Goal: Task Accomplishment & Management: Use online tool/utility

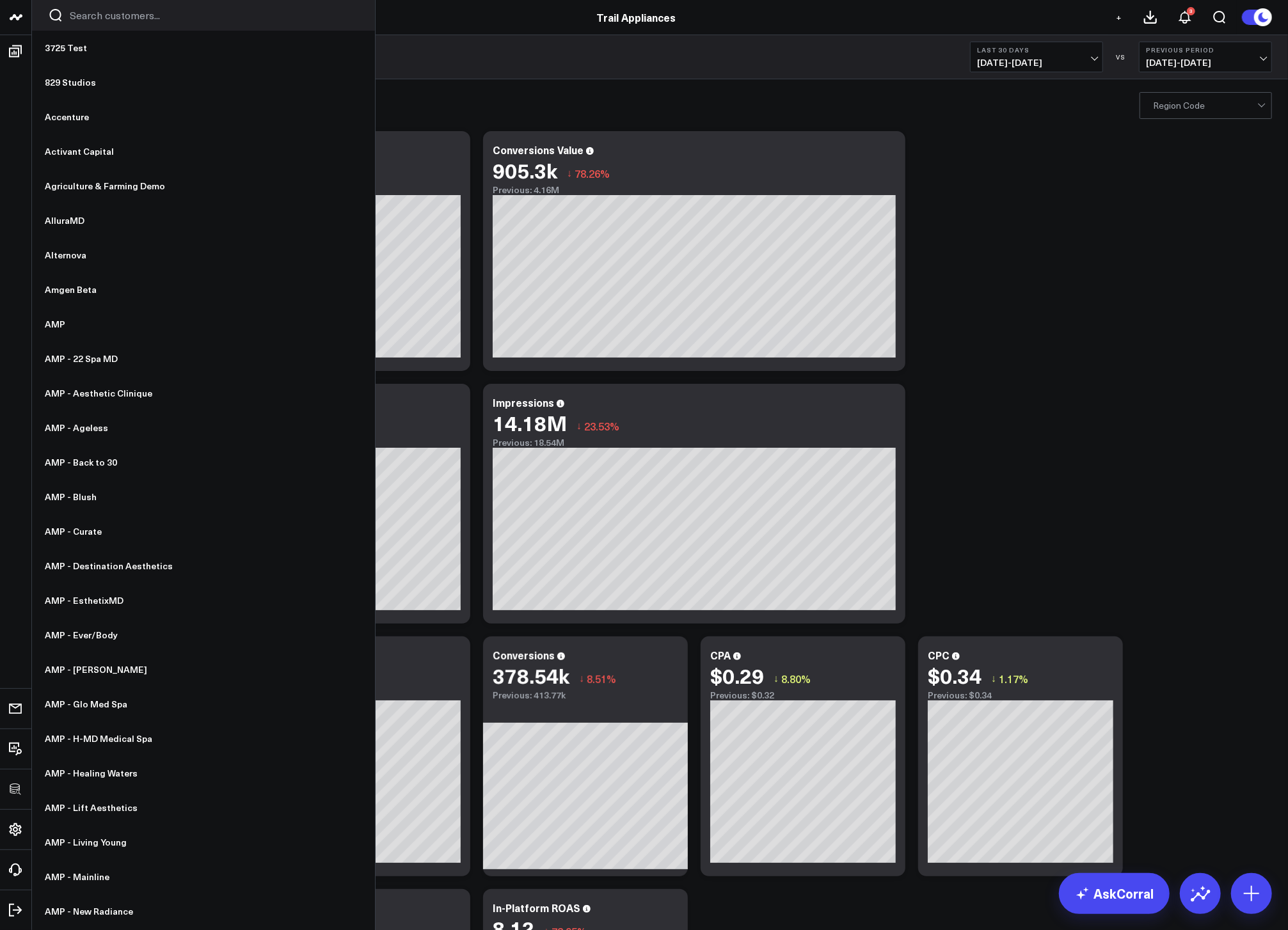
type textarea "ire"
click at [79, 20] on input "Search customers input" at bounding box center [214, 15] width 289 height 14
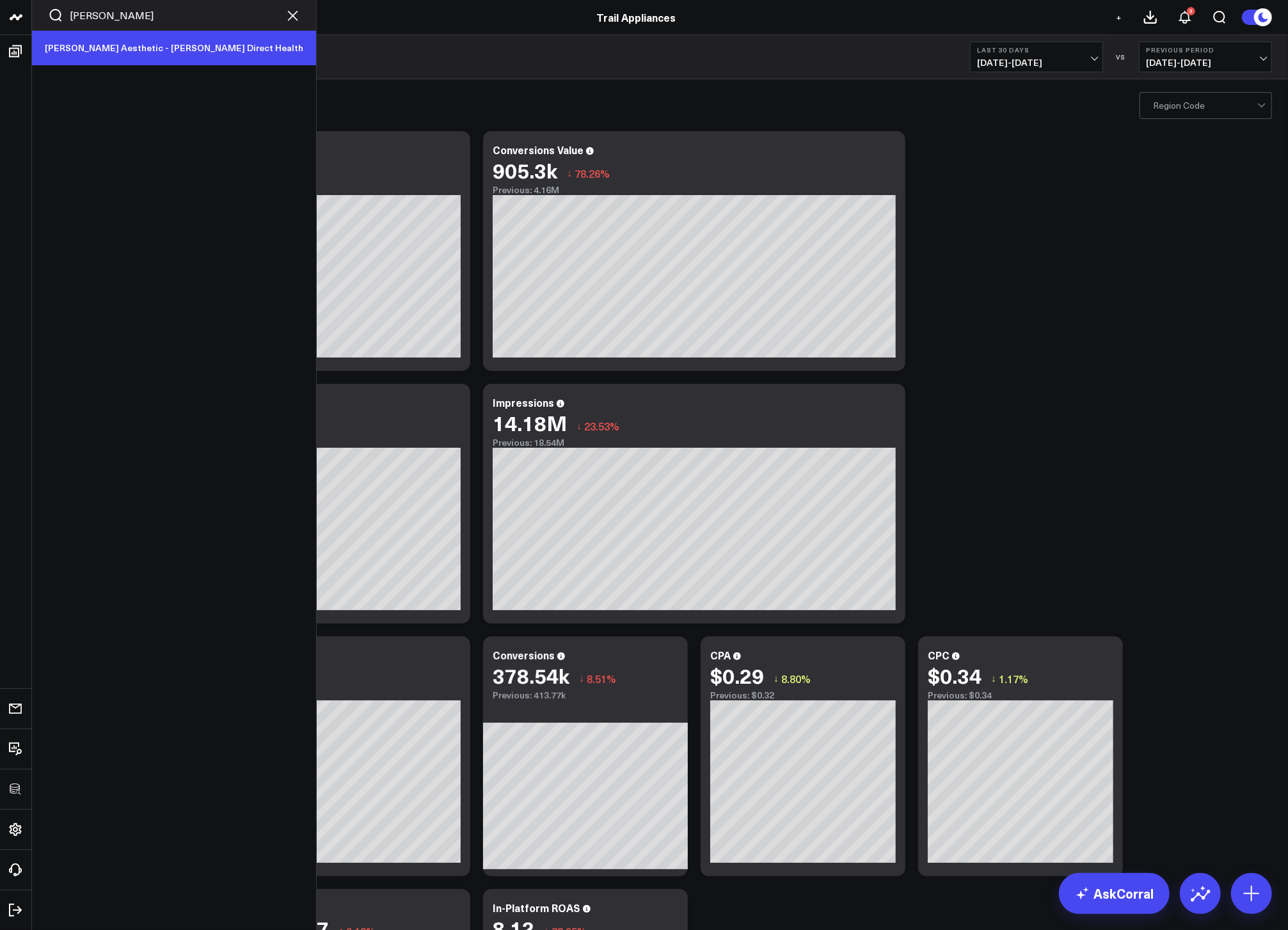
type input "yoo"
click at [143, 51] on link "[PERSON_NAME] Aesthetic - [PERSON_NAME] Direct Health" at bounding box center [174, 48] width 284 height 35
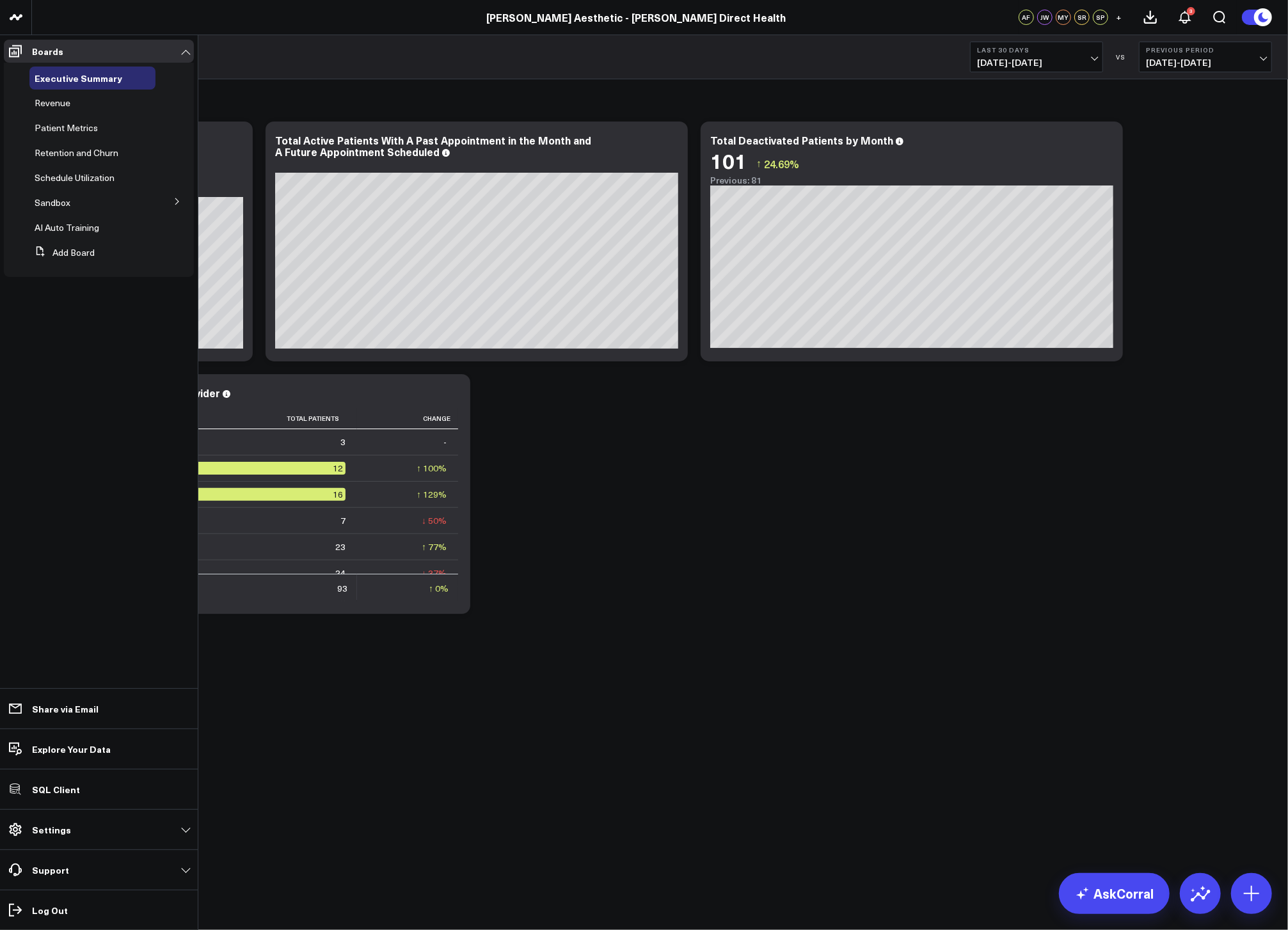
click at [171, 202] on button at bounding box center [177, 201] width 33 height 19
click at [51, 326] on button "Add Board" at bounding box center [62, 332] width 65 height 23
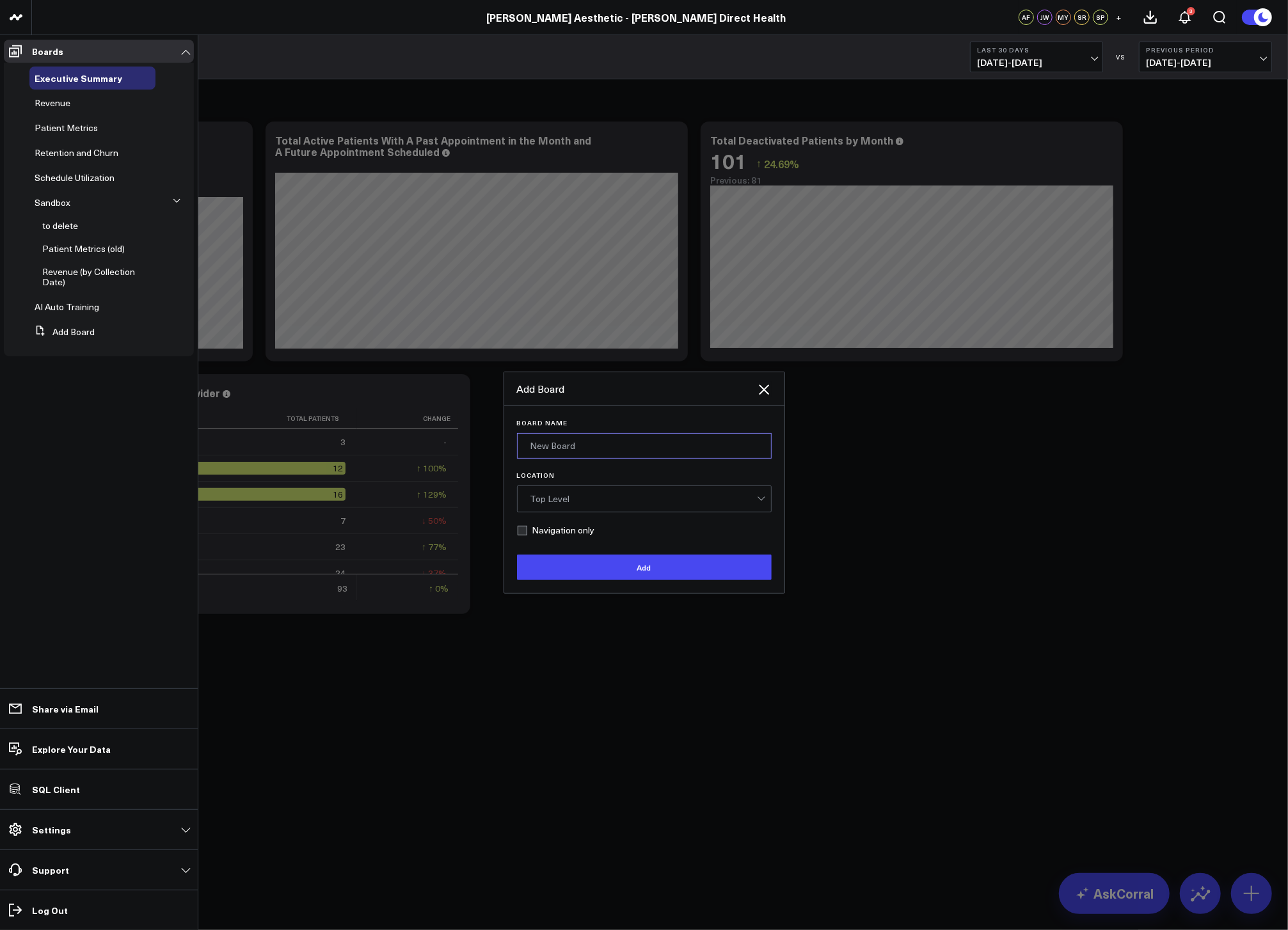
click at [598, 443] on input "Board Name" at bounding box center [644, 446] width 255 height 26
type input "Revenue by Provider"
click at [626, 504] on div "Top Level" at bounding box center [644, 499] width 227 height 10
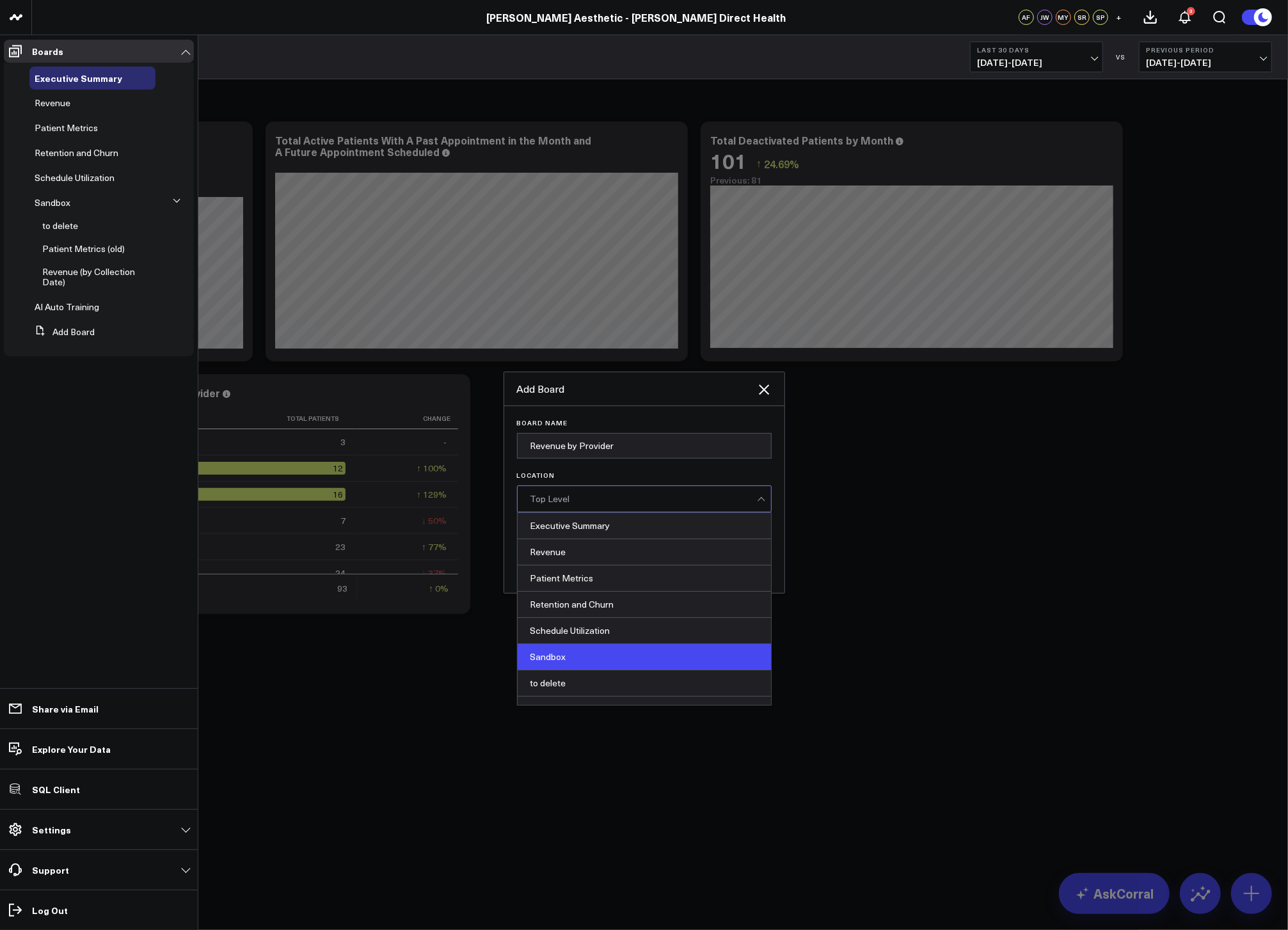
scroll to position [70, 0]
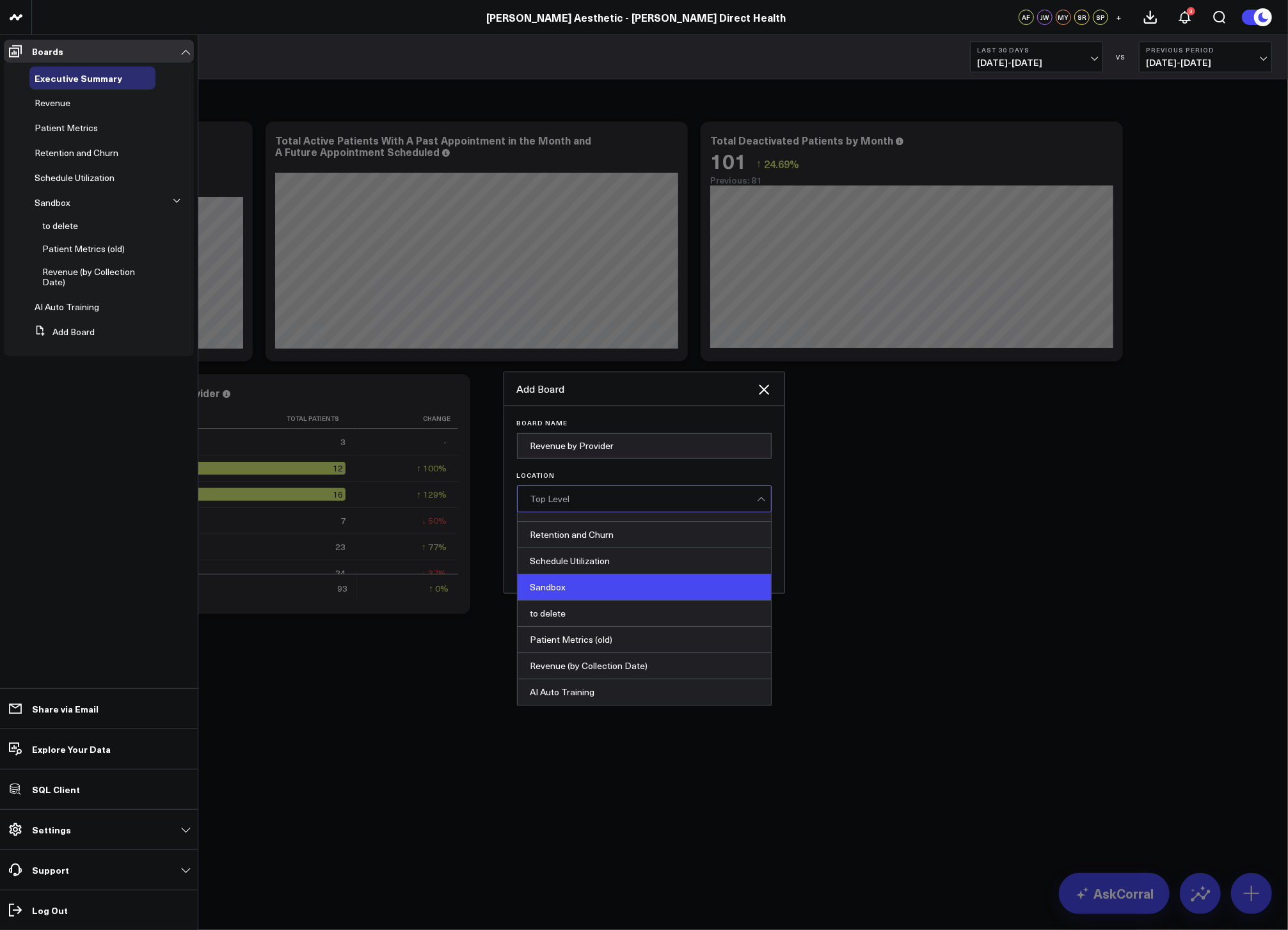
click at [601, 586] on div "Sandbox" at bounding box center [644, 588] width 253 height 26
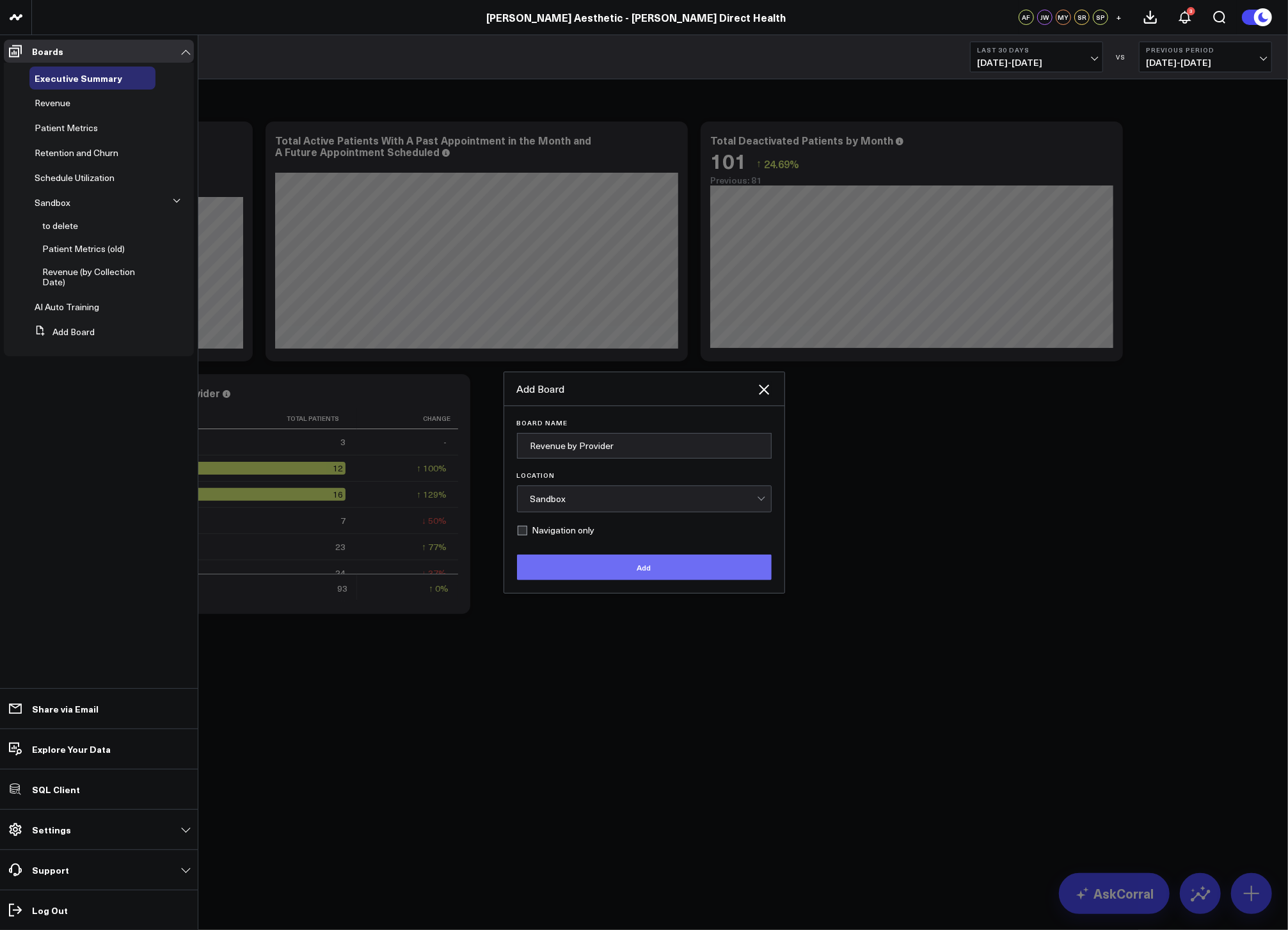
click at [635, 568] on button "Add" at bounding box center [644, 567] width 255 height 26
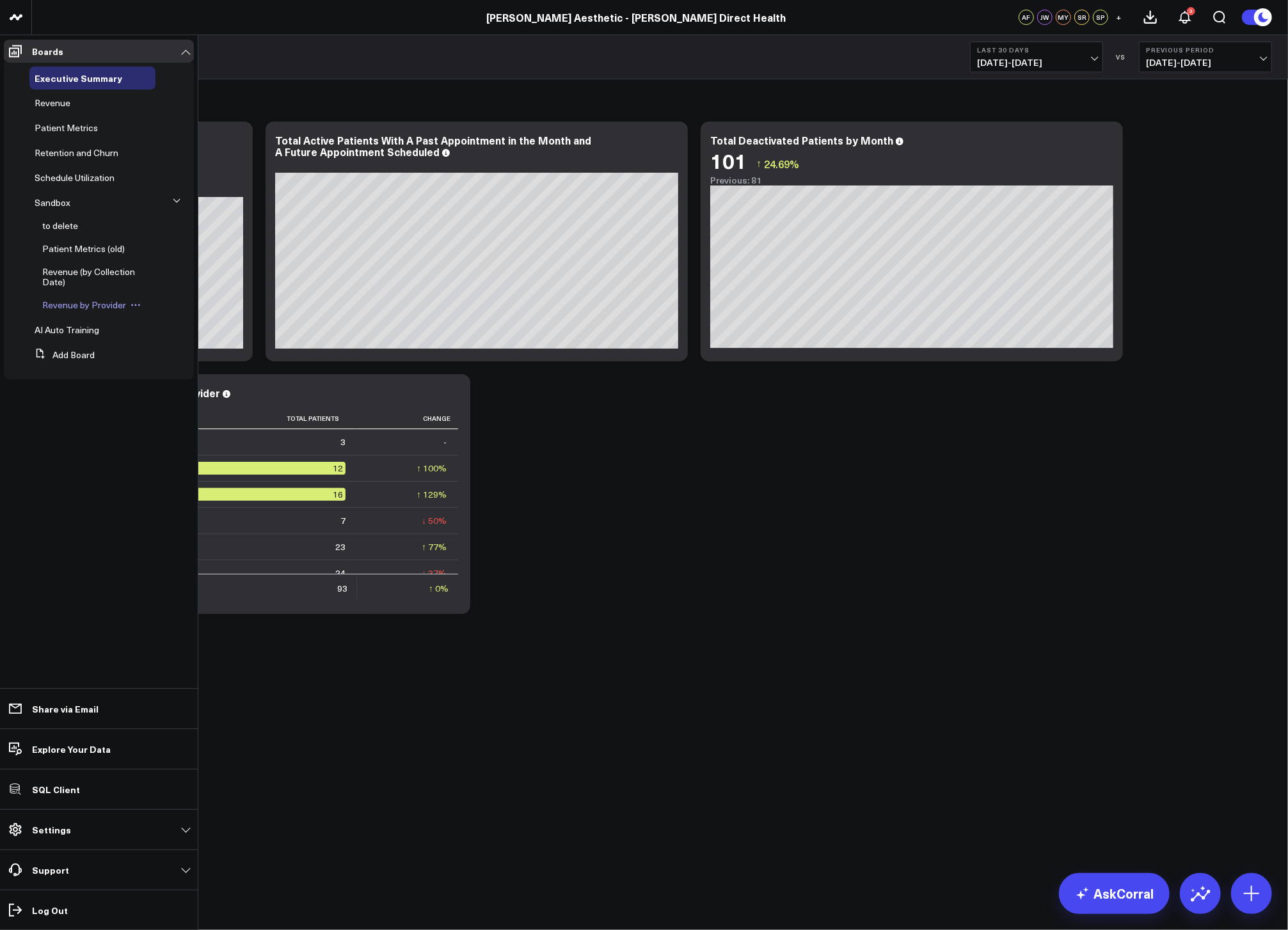
click at [84, 308] on span "Revenue by Provider" at bounding box center [84, 304] width 84 height 12
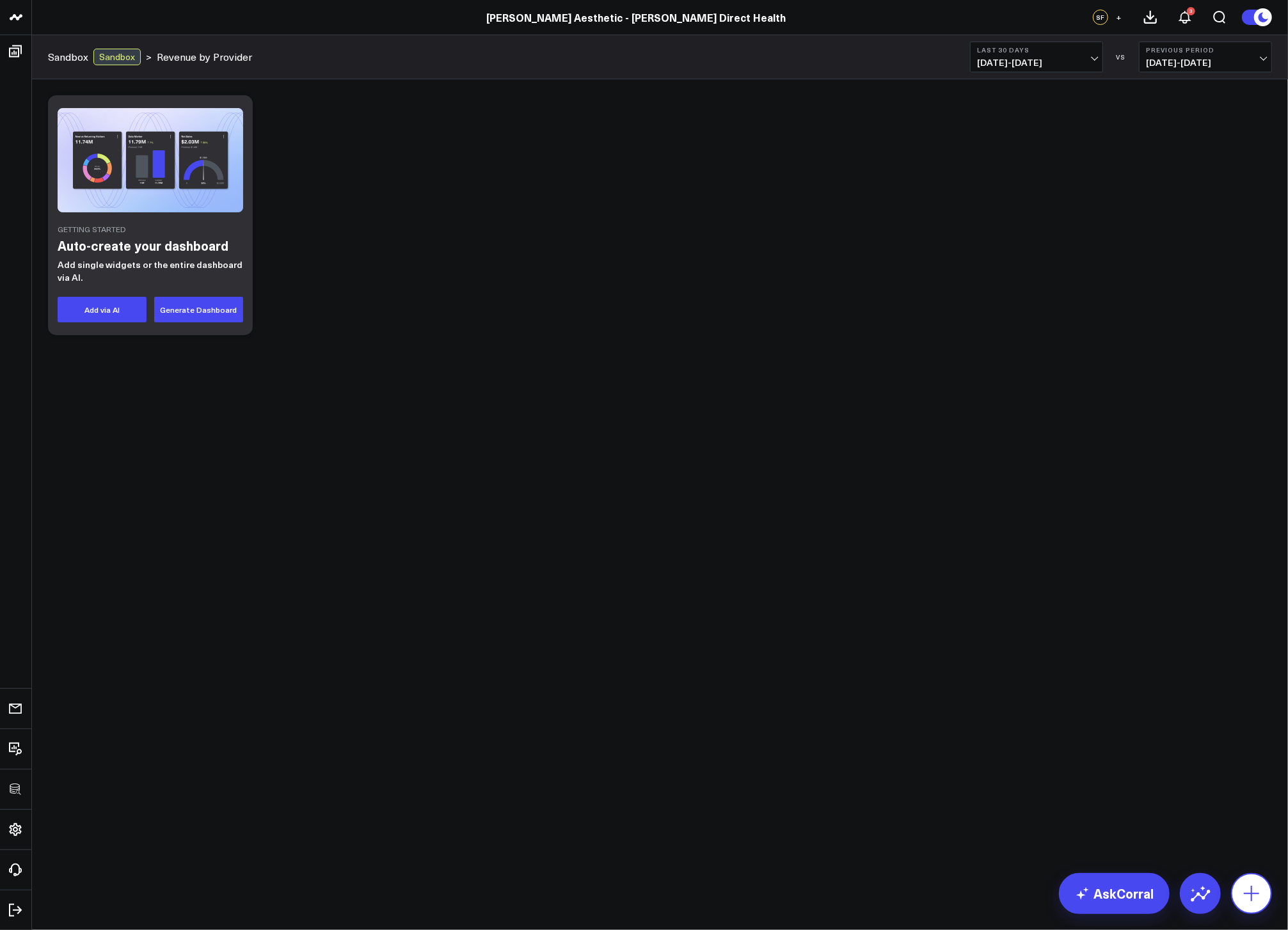
click at [1249, 879] on button at bounding box center [1251, 893] width 41 height 41
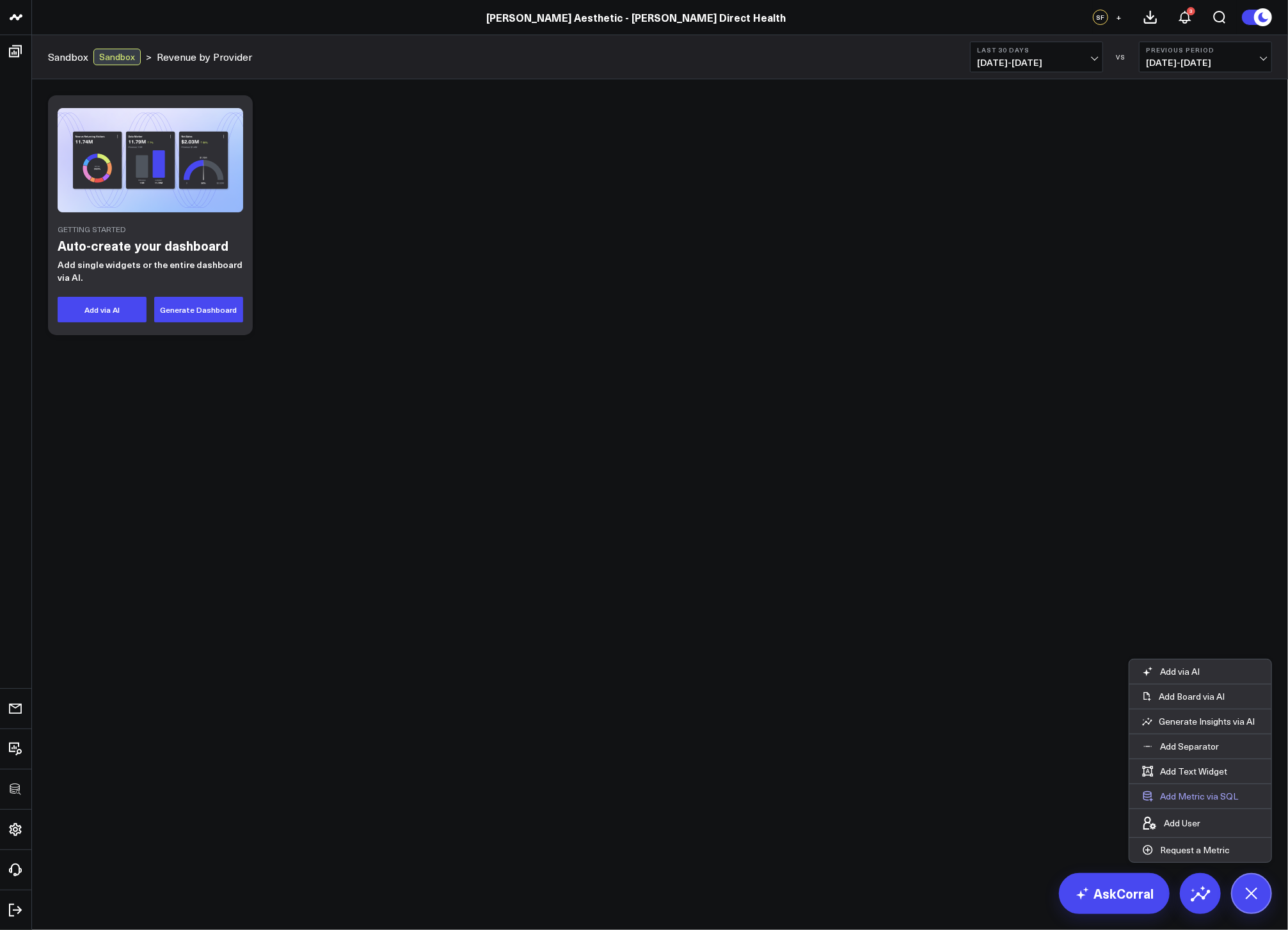
click at [1200, 801] on button "Add Metric via SQL" at bounding box center [1190, 796] width 122 height 24
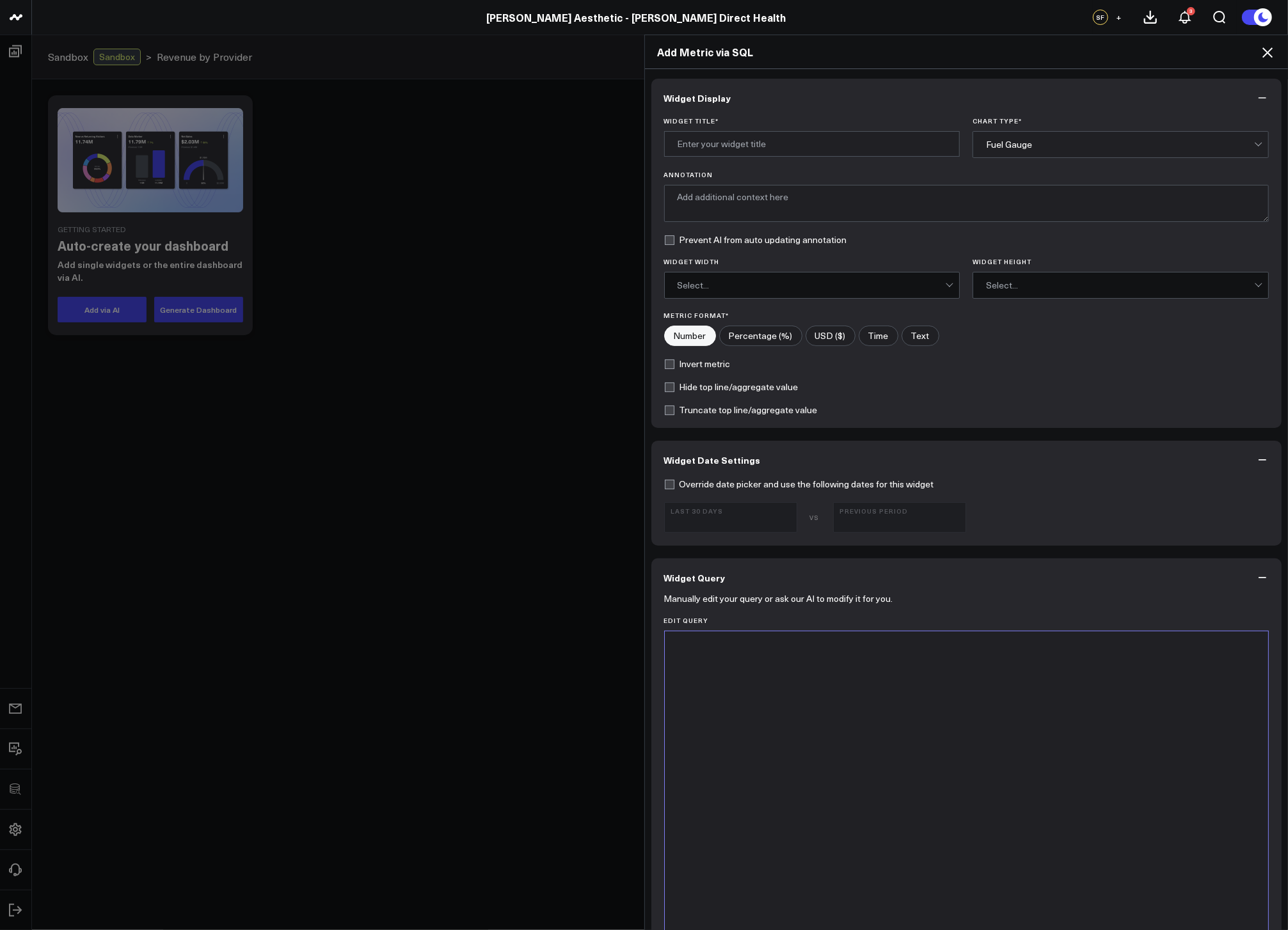
click at [995, 776] on div at bounding box center [967, 791] width 591 height 306
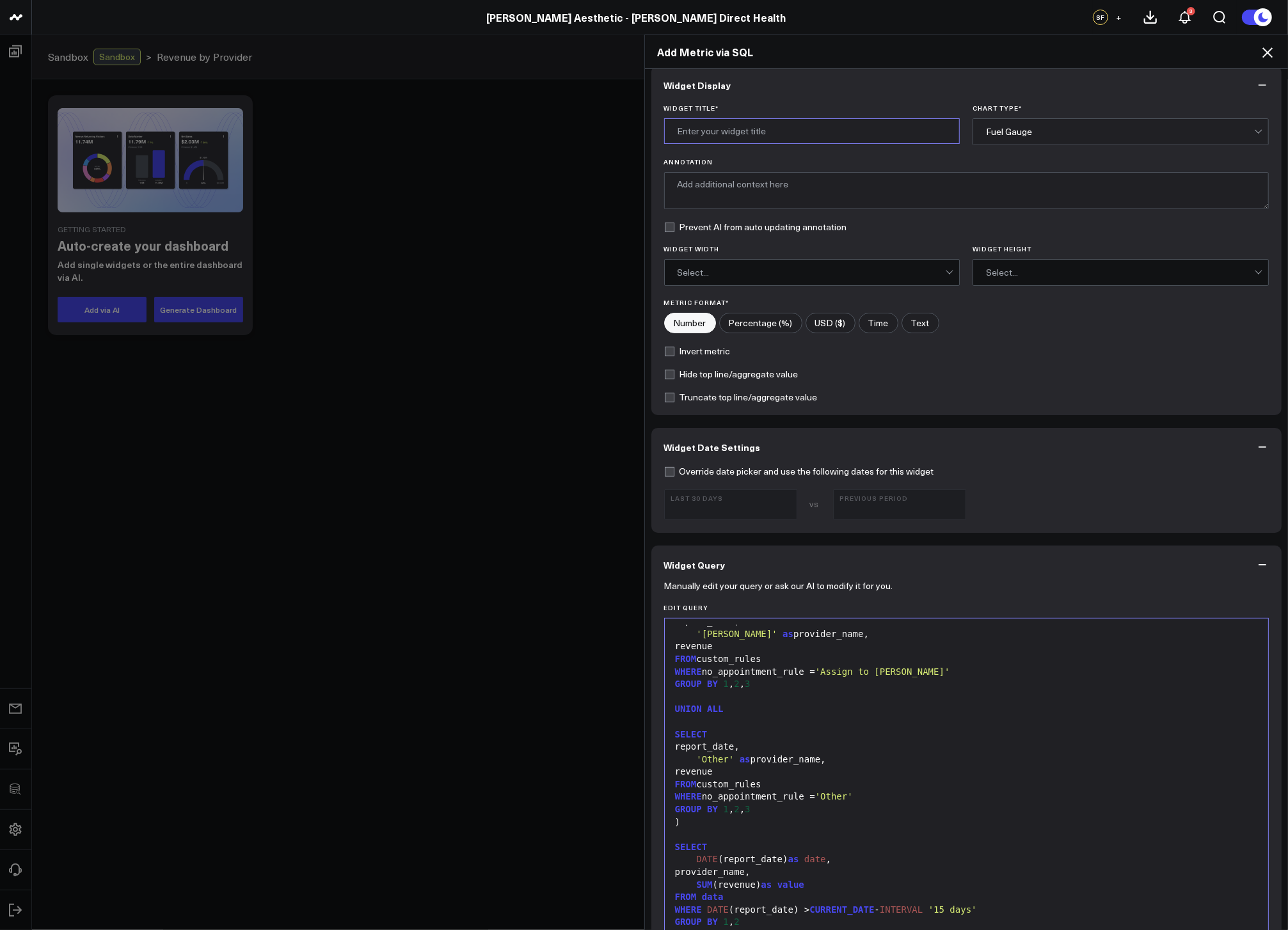
click at [720, 120] on input "Widget Title *" at bounding box center [813, 131] width 296 height 26
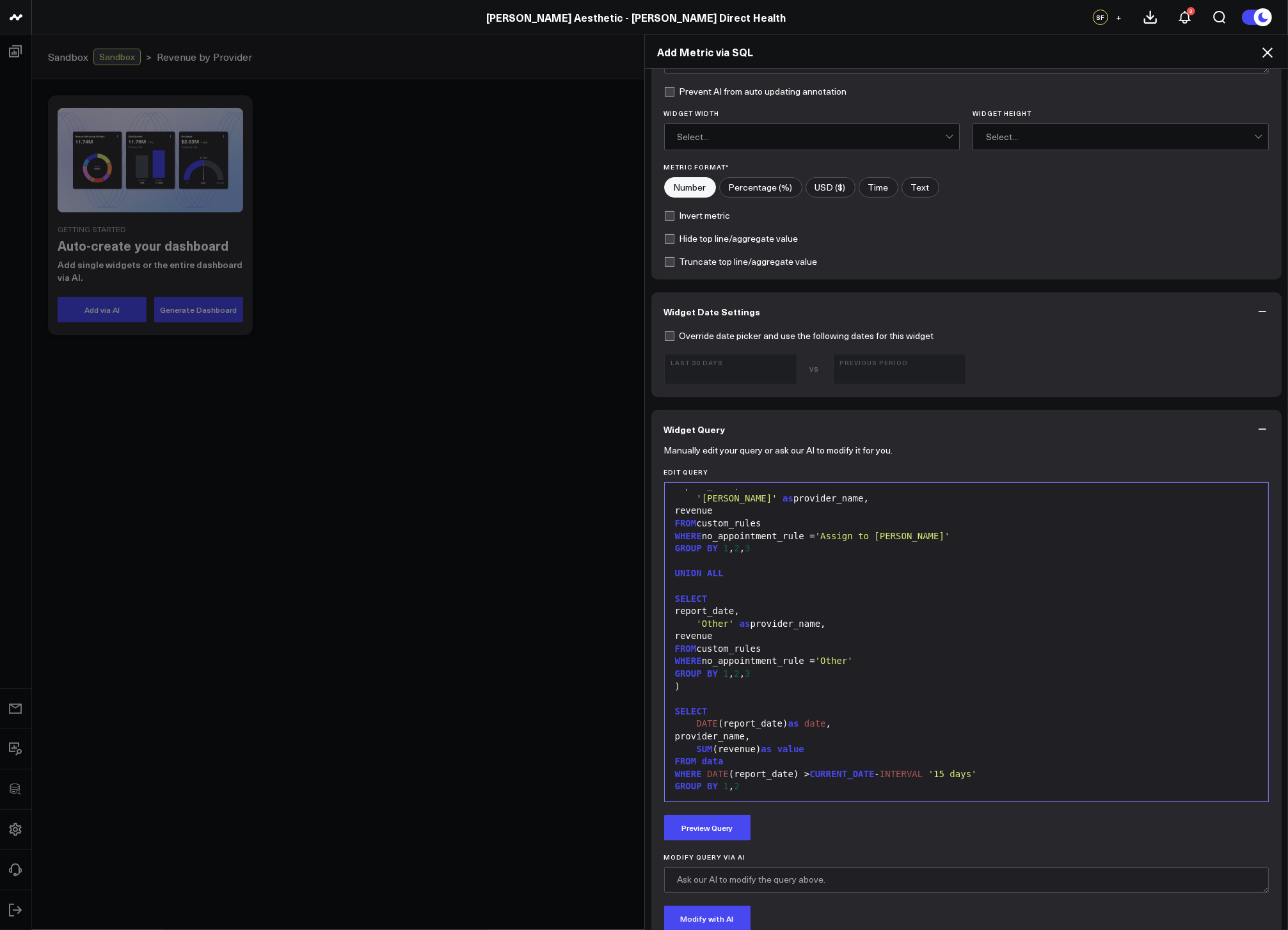
type input "Revenue by Provider"
click at [770, 729] on div "DATE (report_date) as date ," at bounding box center [967, 724] width 591 height 13
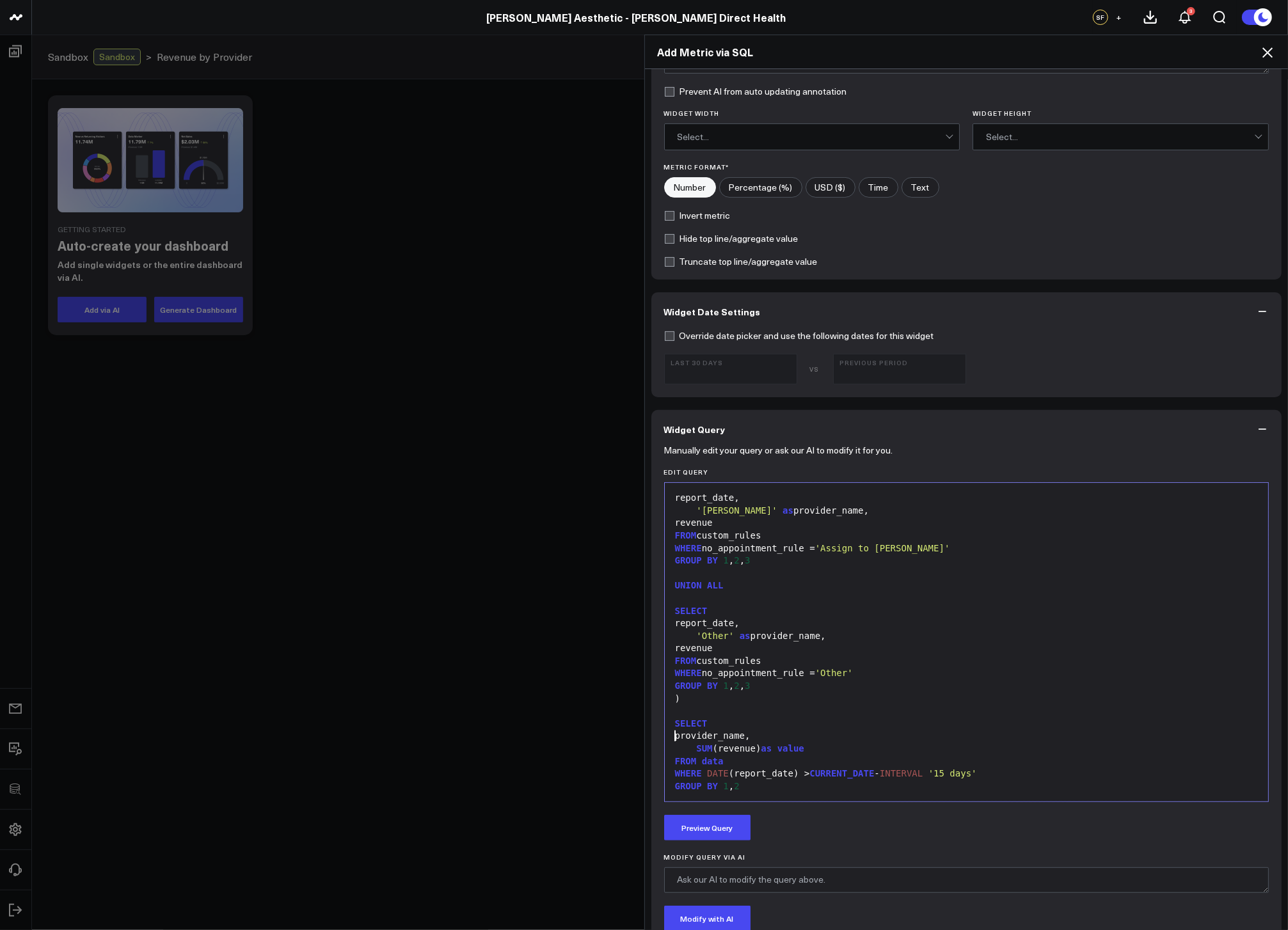
click at [758, 786] on div "GROUP BY 1 , 2" at bounding box center [967, 787] width 591 height 13
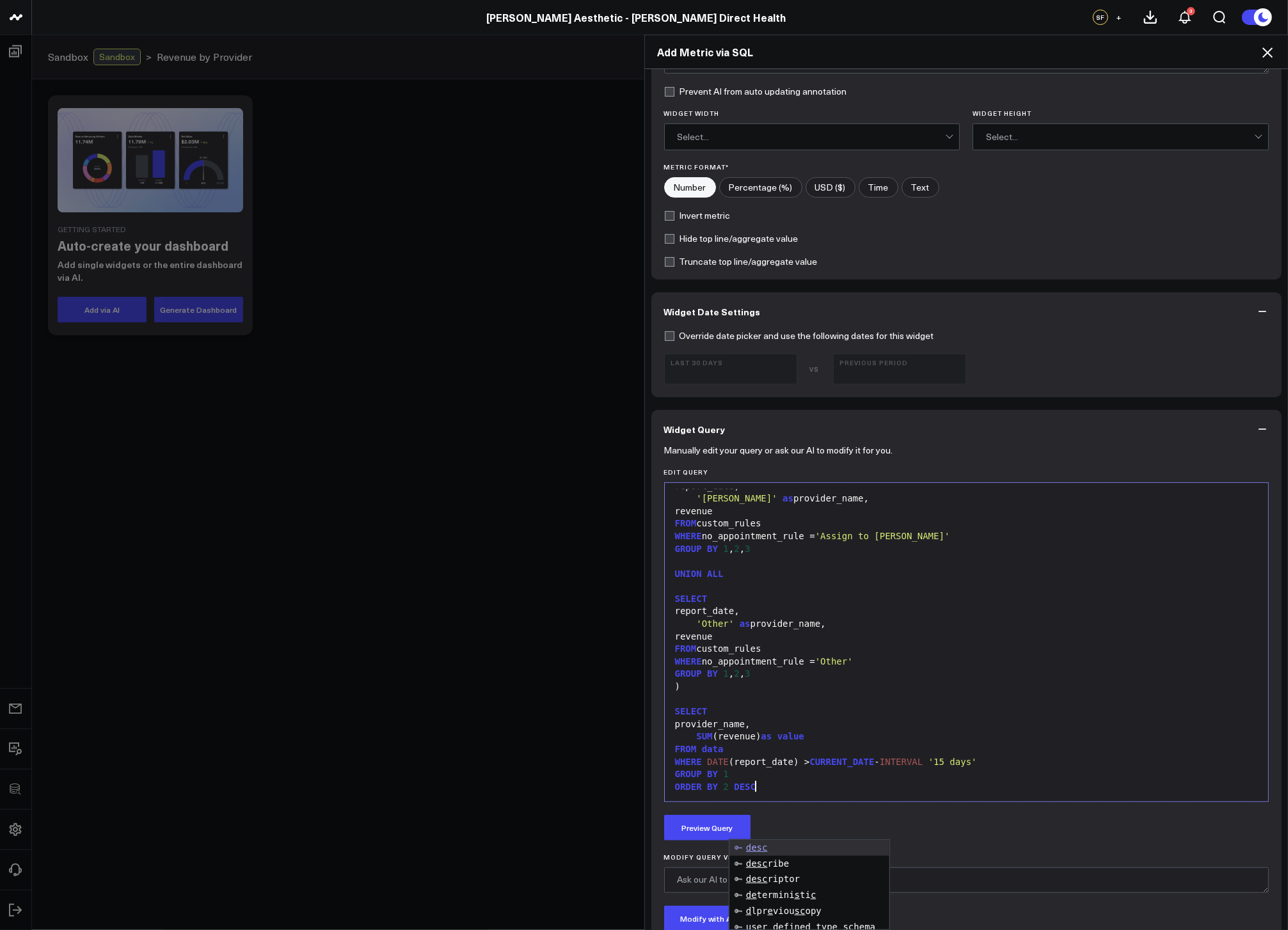
scroll to position [0, 0]
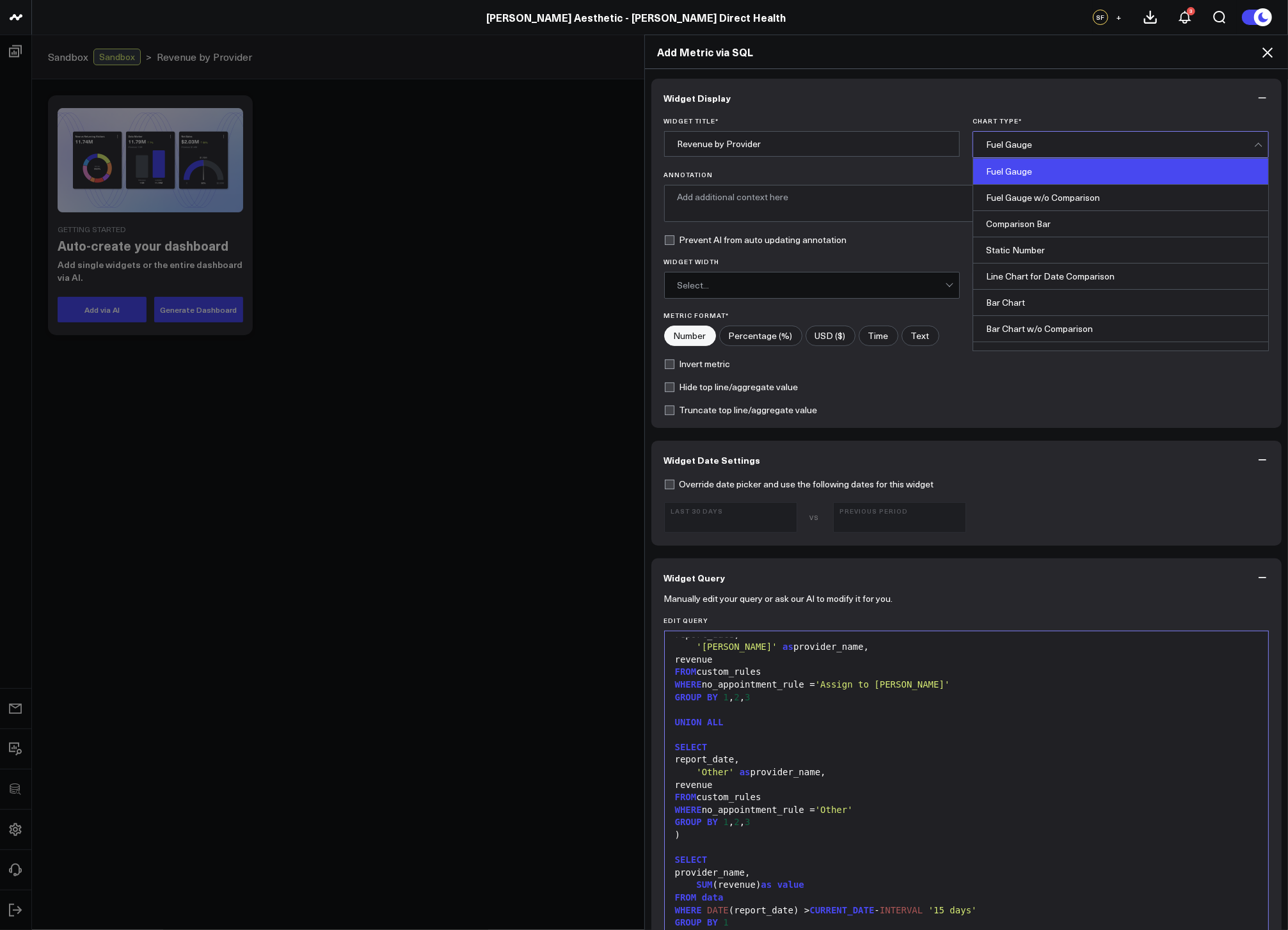
click at [1058, 145] on div "Fuel Gauge" at bounding box center [1120, 144] width 268 height 10
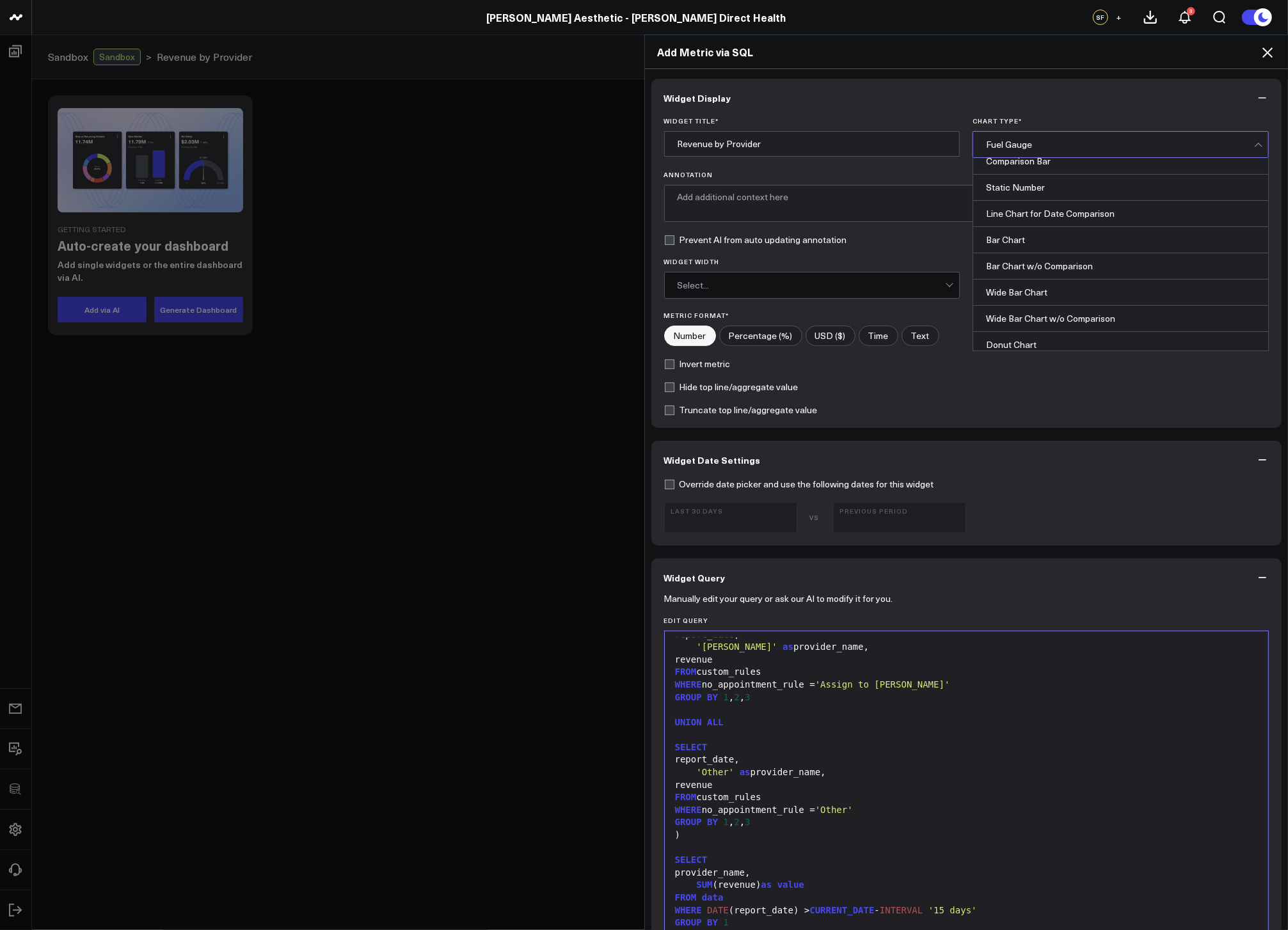
scroll to position [517, 0]
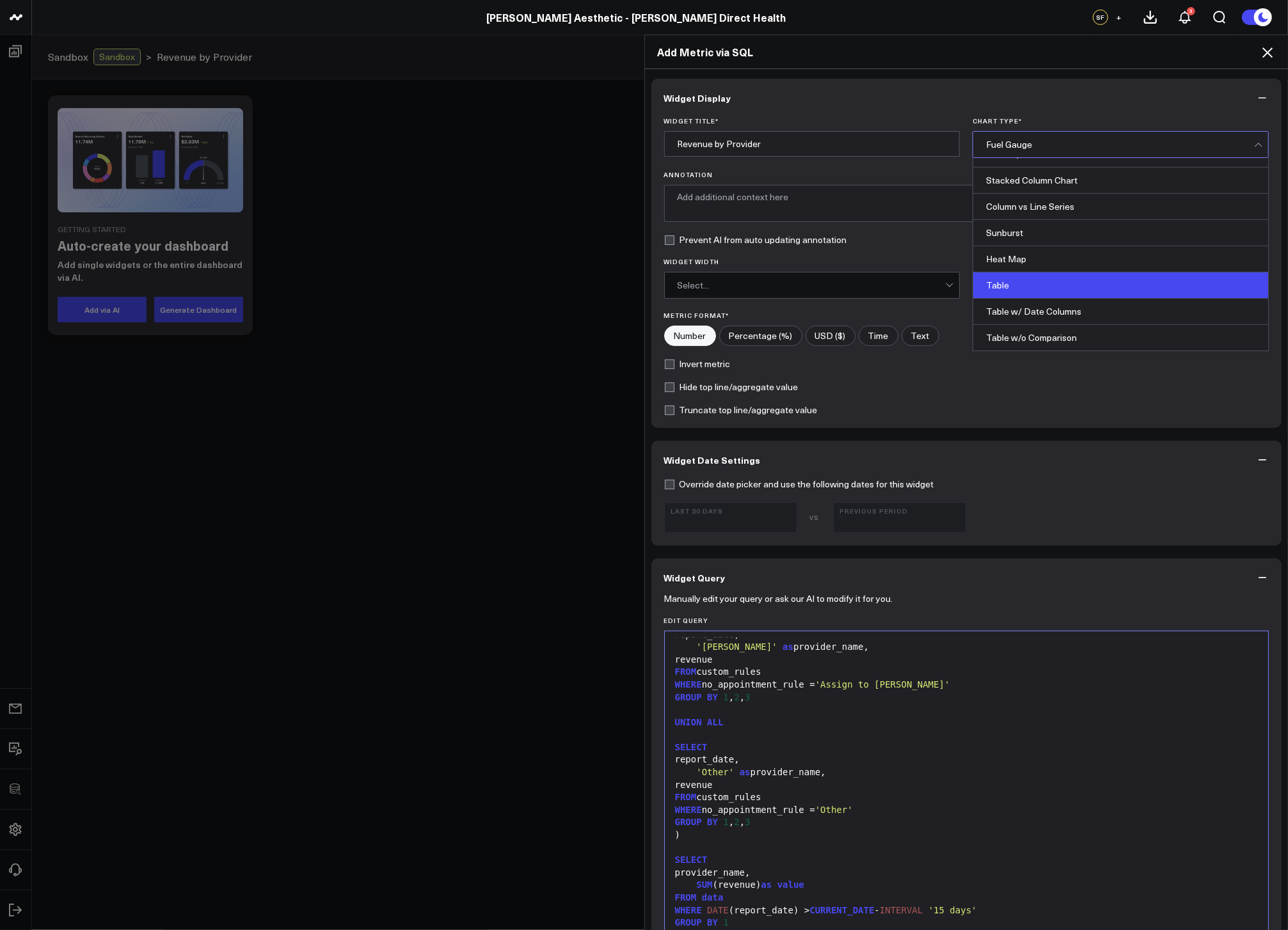
click at [1019, 286] on div "Table" at bounding box center [1121, 286] width 295 height 26
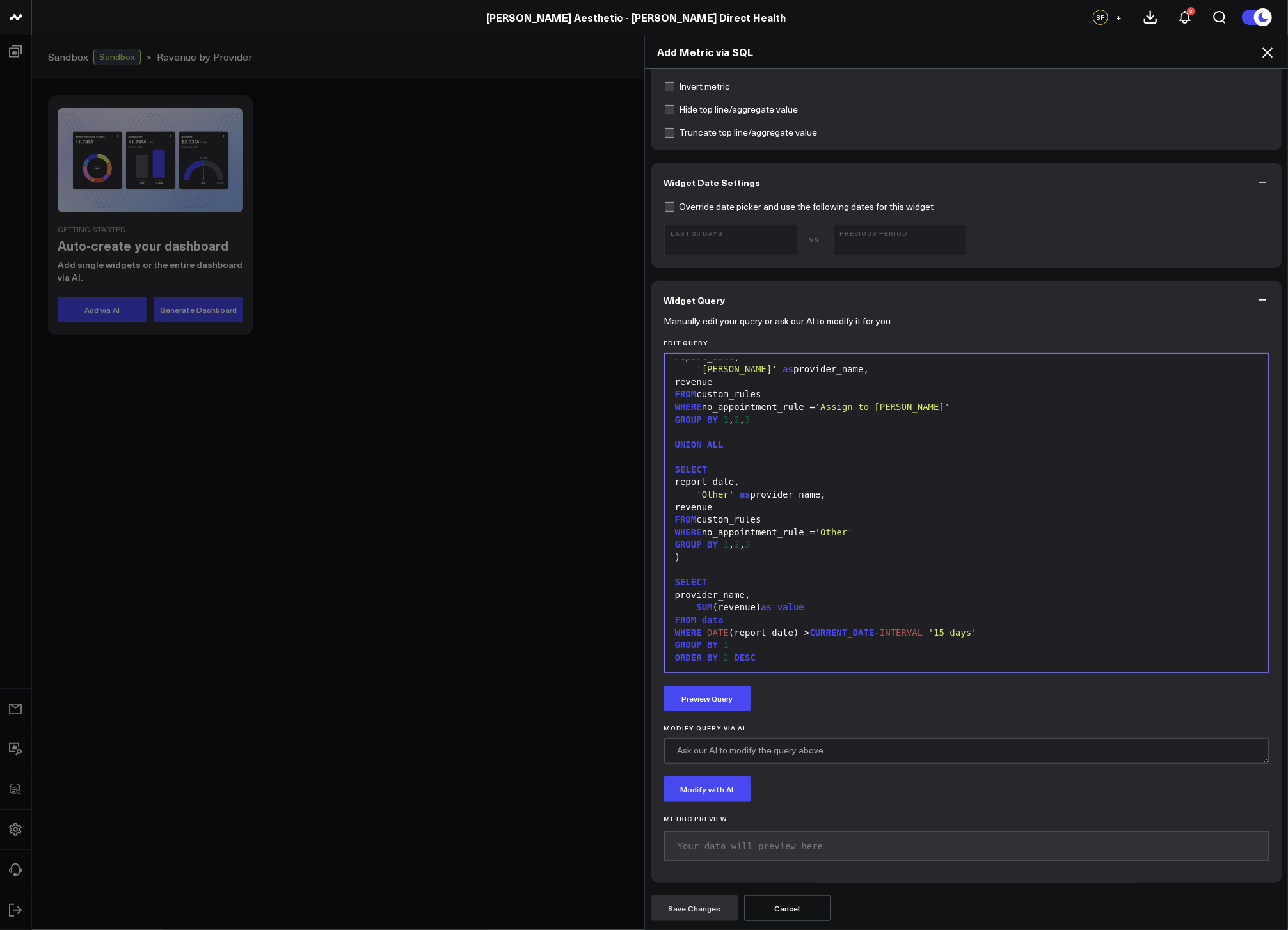
scroll to position [0, 0]
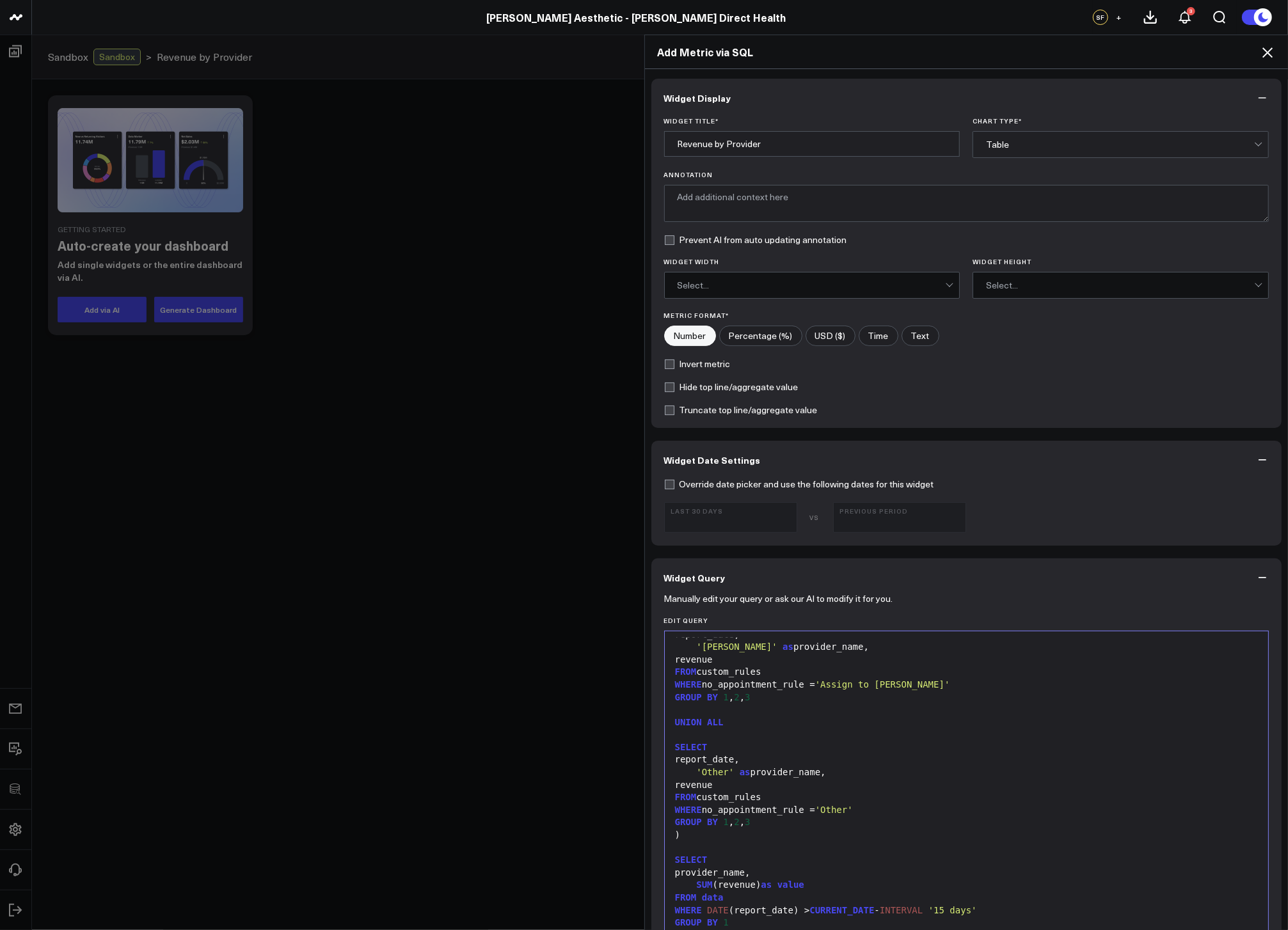
click at [823, 335] on input"] "USD ($)" at bounding box center [831, 336] width 49 height 19
radio input"] "true"
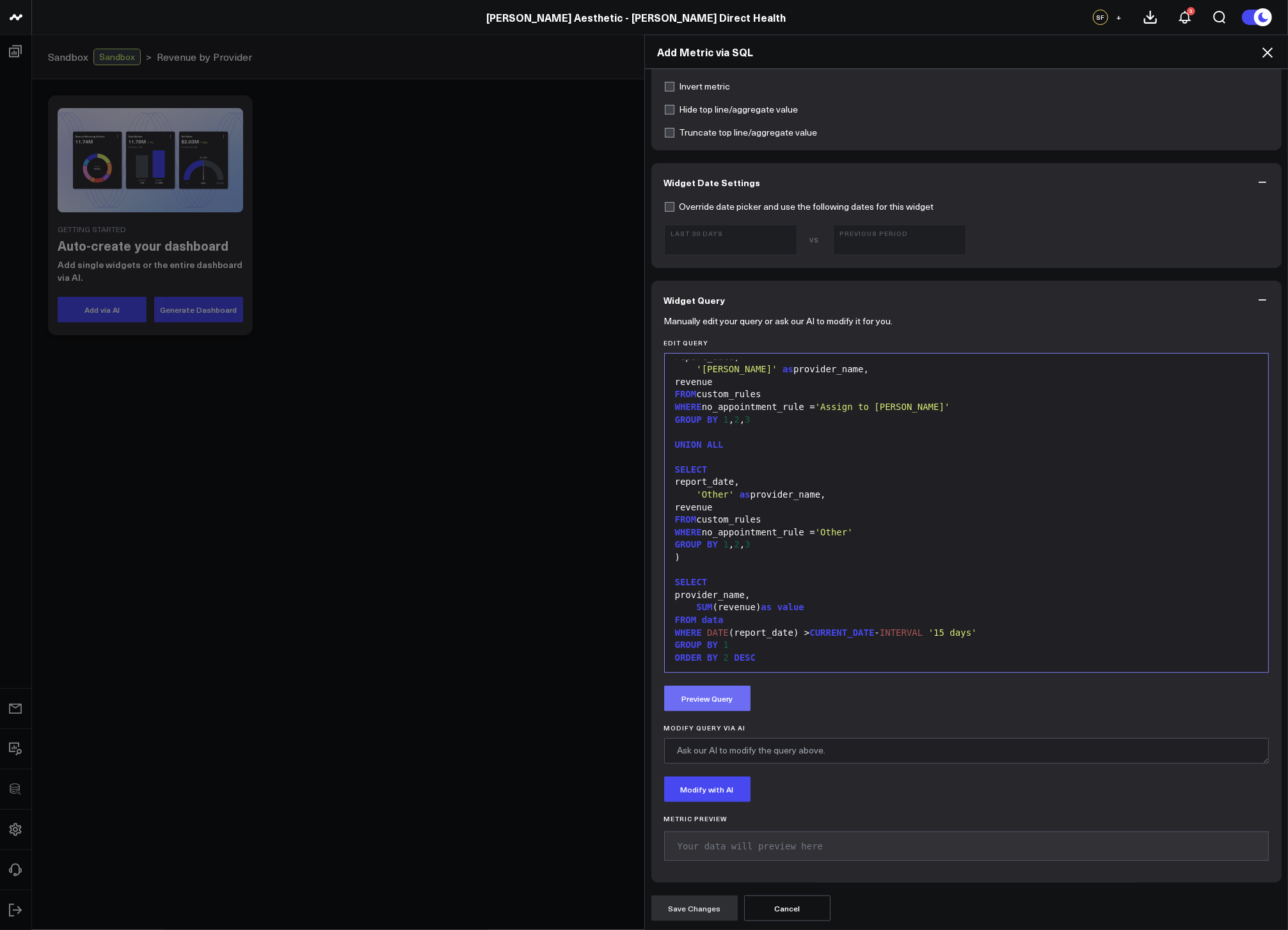
click at [685, 707] on button "Preview Query" at bounding box center [708, 698] width 86 height 26
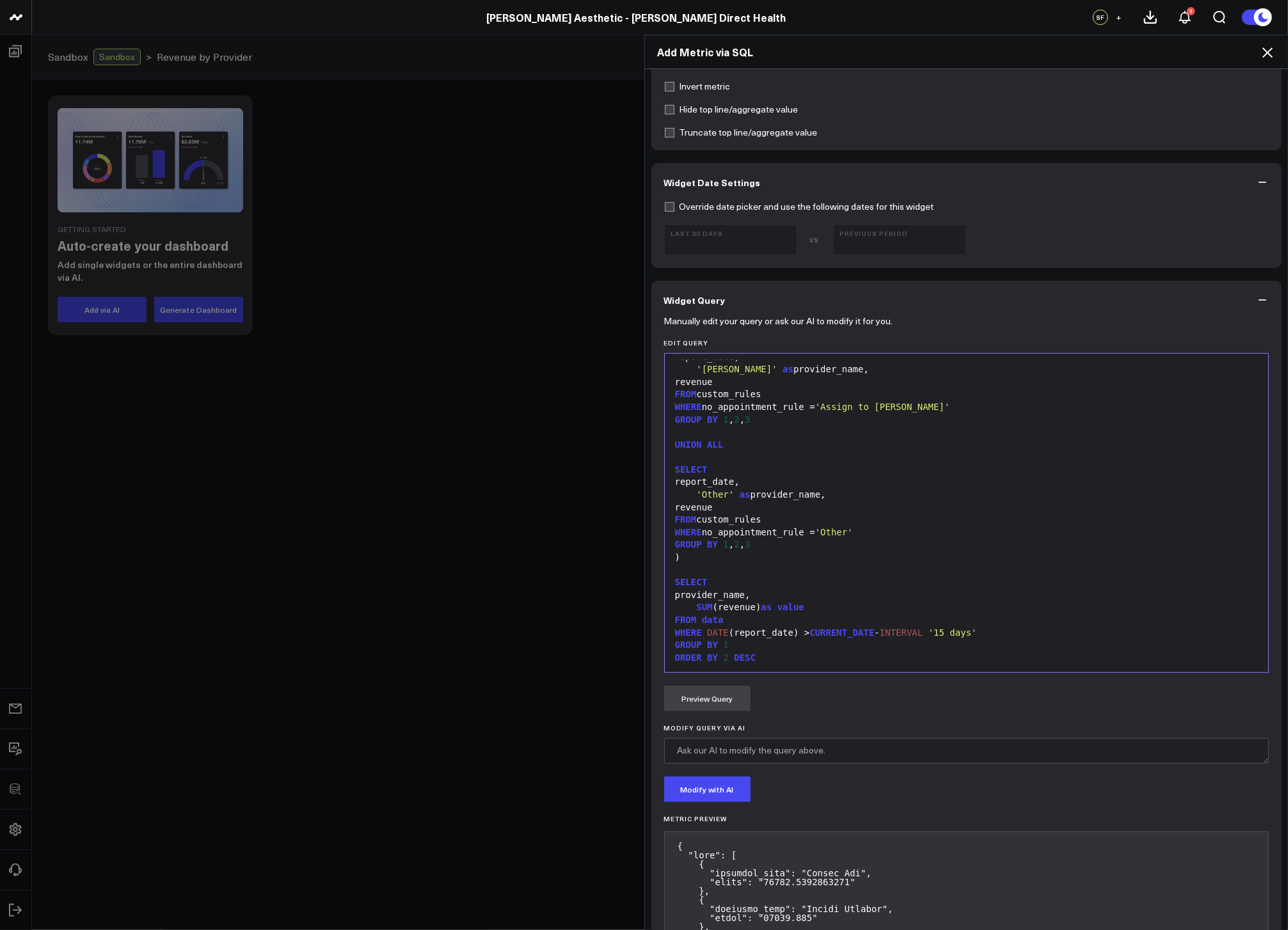
scroll to position [1021, 0]
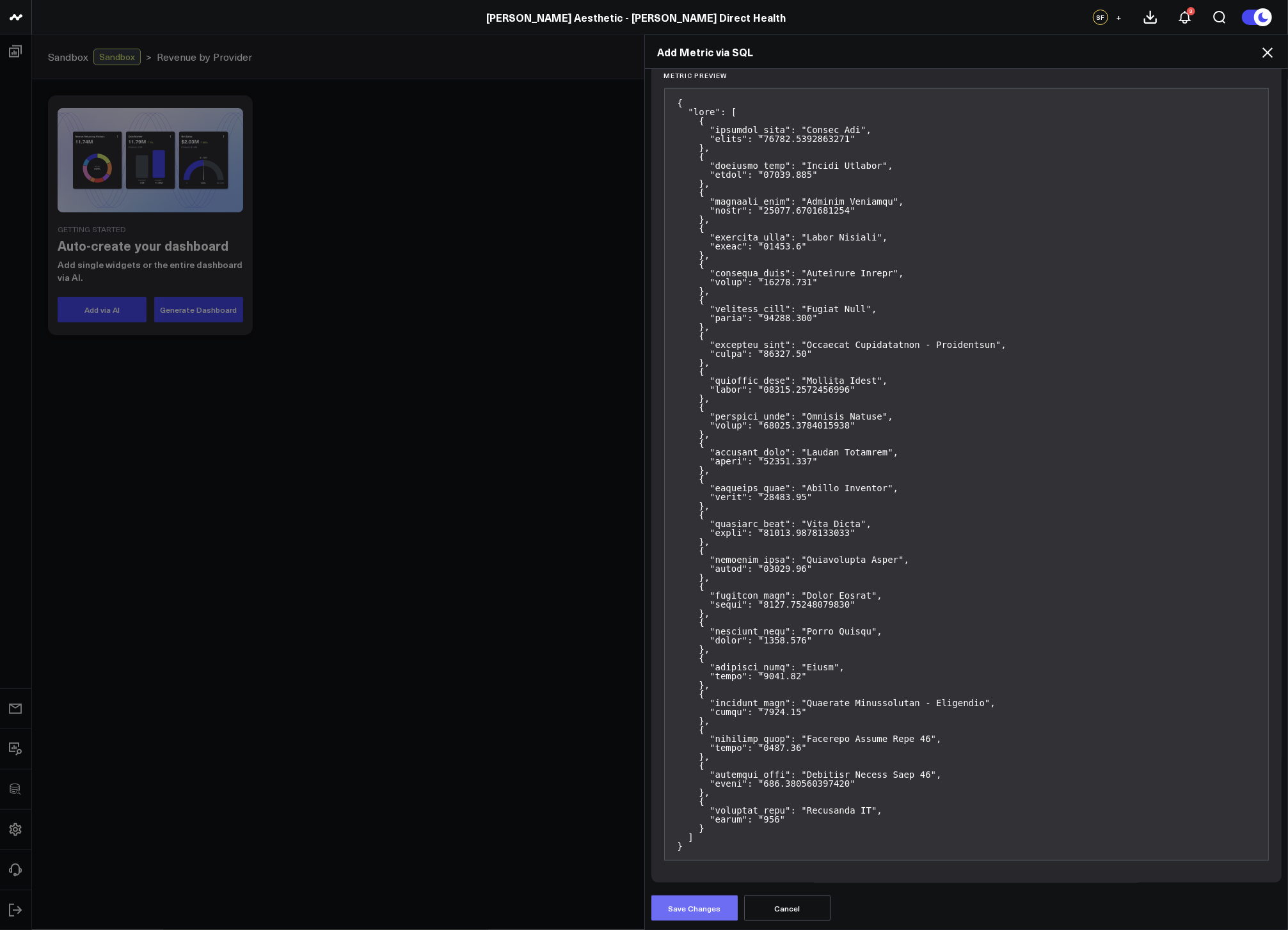
click at [694, 917] on button "Save Changes" at bounding box center [694, 908] width 86 height 26
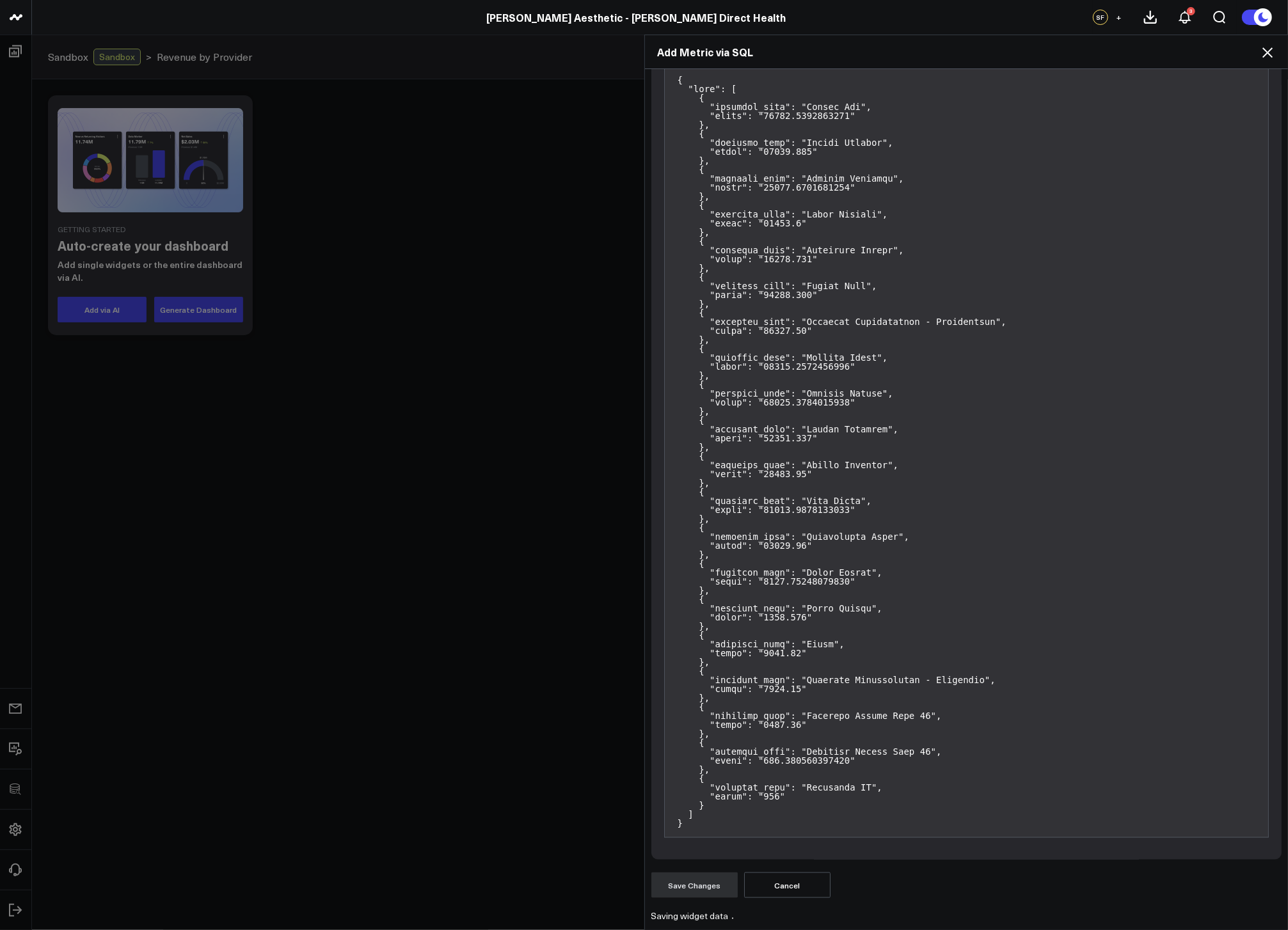
scroll to position [0, 0]
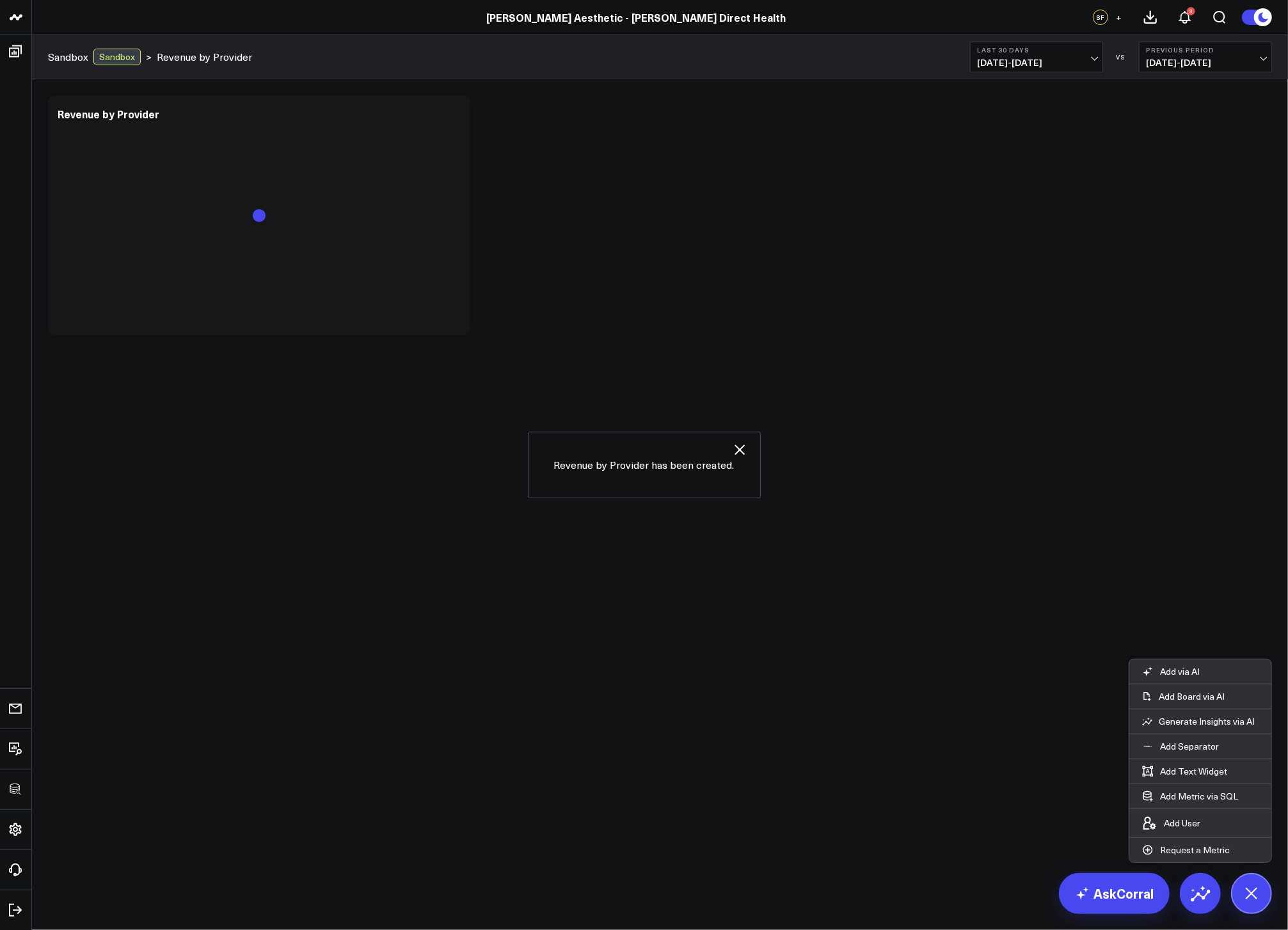
click at [715, 725] on body "3725 Test 829 Studios Accenture Activant Capital Agriculture & Farming Demo All…" at bounding box center [644, 465] width 1288 height 930
click at [732, 449] on icon "button" at bounding box center [740, 449] width 15 height 15
click at [732, 449] on body "3725 Test 829 Studios Accenture Activant Capital Agriculture & Farming Demo All…" at bounding box center [644, 465] width 1288 height 930
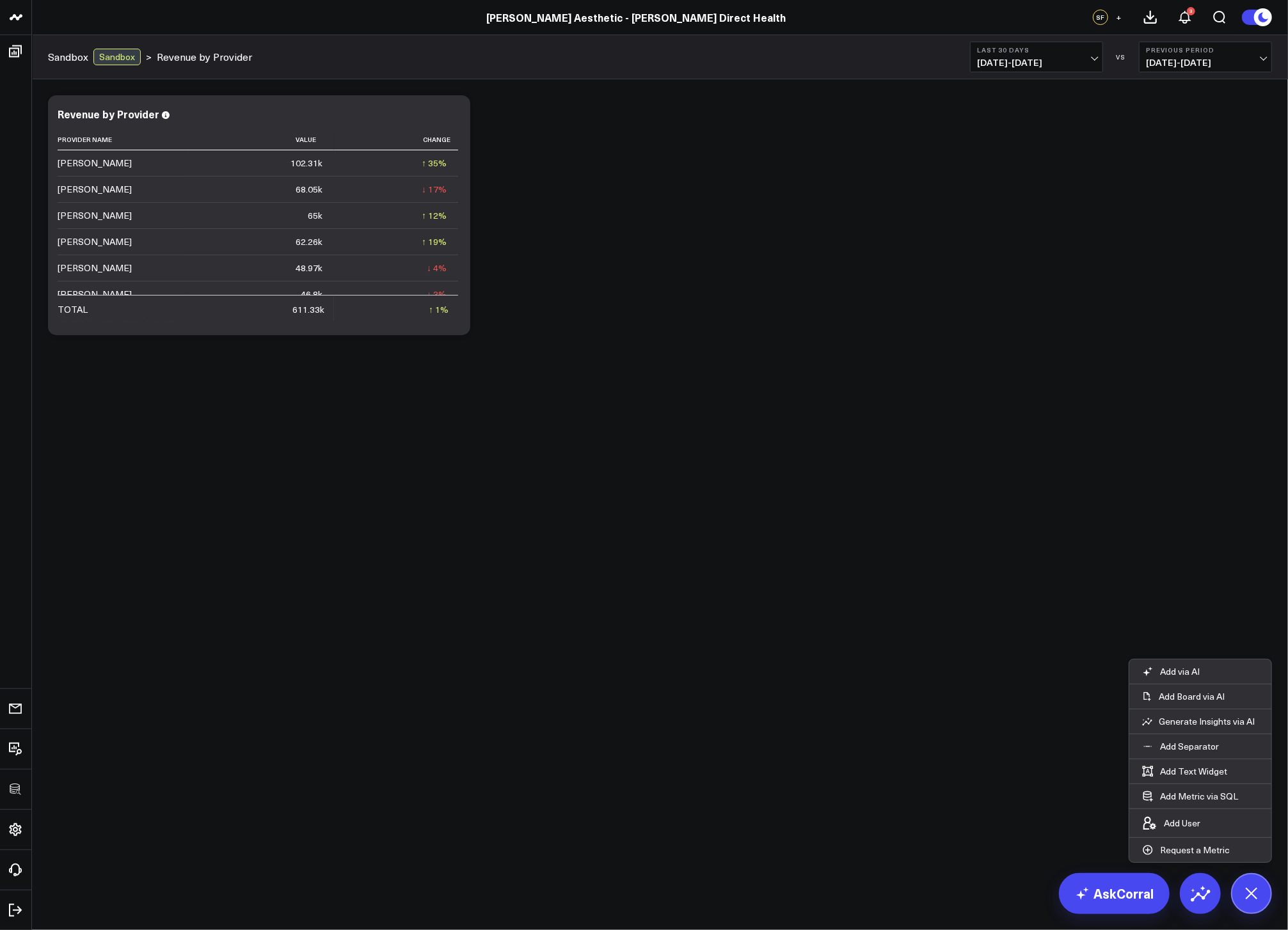
click at [735, 200] on div "Modify via AI Copy link to widget Ask support Remove Create linked copy Executi…" at bounding box center [660, 215] width 1237 height 252
click at [459, 114] on icon at bounding box center [453, 115] width 15 height 15
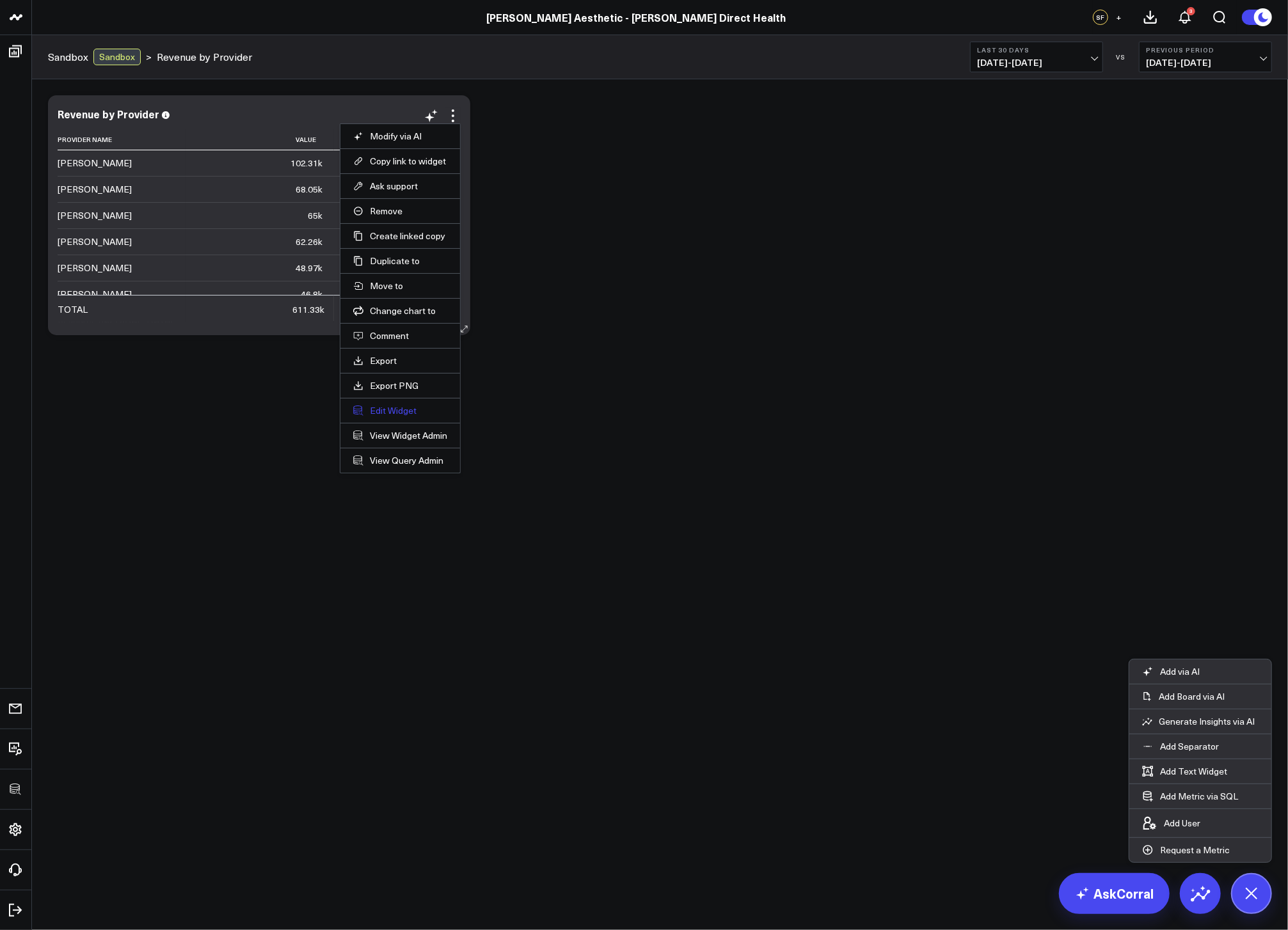
click at [410, 407] on button "Edit Widget" at bounding box center [400, 410] width 94 height 12
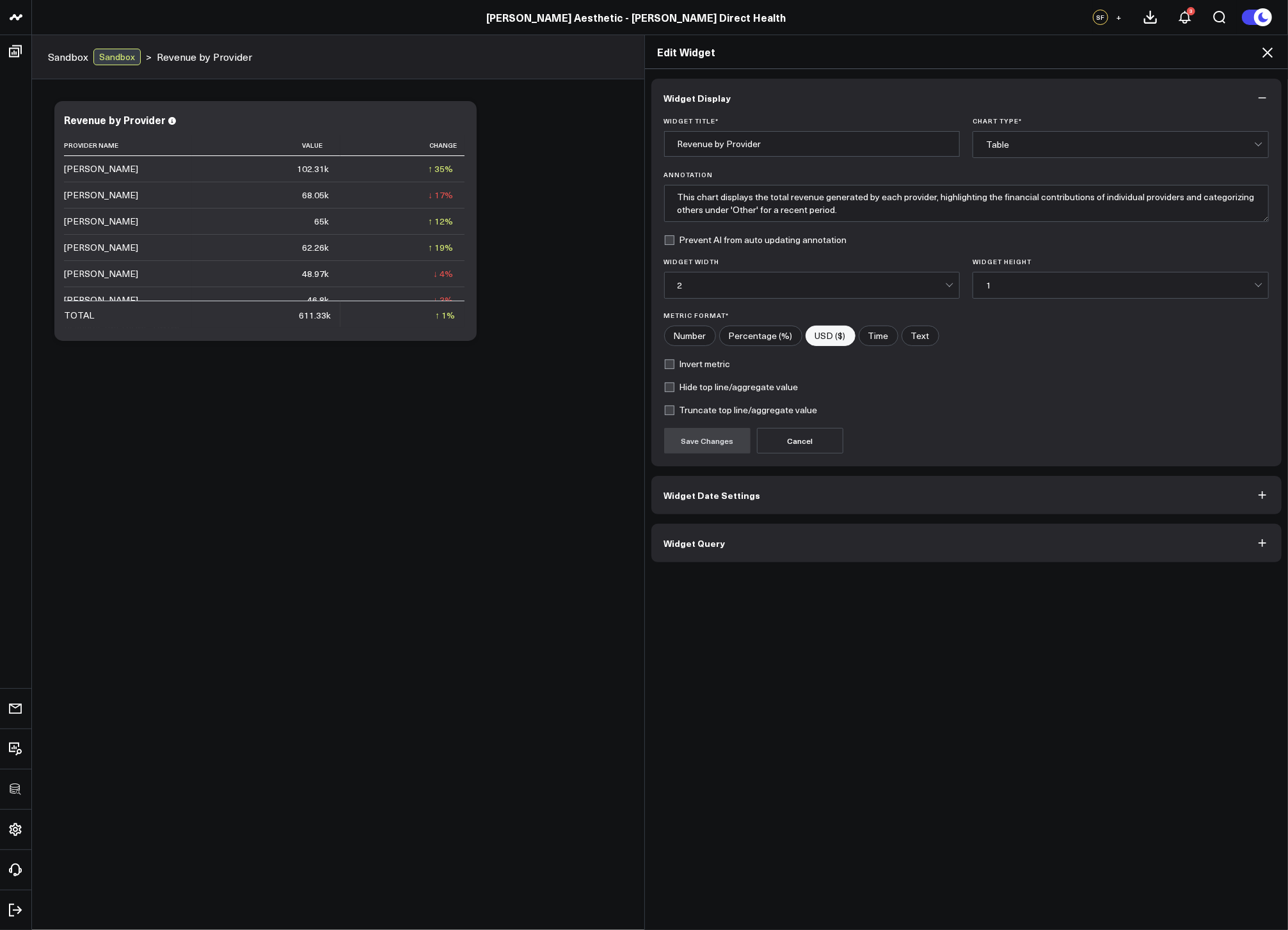
click at [741, 531] on button "Widget Query" at bounding box center [967, 543] width 631 height 38
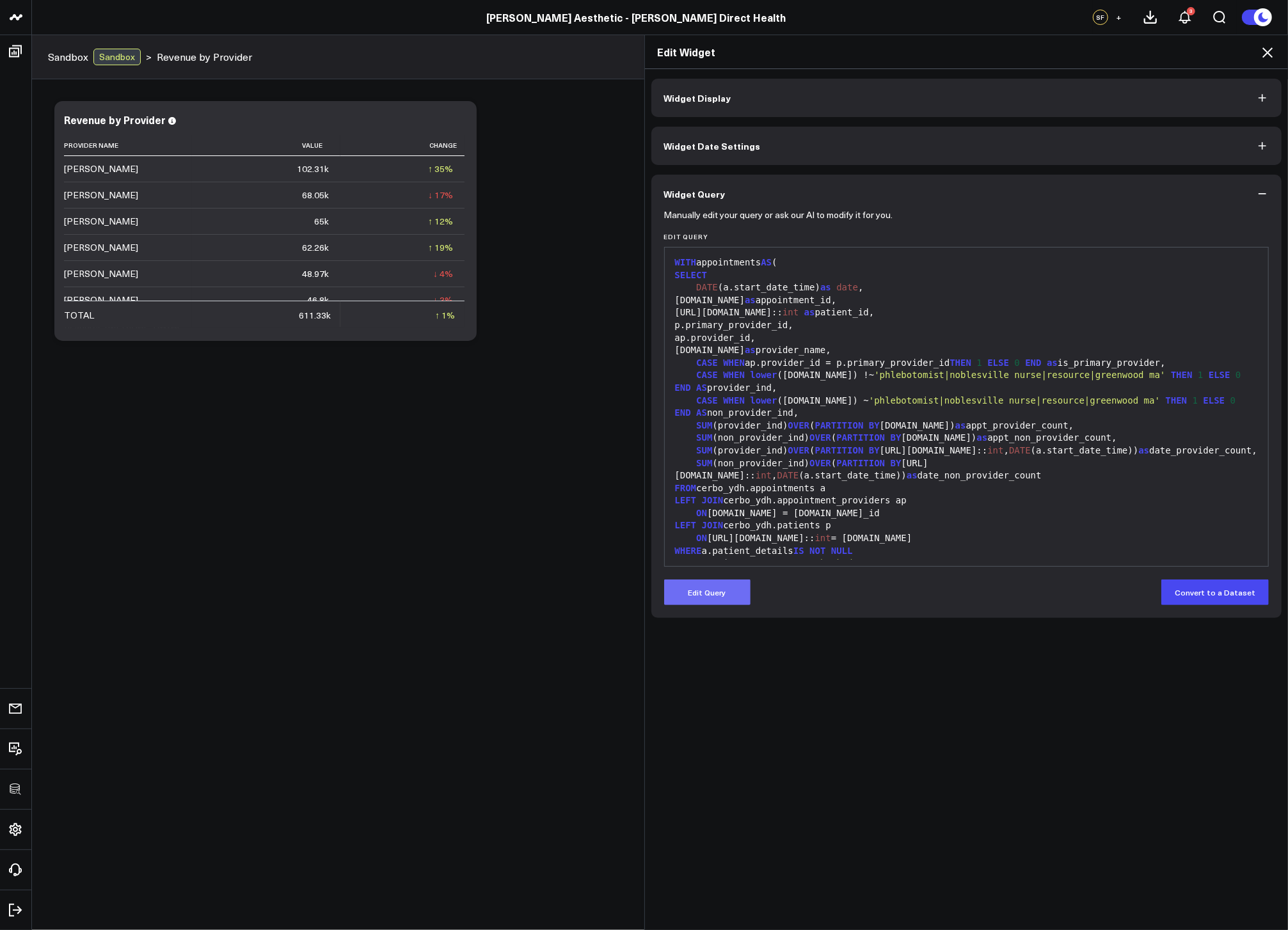
click at [729, 586] on button "Edit Query" at bounding box center [708, 592] width 86 height 26
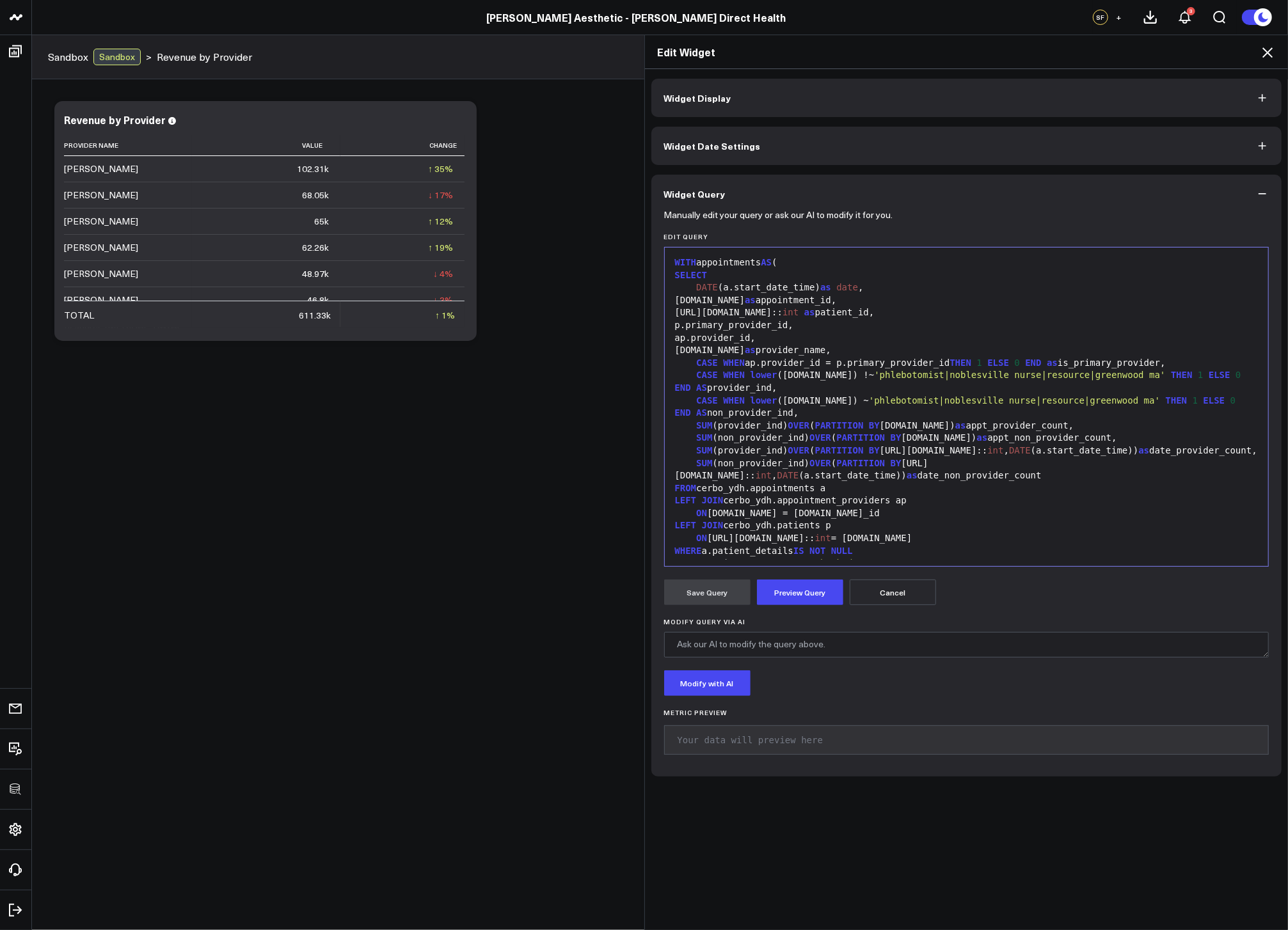
click at [752, 520] on div "ON [DOMAIN_NAME] = [DOMAIN_NAME]_id" at bounding box center [967, 513] width 591 height 13
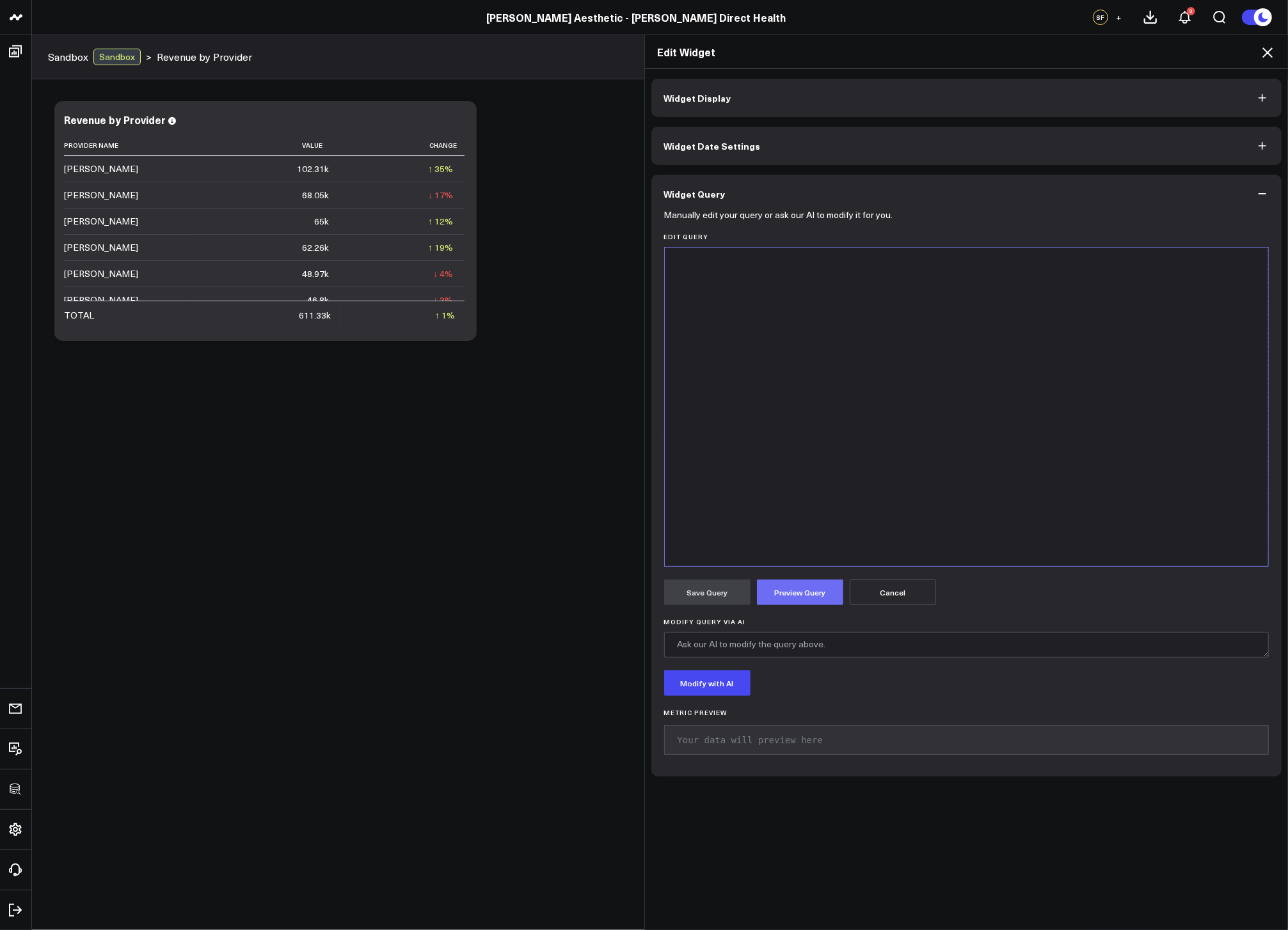
scroll to position [1754, 0]
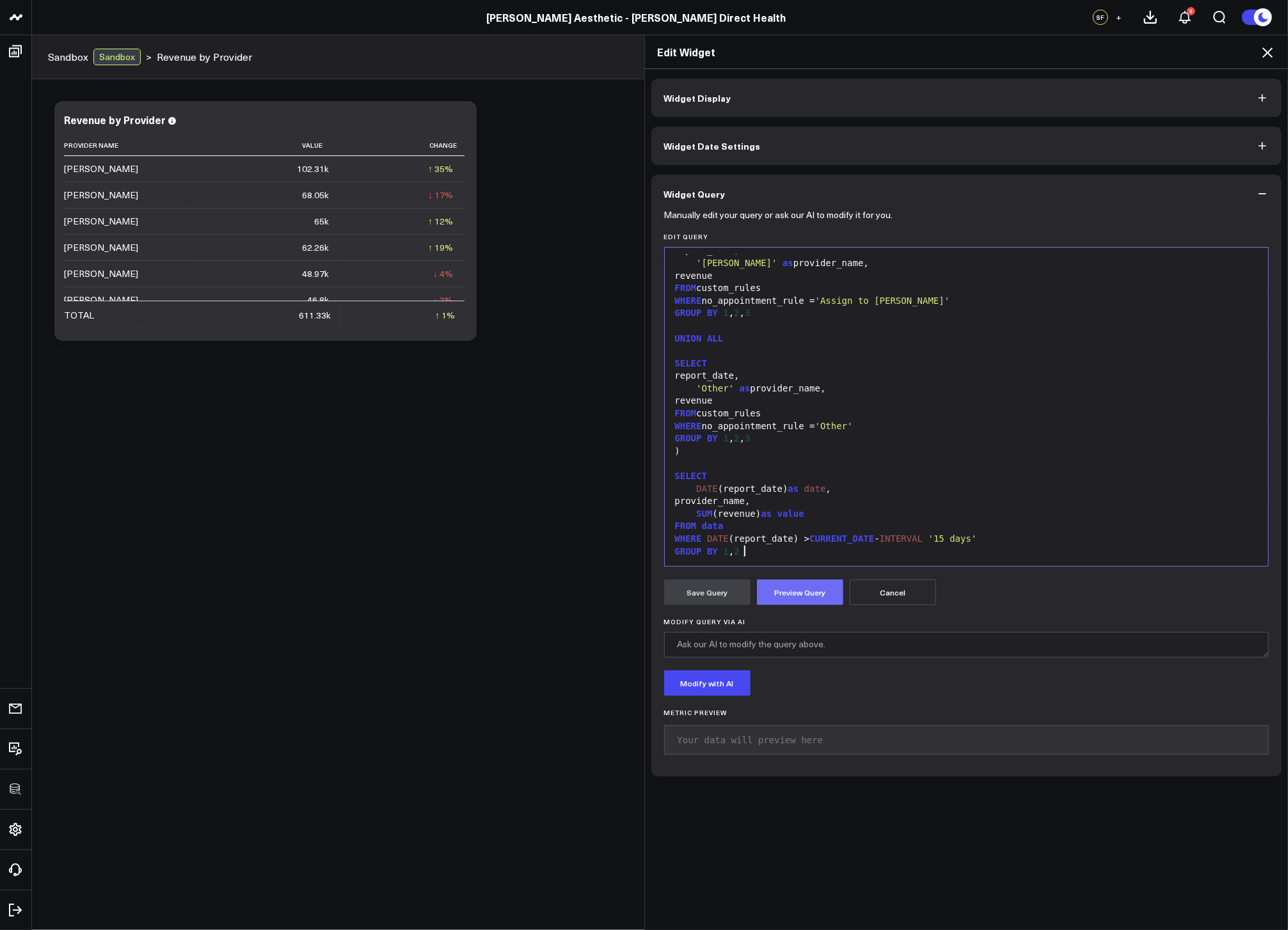
click at [776, 588] on button "Preview Query" at bounding box center [800, 592] width 86 height 26
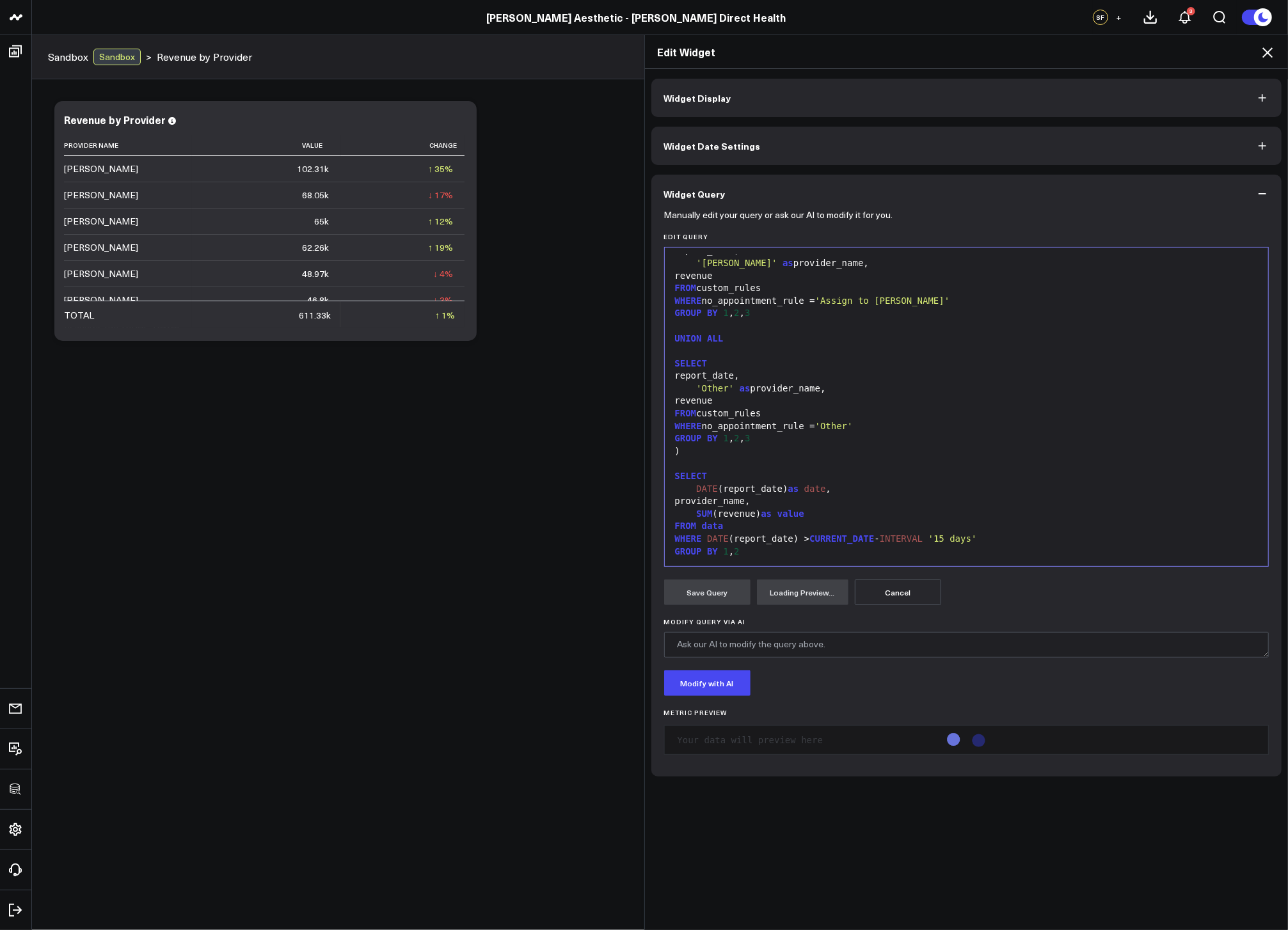
click at [923, 423] on div "WHERE no_appointment_rule = 'Other'" at bounding box center [967, 426] width 591 height 13
click at [770, 489] on div "DATE (report_date) as date ," at bounding box center [967, 489] width 591 height 13
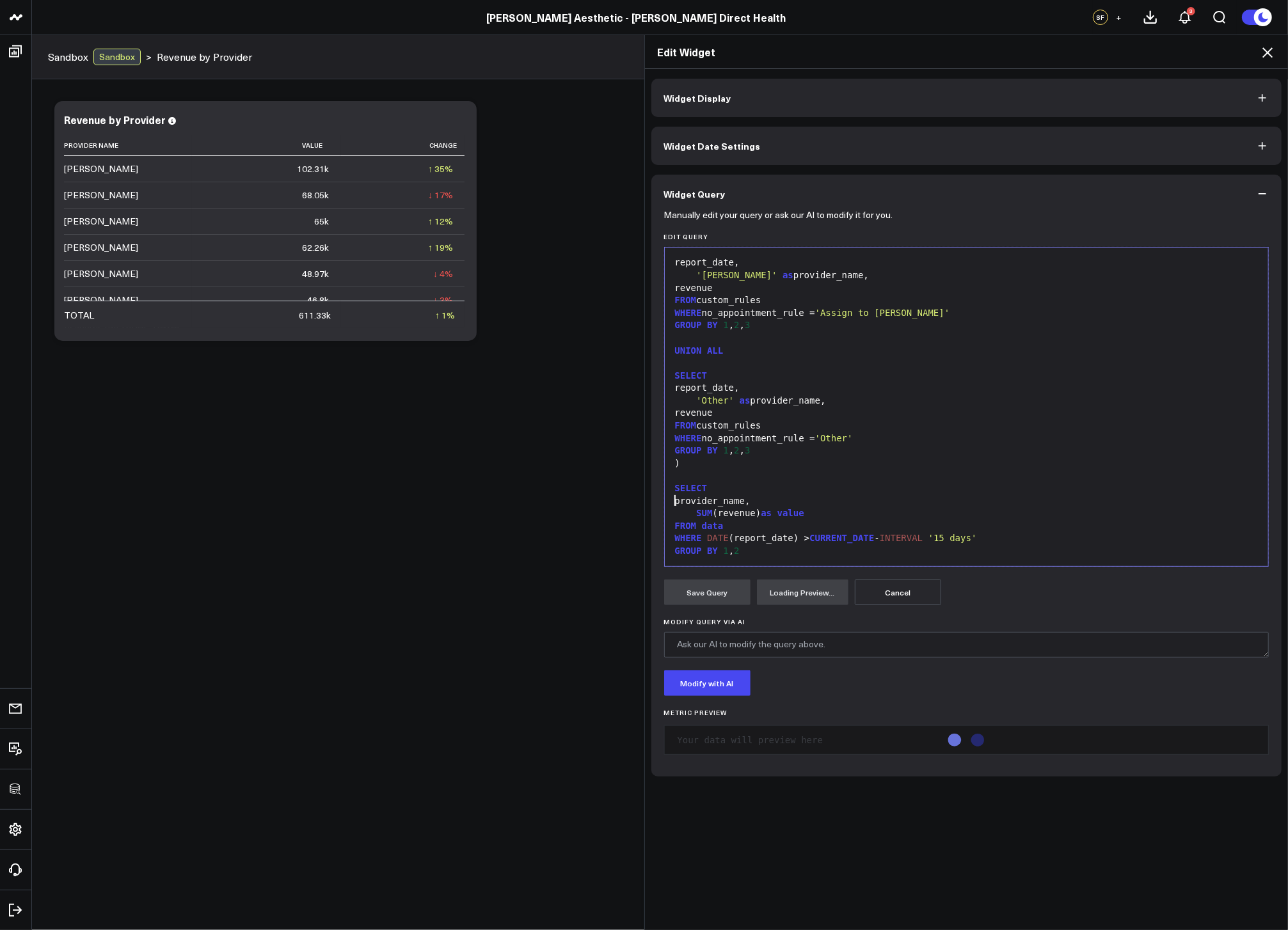
click at [749, 550] on div "GROUP BY 1 , 2" at bounding box center [967, 551] width 591 height 13
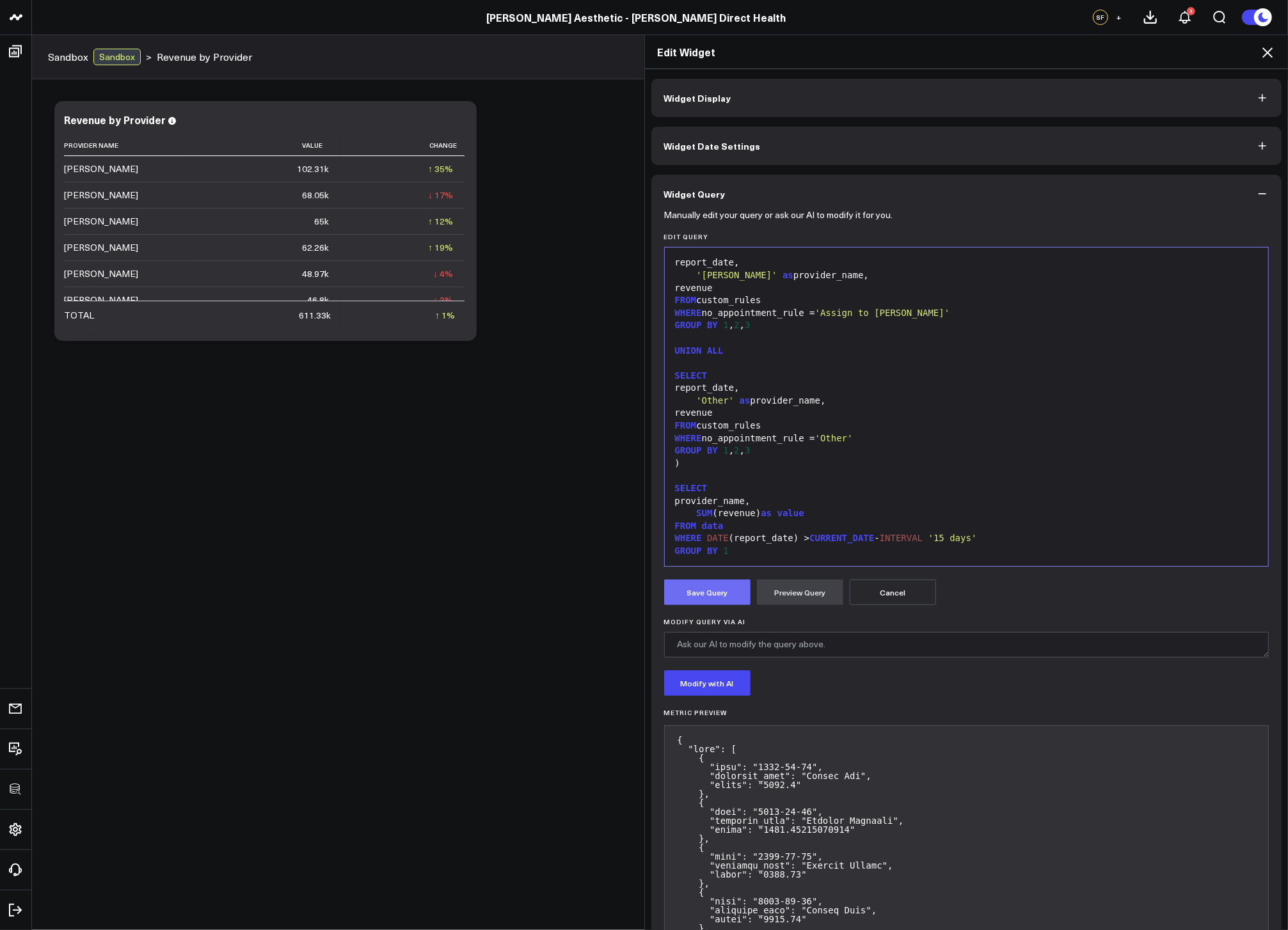
click at [685, 600] on button "Save Query" at bounding box center [708, 592] width 86 height 26
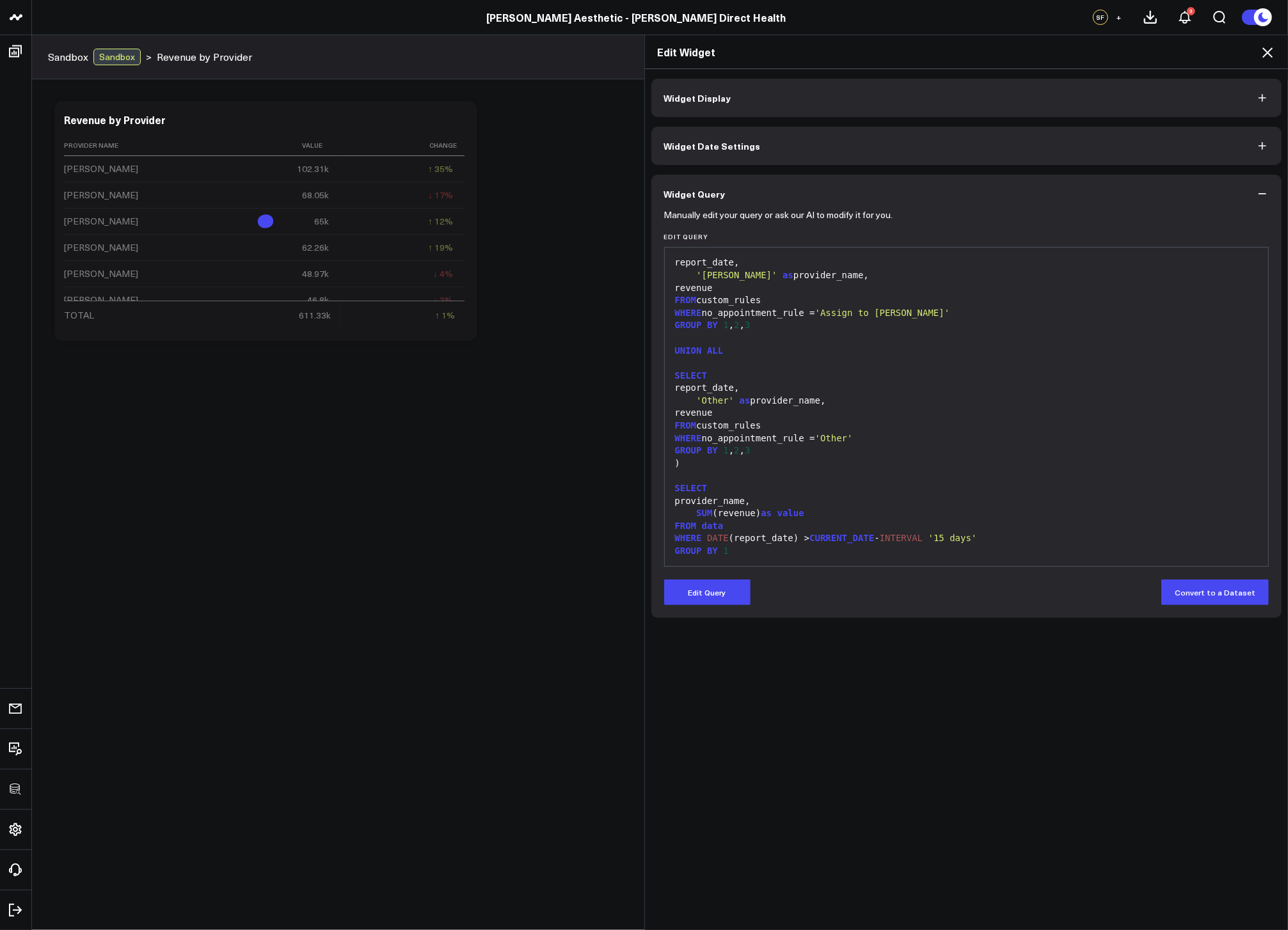
click at [927, 481] on div at bounding box center [967, 476] width 591 height 13
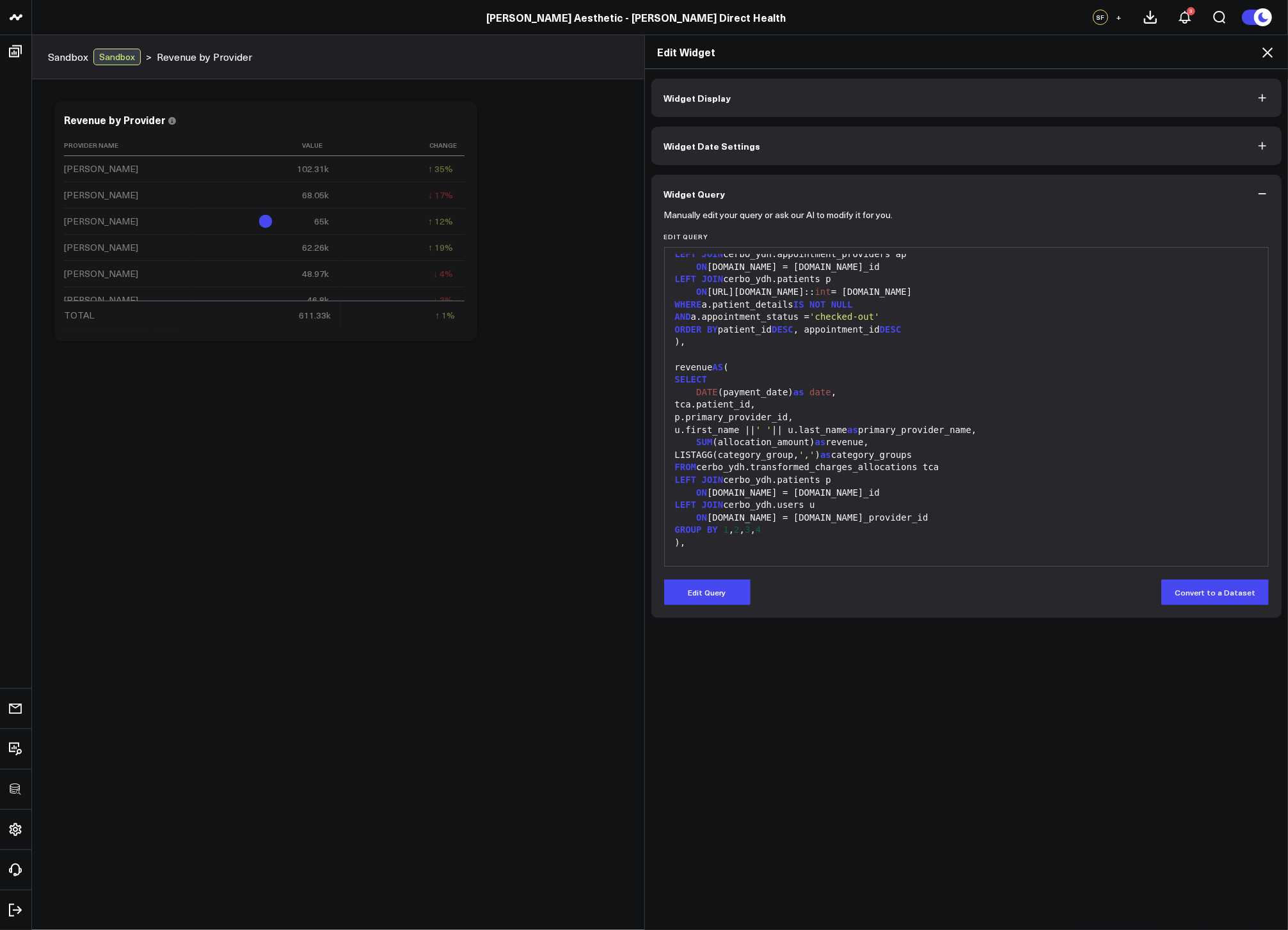
scroll to position [0, 0]
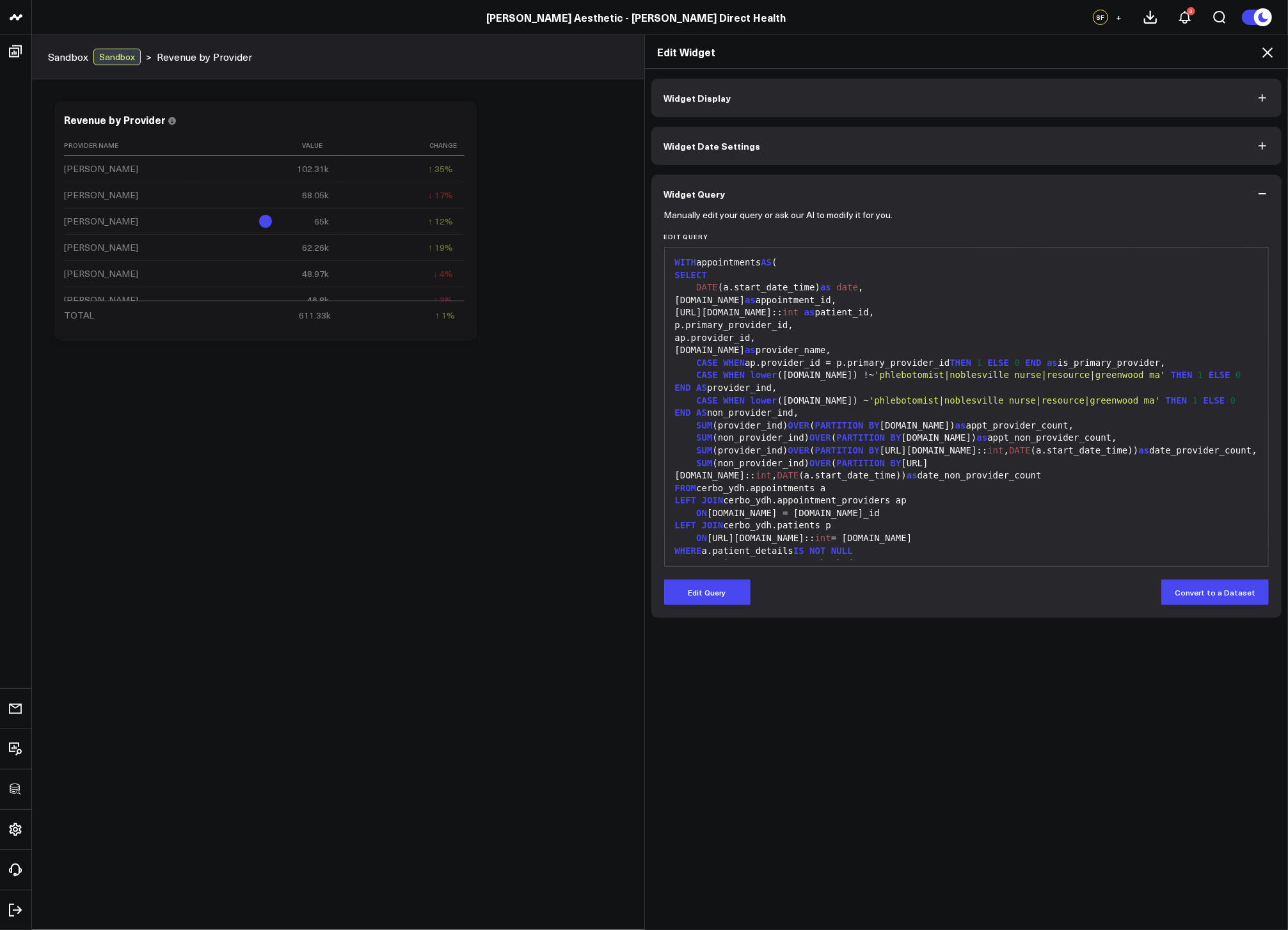
click at [1264, 55] on icon at bounding box center [1268, 52] width 15 height 15
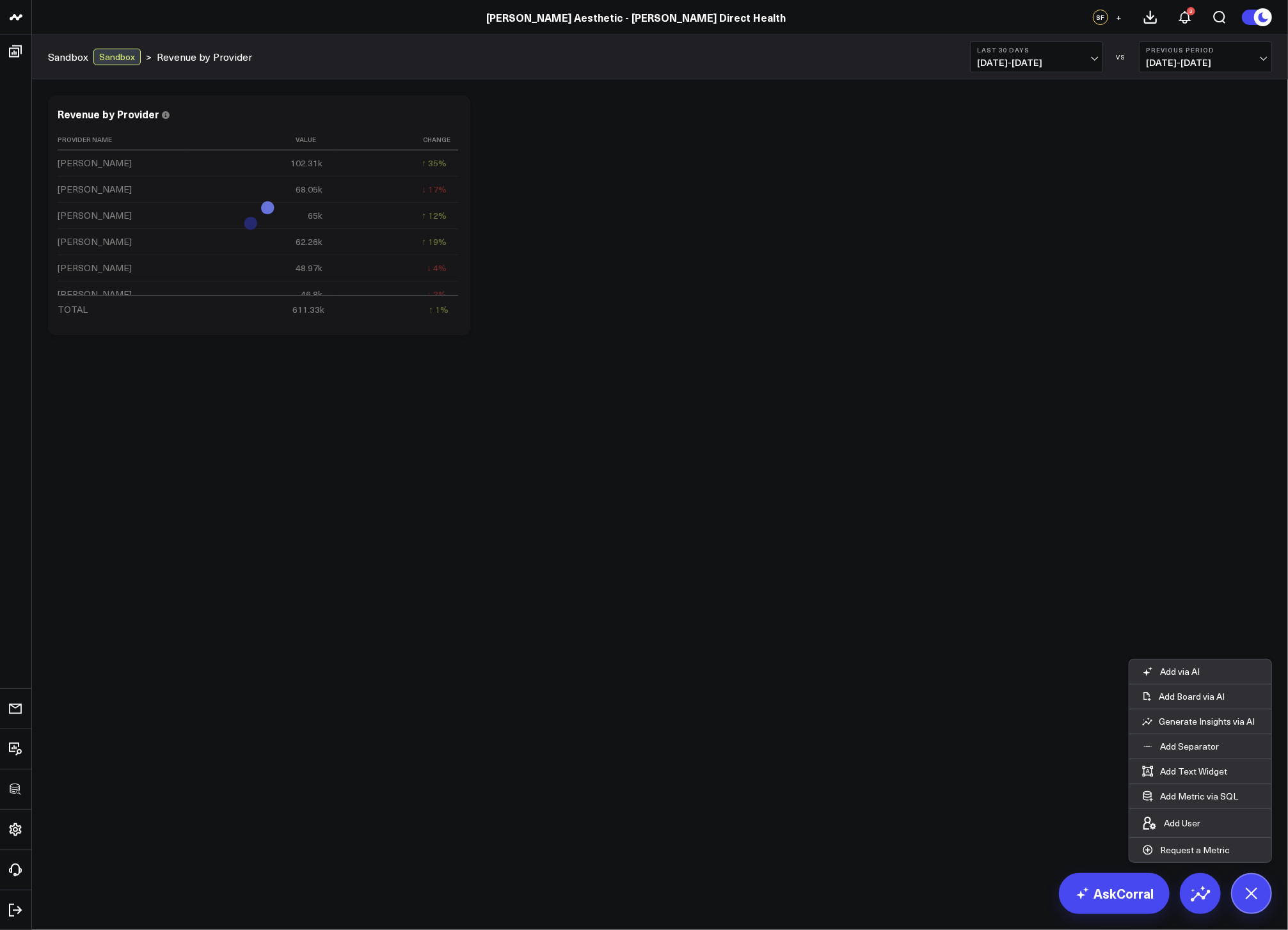
click at [822, 354] on div "Modify via AI Copy link to widget Ask support Remove Create linked copy Executi…" at bounding box center [660, 248] width 1256 height 339
click at [1256, 883] on button at bounding box center [1251, 893] width 41 height 41
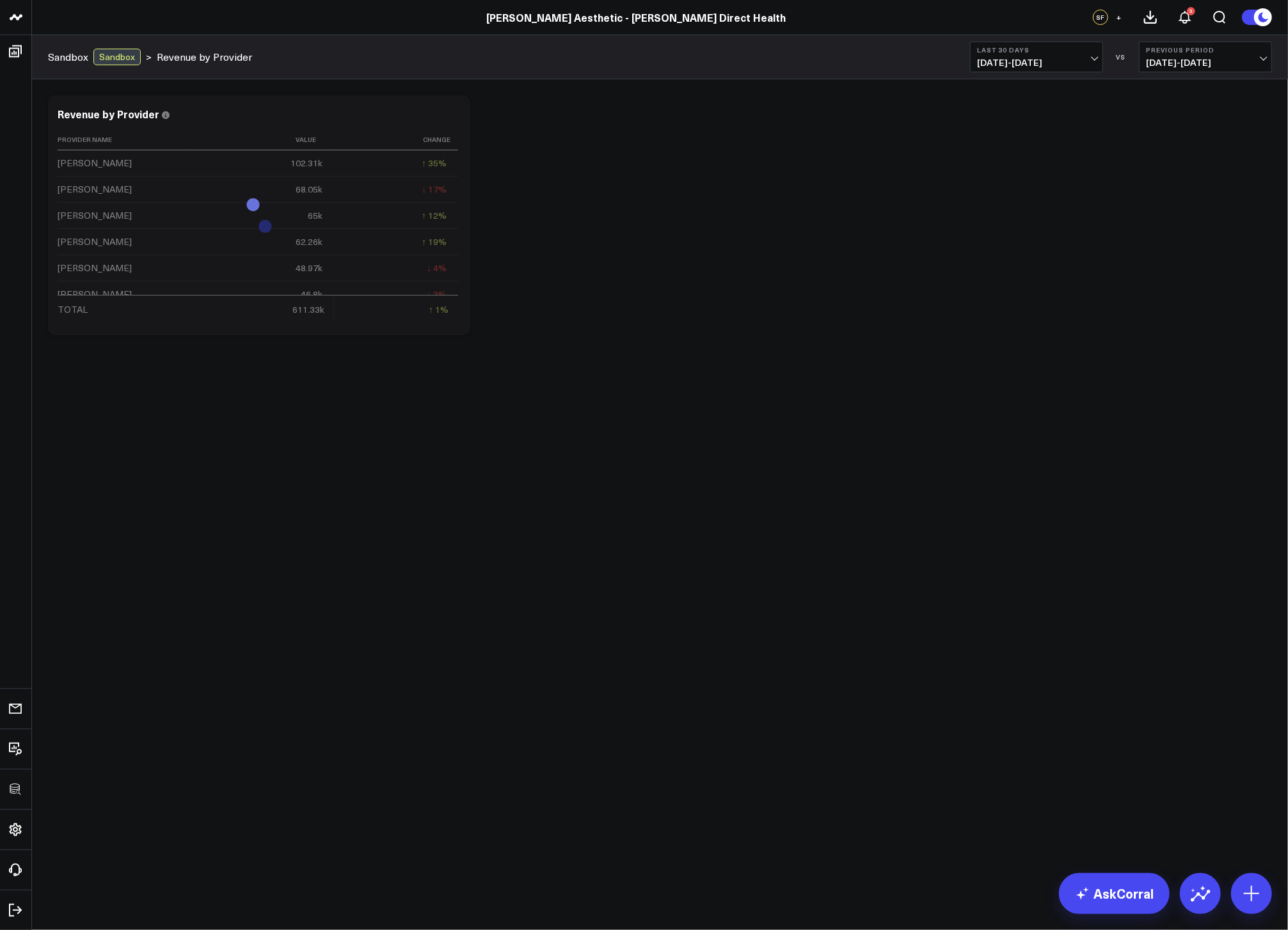
click at [1057, 586] on body "3725 Test 829 Studios Accenture Activant Capital Agriculture & Farming Demo All…" at bounding box center [644, 465] width 1288 height 930
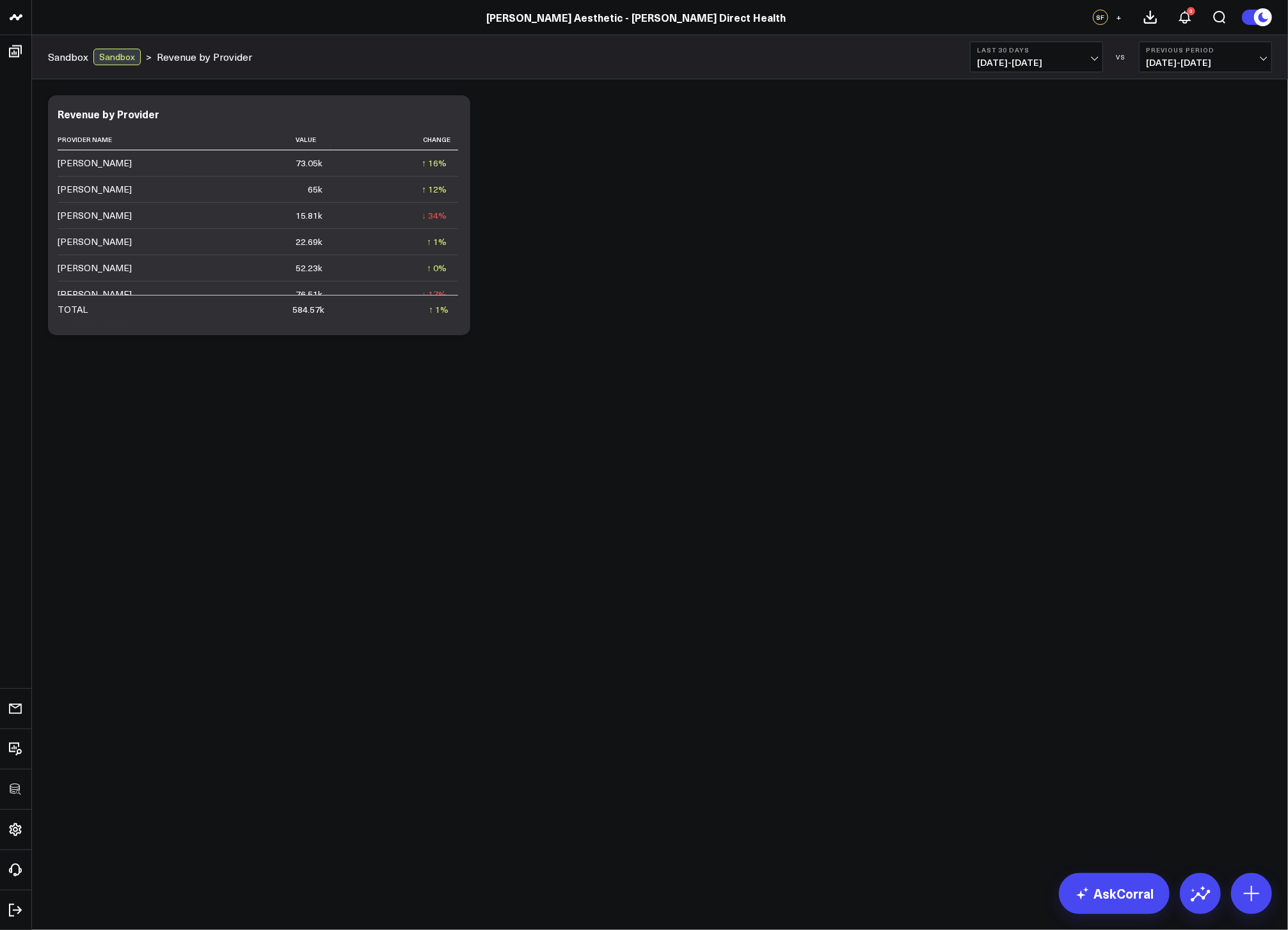
click at [1025, 65] on span "[DATE] - [DATE]" at bounding box center [1036, 63] width 119 height 10
click at [1027, 107] on link "Last 7 Days" at bounding box center [1036, 109] width 132 height 24
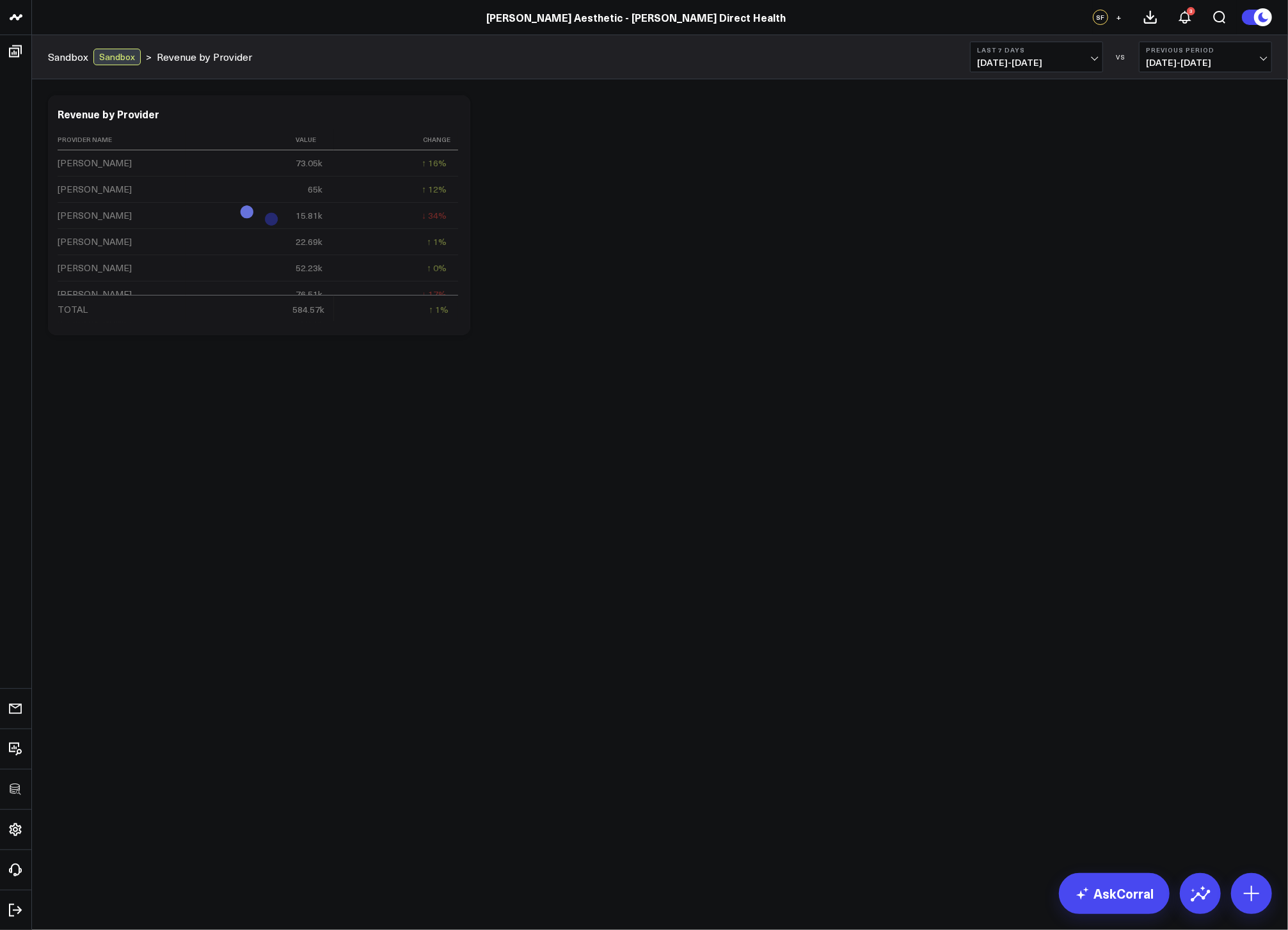
click at [846, 203] on div "Modify via AI Copy link to widget Ask support Remove Create linked copy Executi…" at bounding box center [660, 215] width 1237 height 252
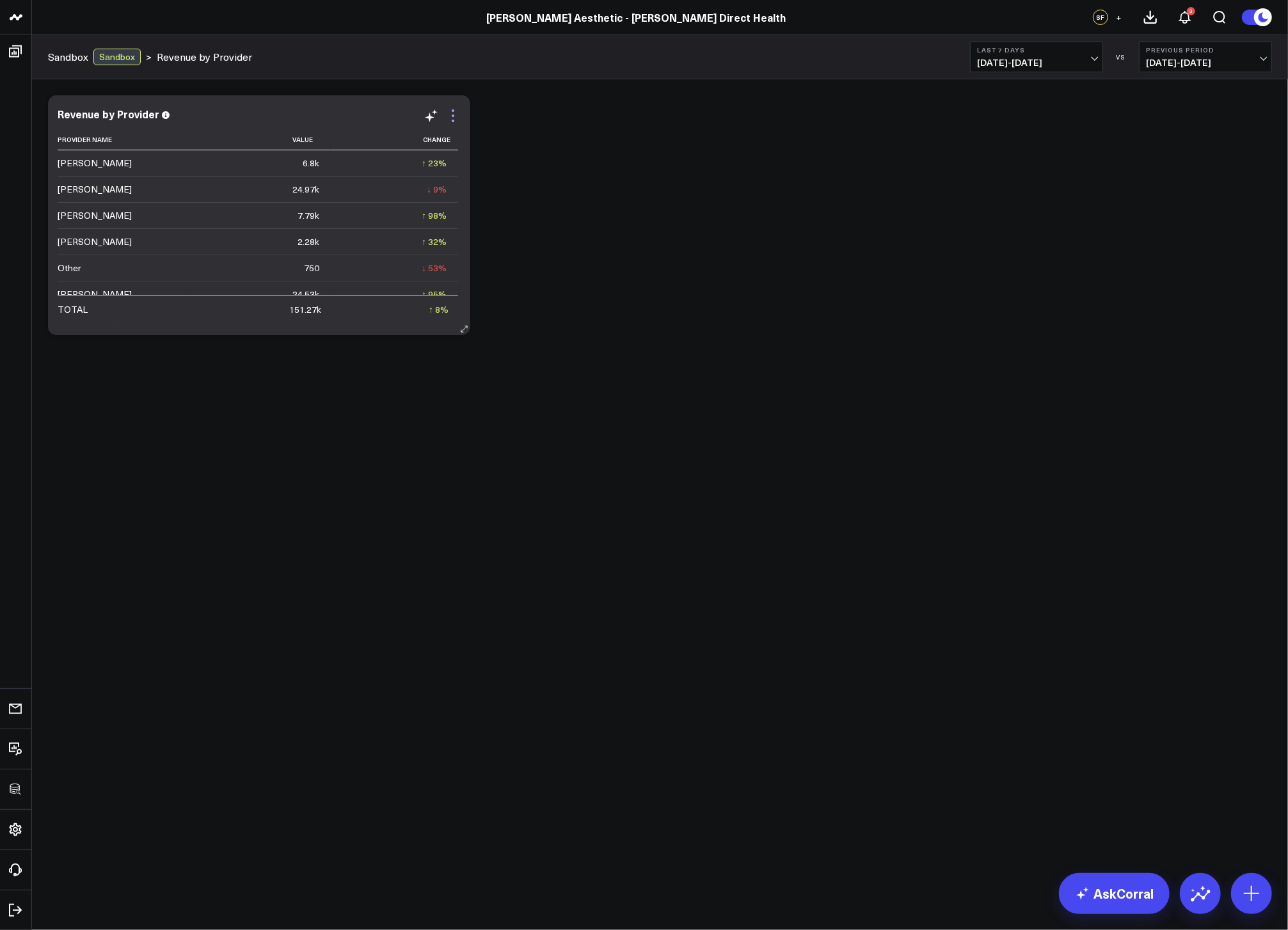
click at [456, 112] on icon at bounding box center [453, 115] width 15 height 15
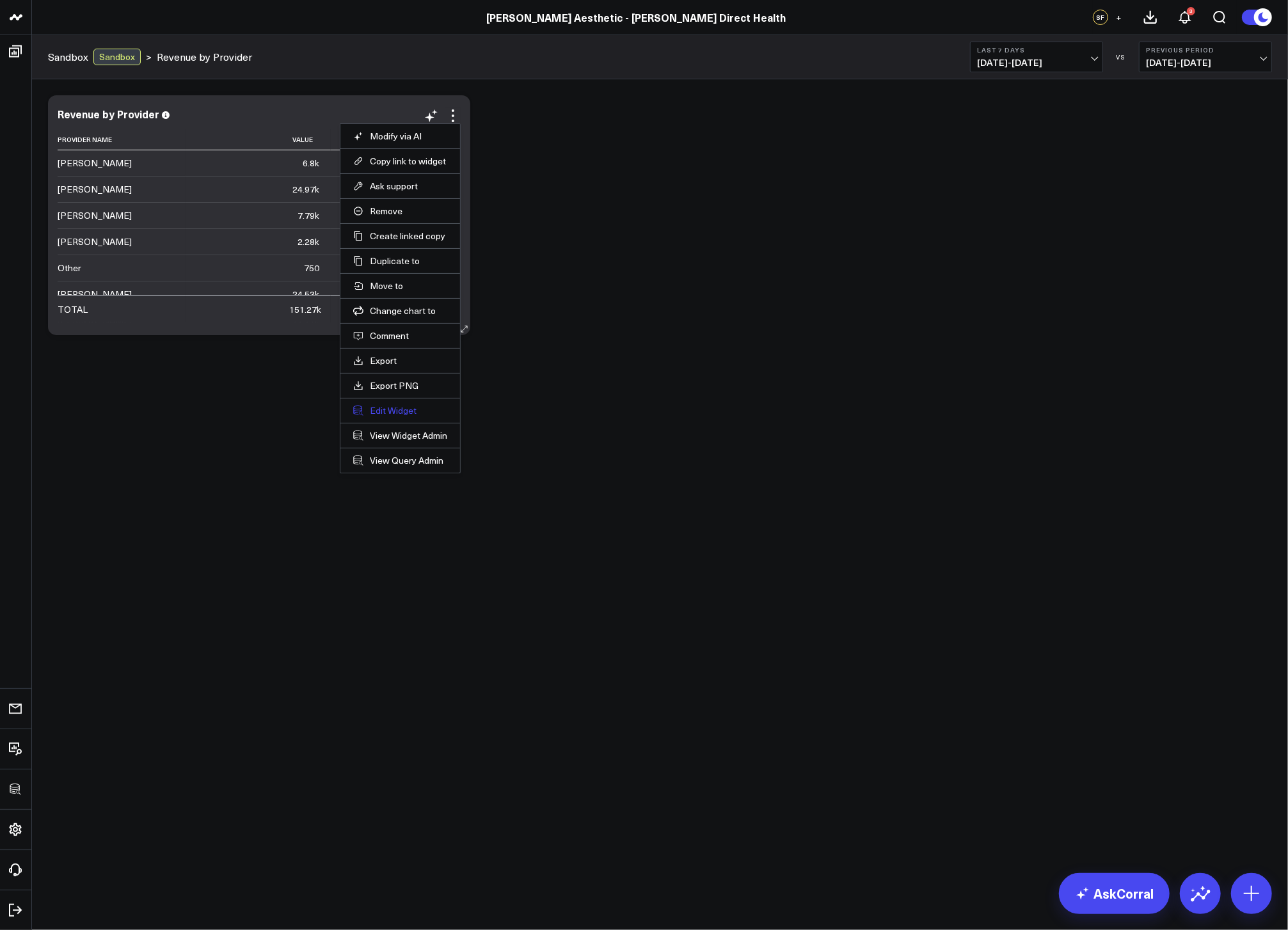
click at [399, 410] on button "Edit Widget" at bounding box center [400, 410] width 94 height 12
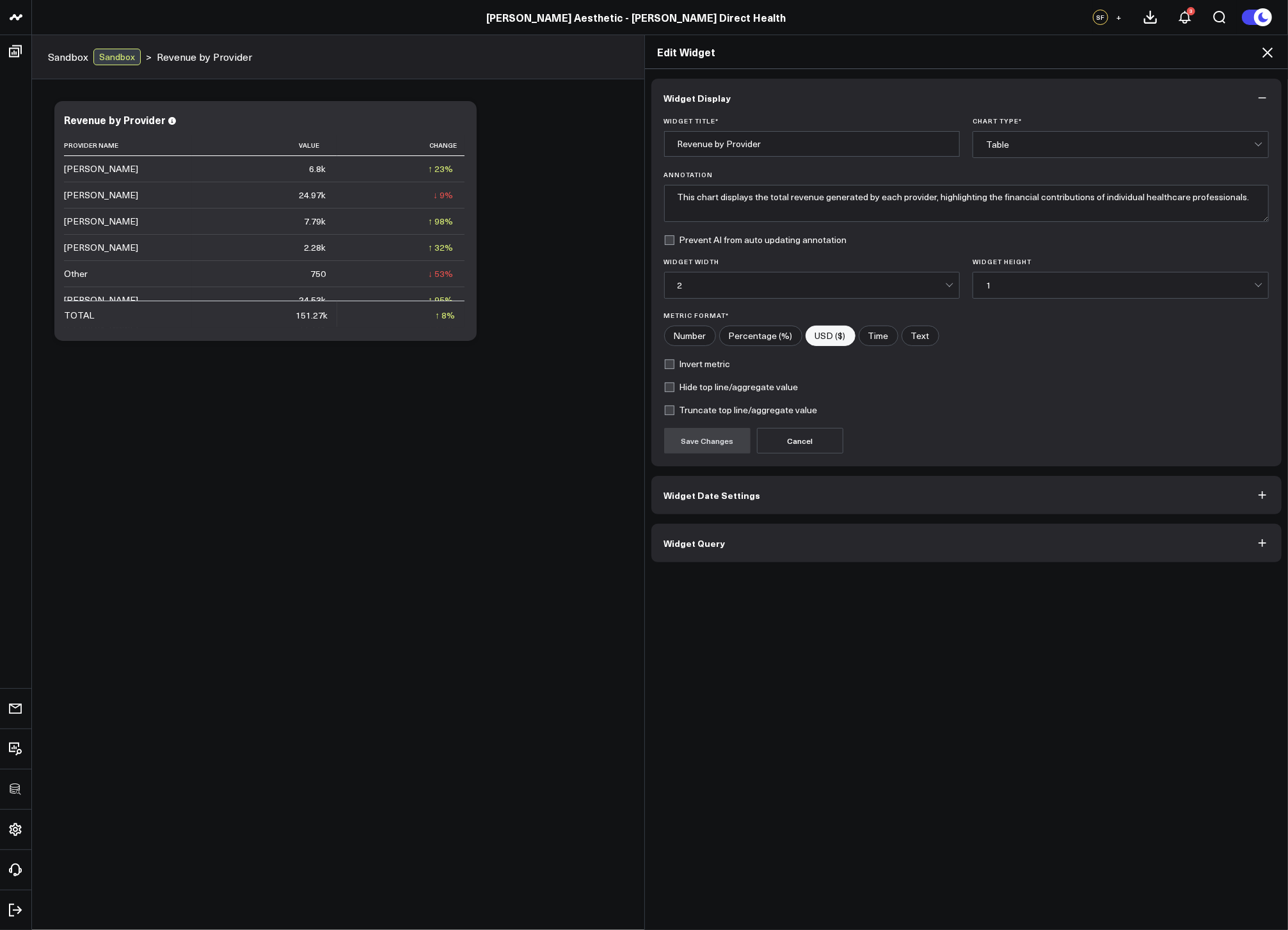
click at [815, 335] on input"] "USD ($)" at bounding box center [831, 336] width 49 height 19
click at [1263, 56] on icon at bounding box center [1268, 52] width 15 height 15
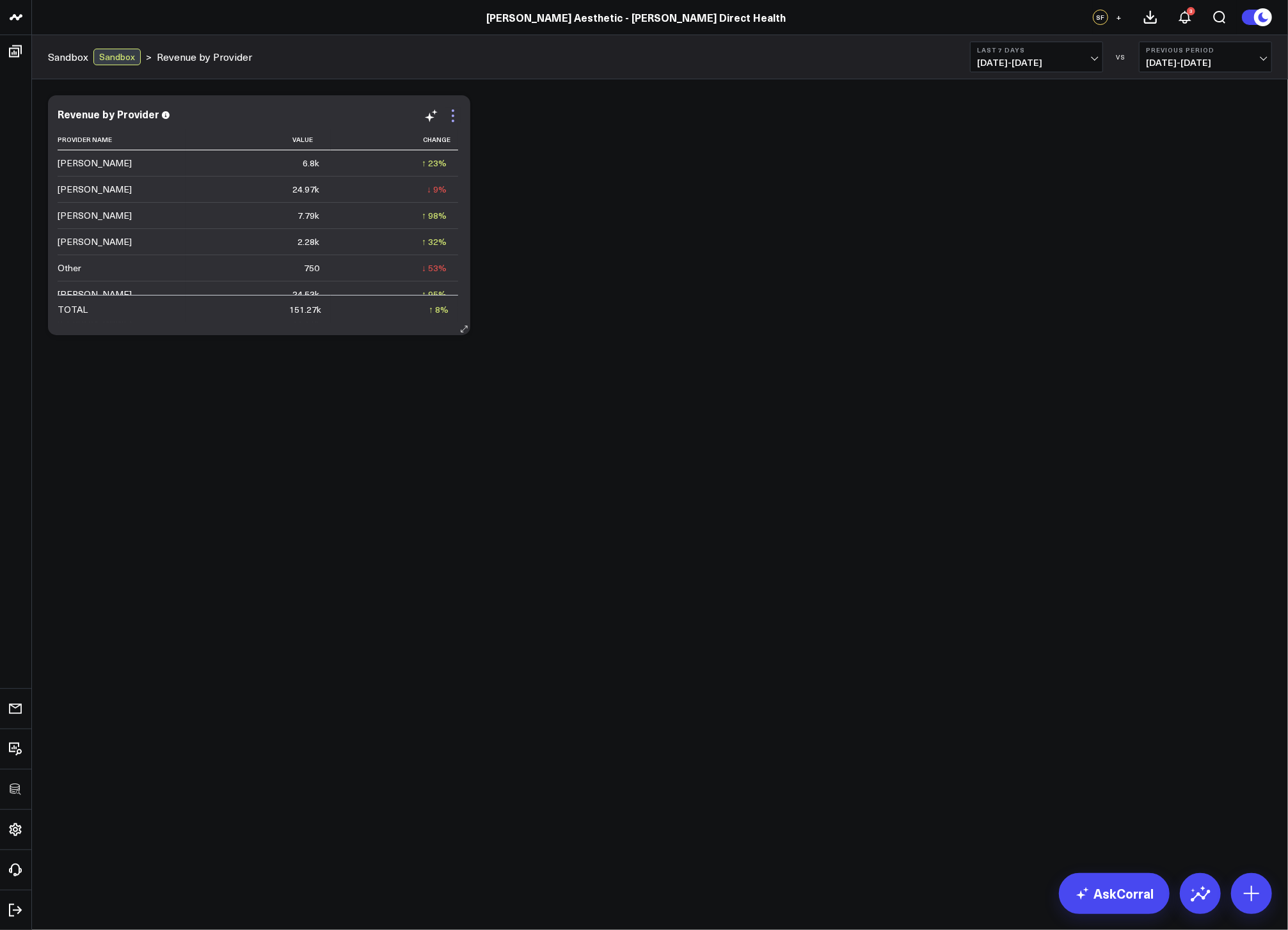
click at [457, 115] on icon at bounding box center [453, 115] width 15 height 15
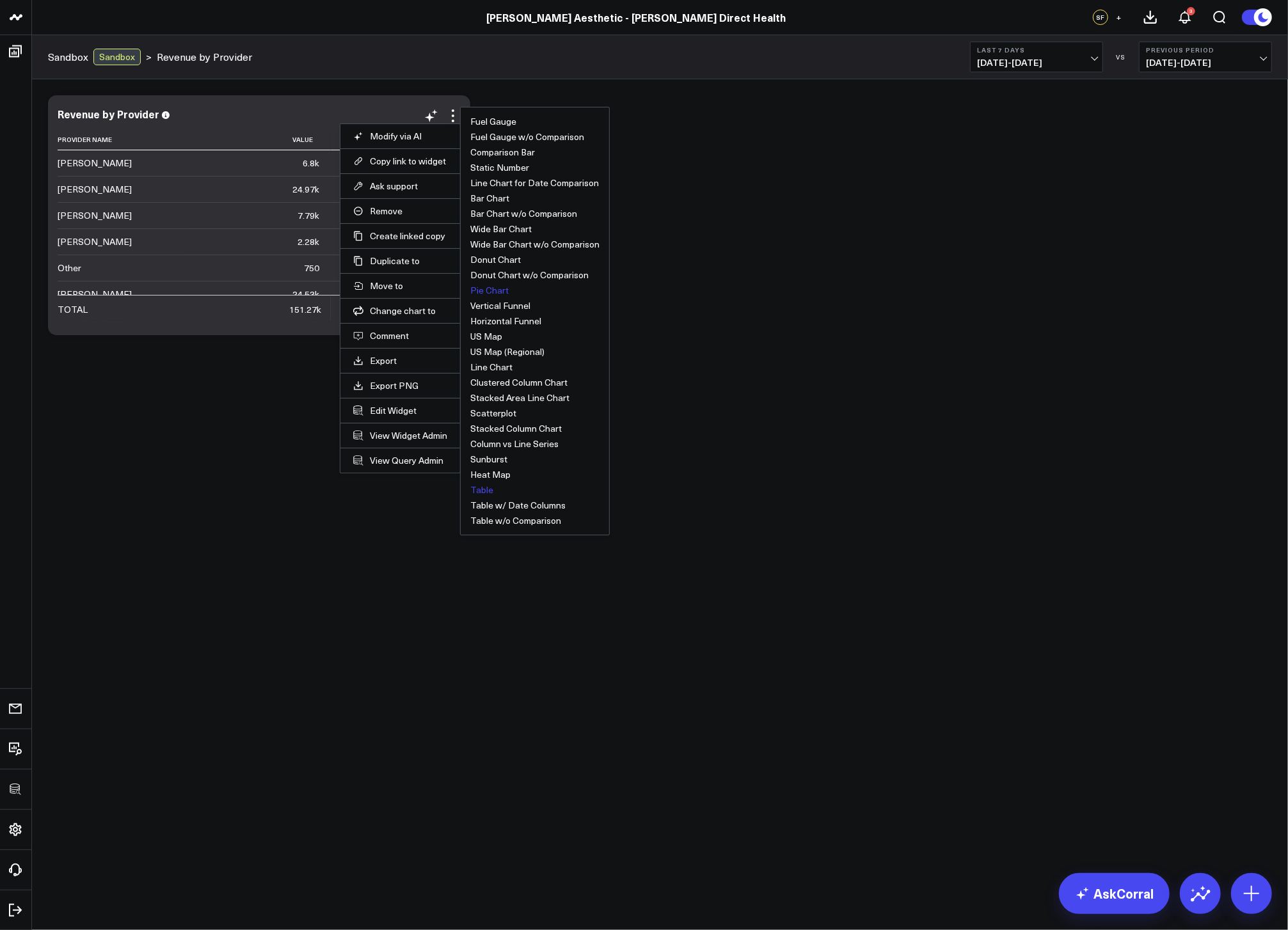
click at [488, 290] on button "Pie Chart" at bounding box center [489, 290] width 38 height 9
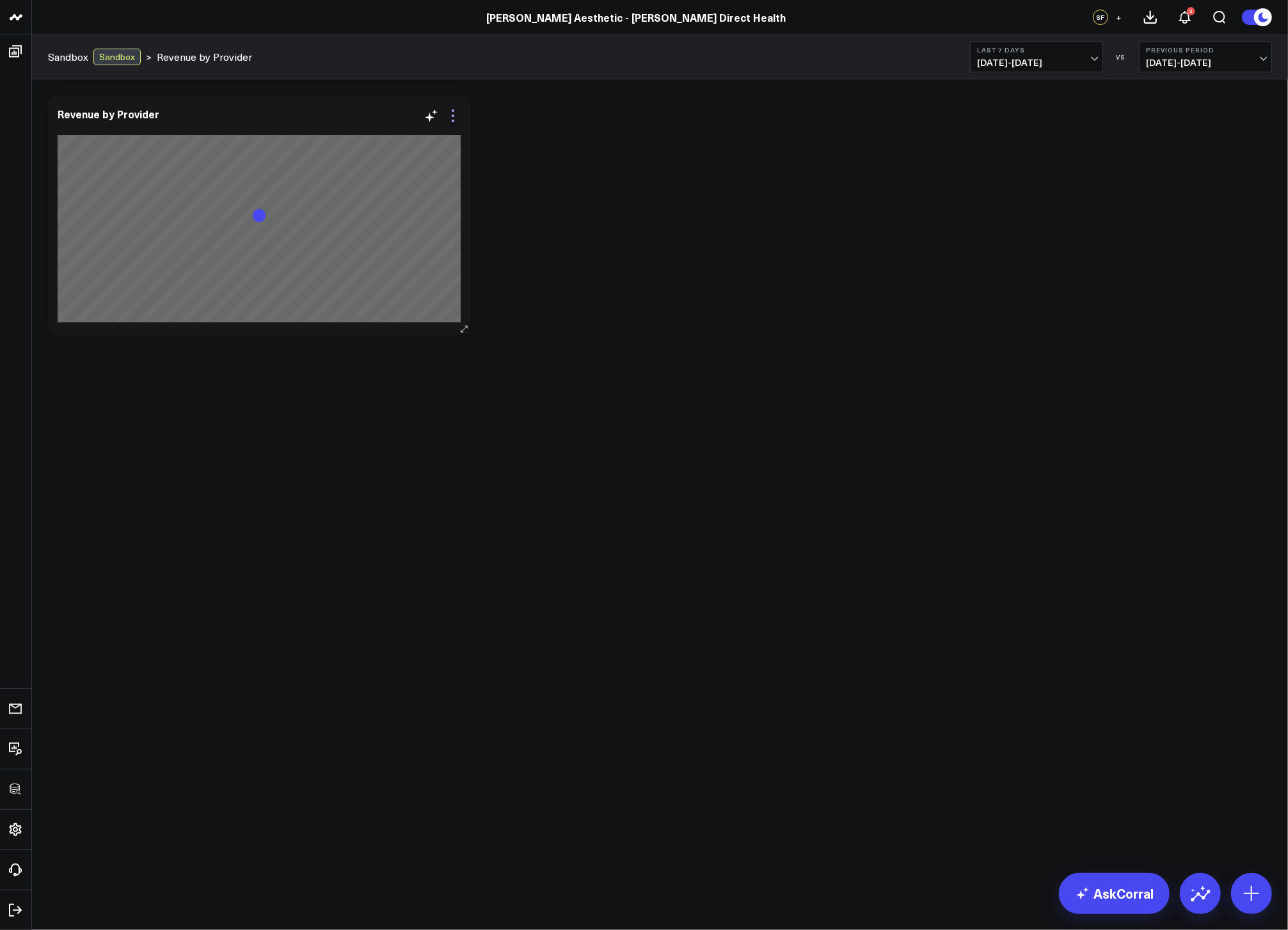
click at [452, 116] on icon at bounding box center [453, 116] width 3 height 3
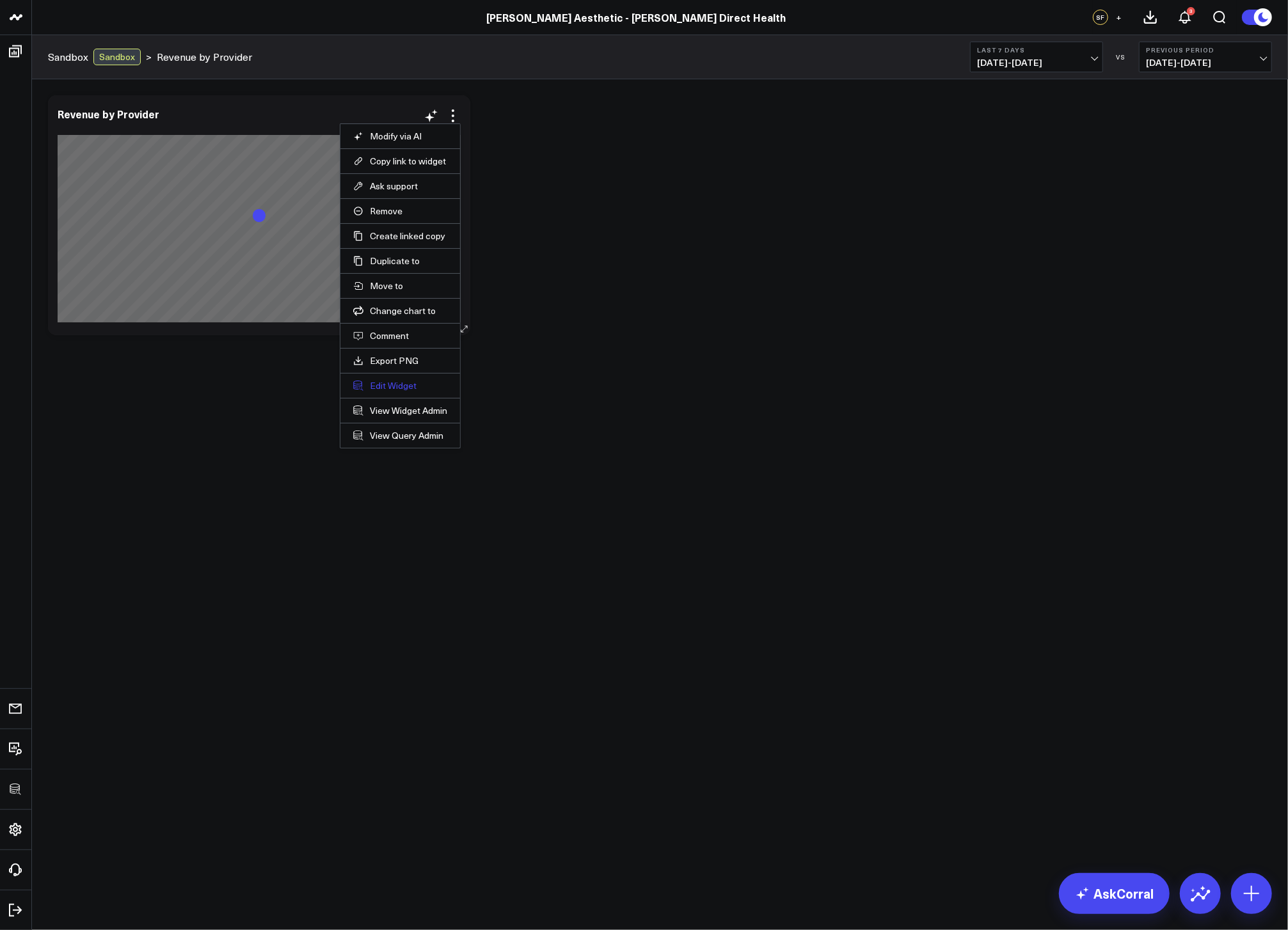
click at [401, 385] on button "Edit Widget" at bounding box center [400, 385] width 94 height 12
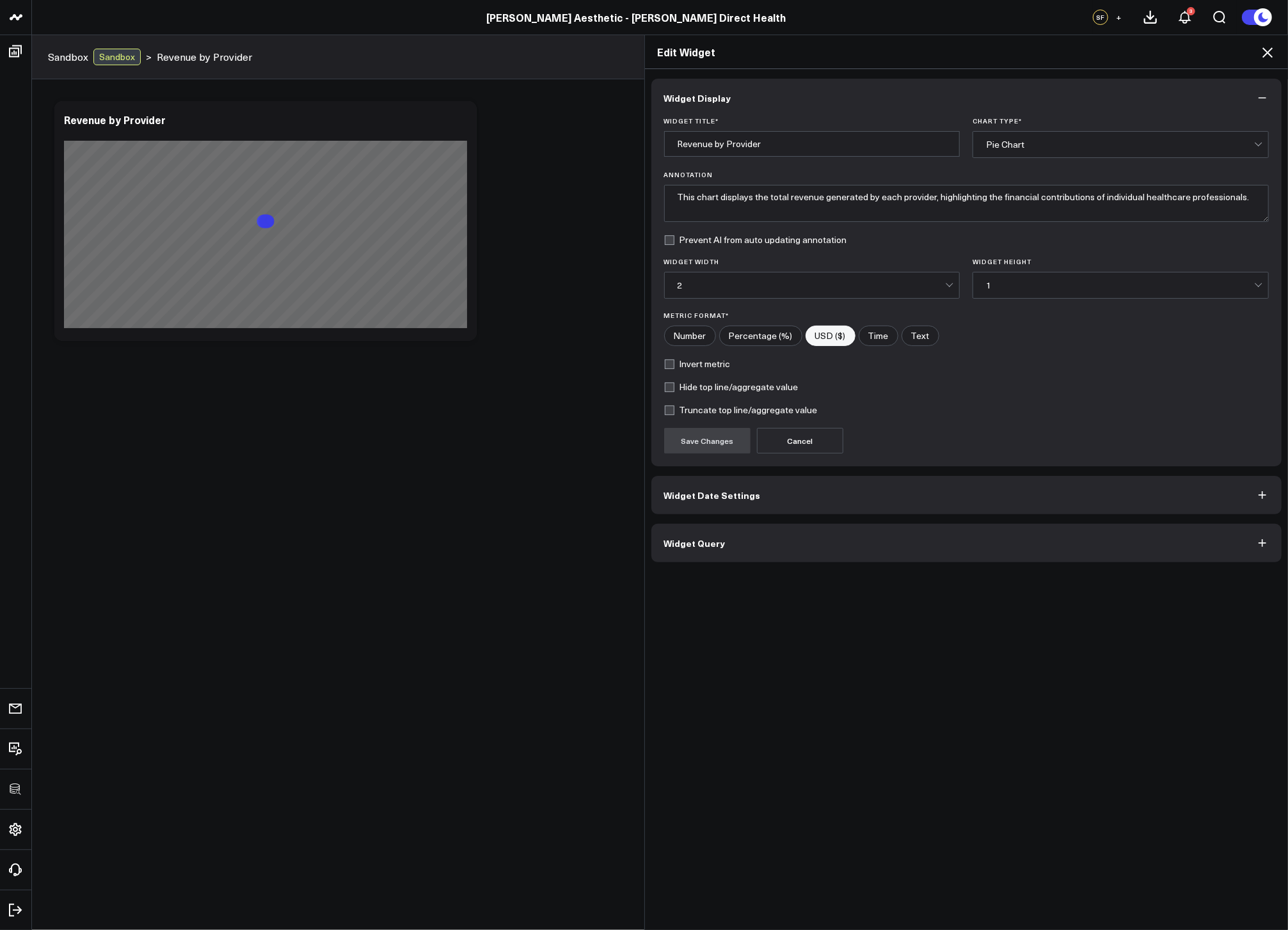
click at [819, 542] on button "Widget Query" at bounding box center [967, 543] width 631 height 38
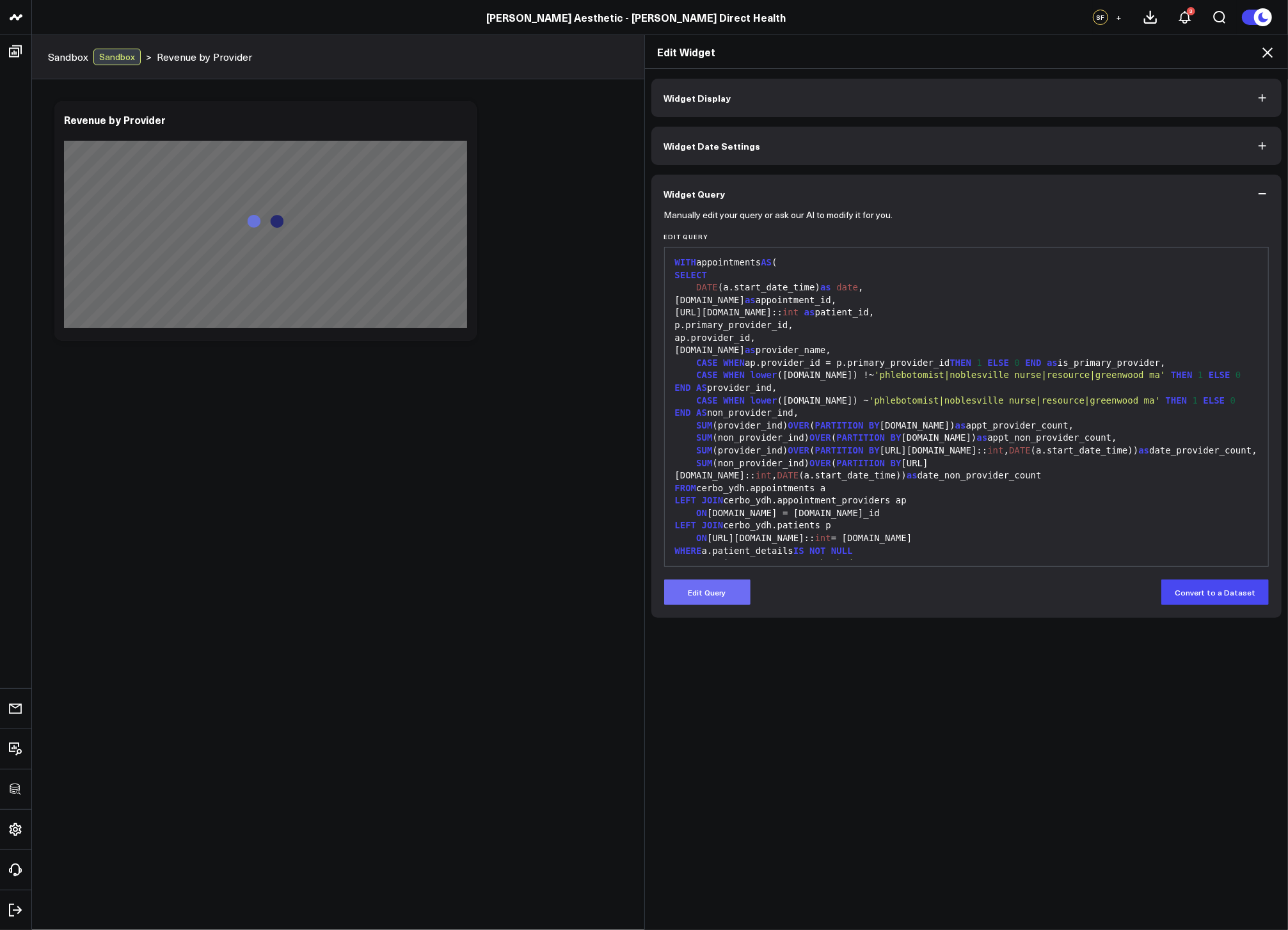
drag, startPoint x: 722, startPoint y: 592, endPoint x: 784, endPoint y: 529, distance: 88.4
click at [722, 592] on button "Edit Query" at bounding box center [708, 592] width 86 height 26
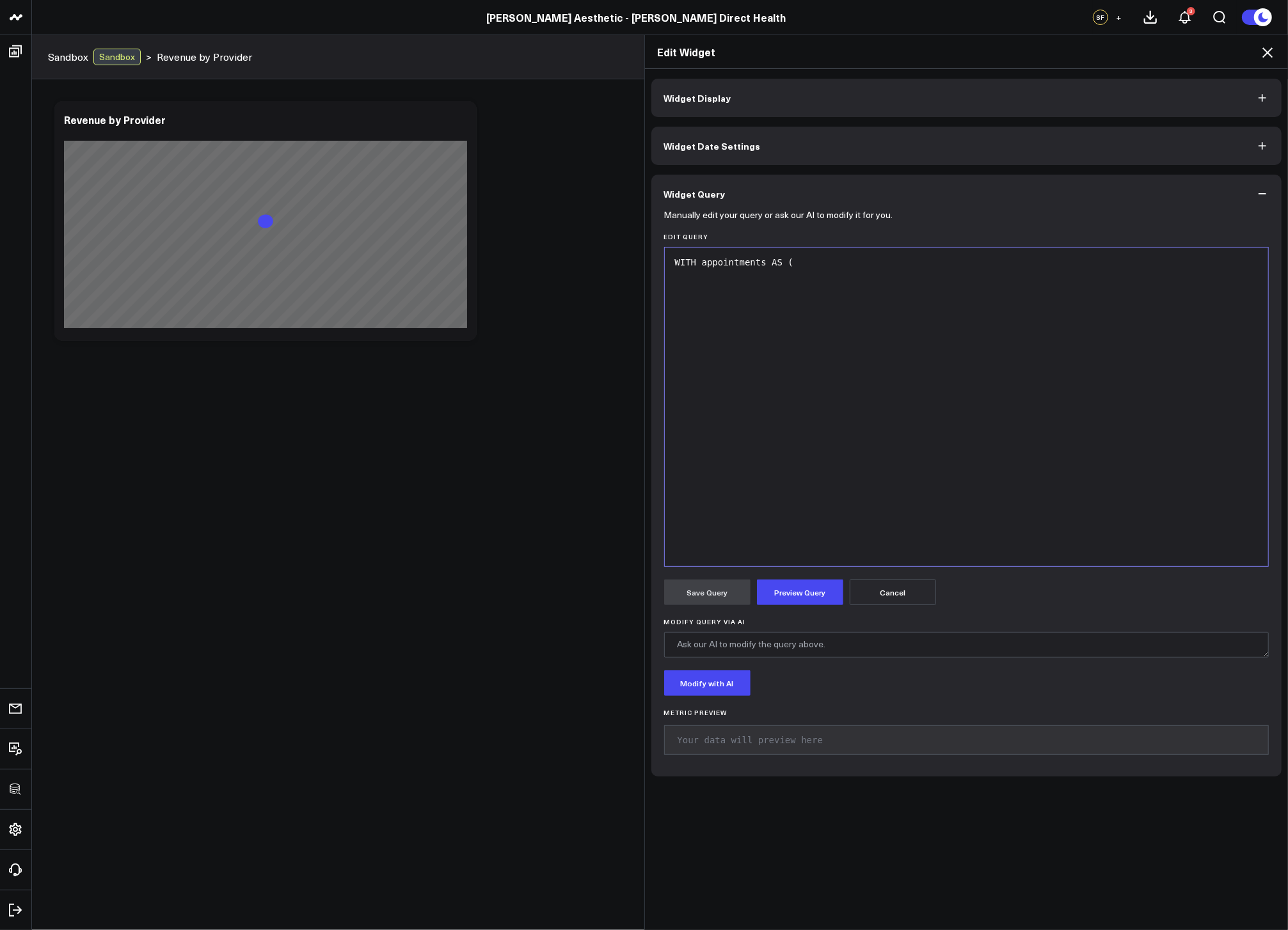
scroll to position [1866, 0]
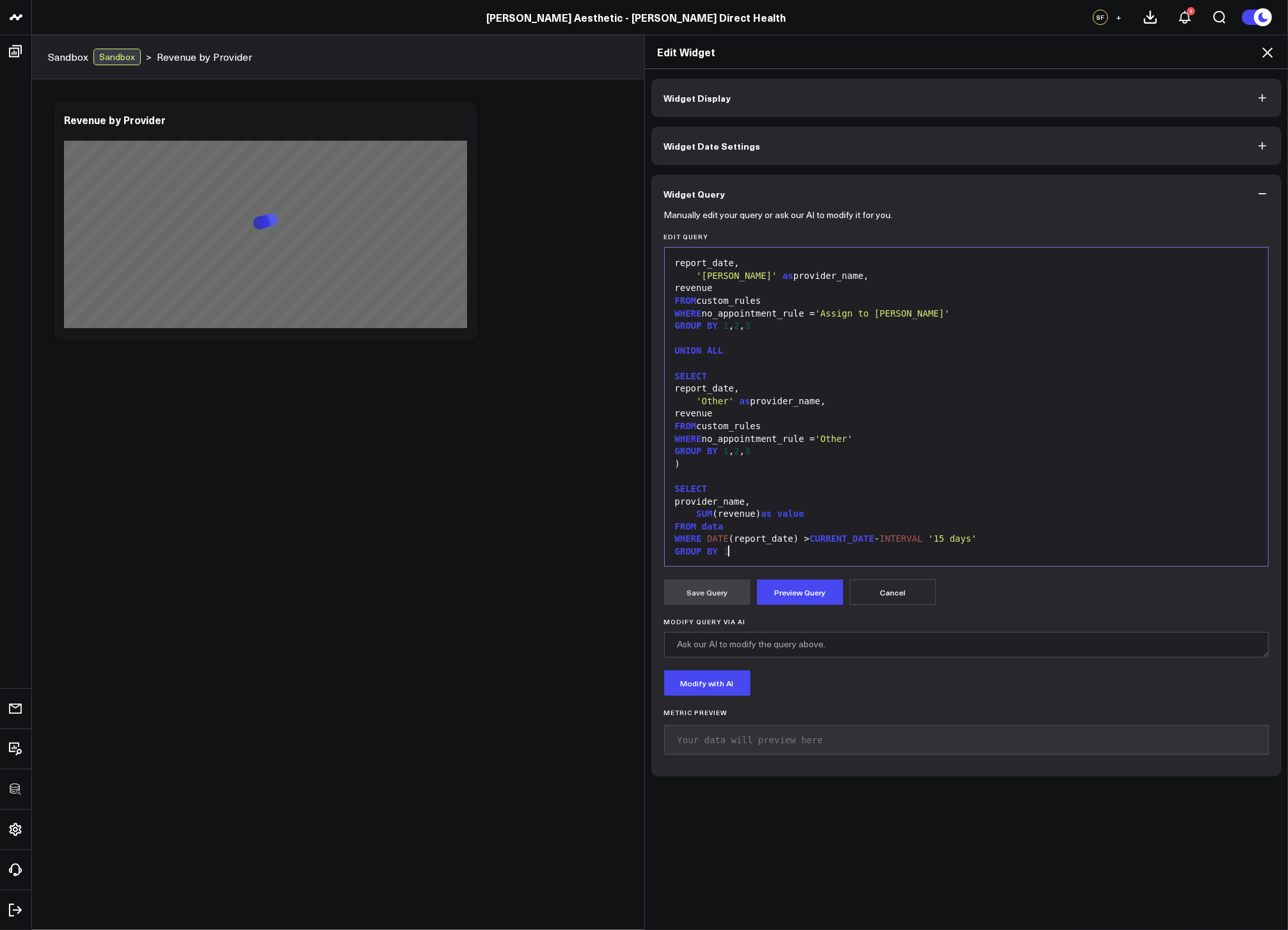
click at [780, 552] on div "GROUP BY 1" at bounding box center [967, 552] width 591 height 13
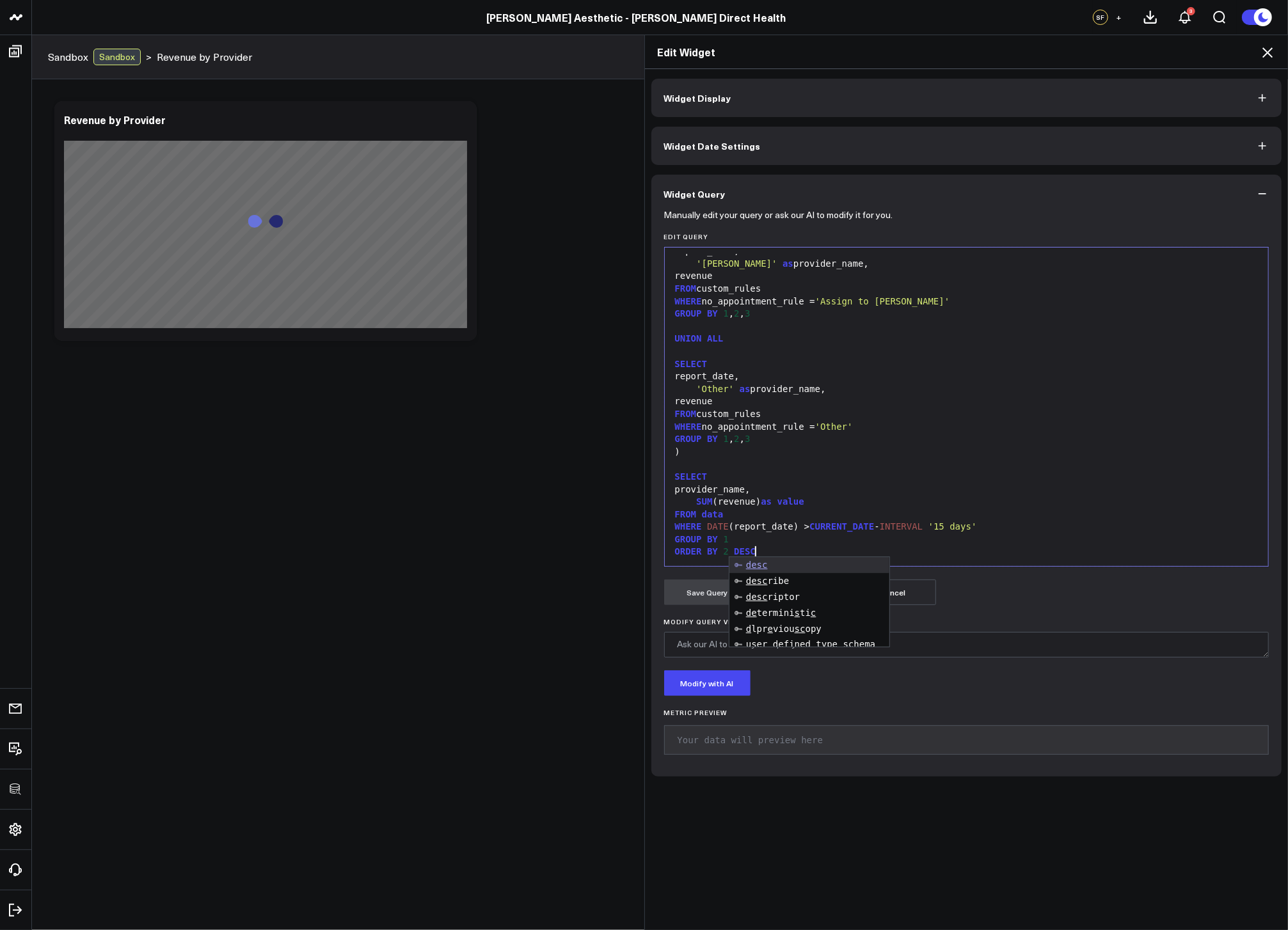
click at [817, 505] on div "SUM (revenue) as value" at bounding box center [967, 502] width 591 height 13
click at [782, 584] on button "Preview Query" at bounding box center [800, 592] width 86 height 26
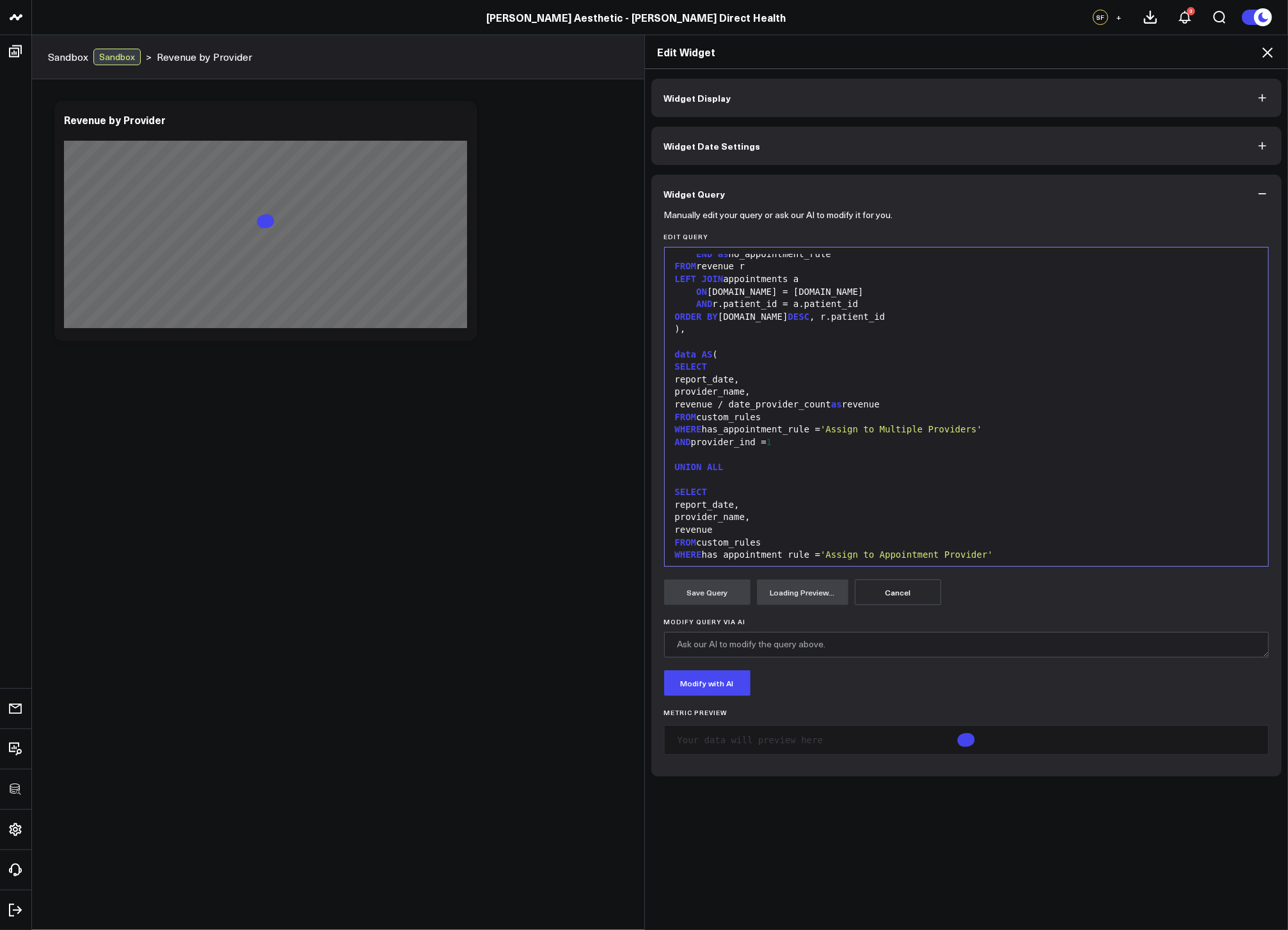
scroll to position [1029, 0]
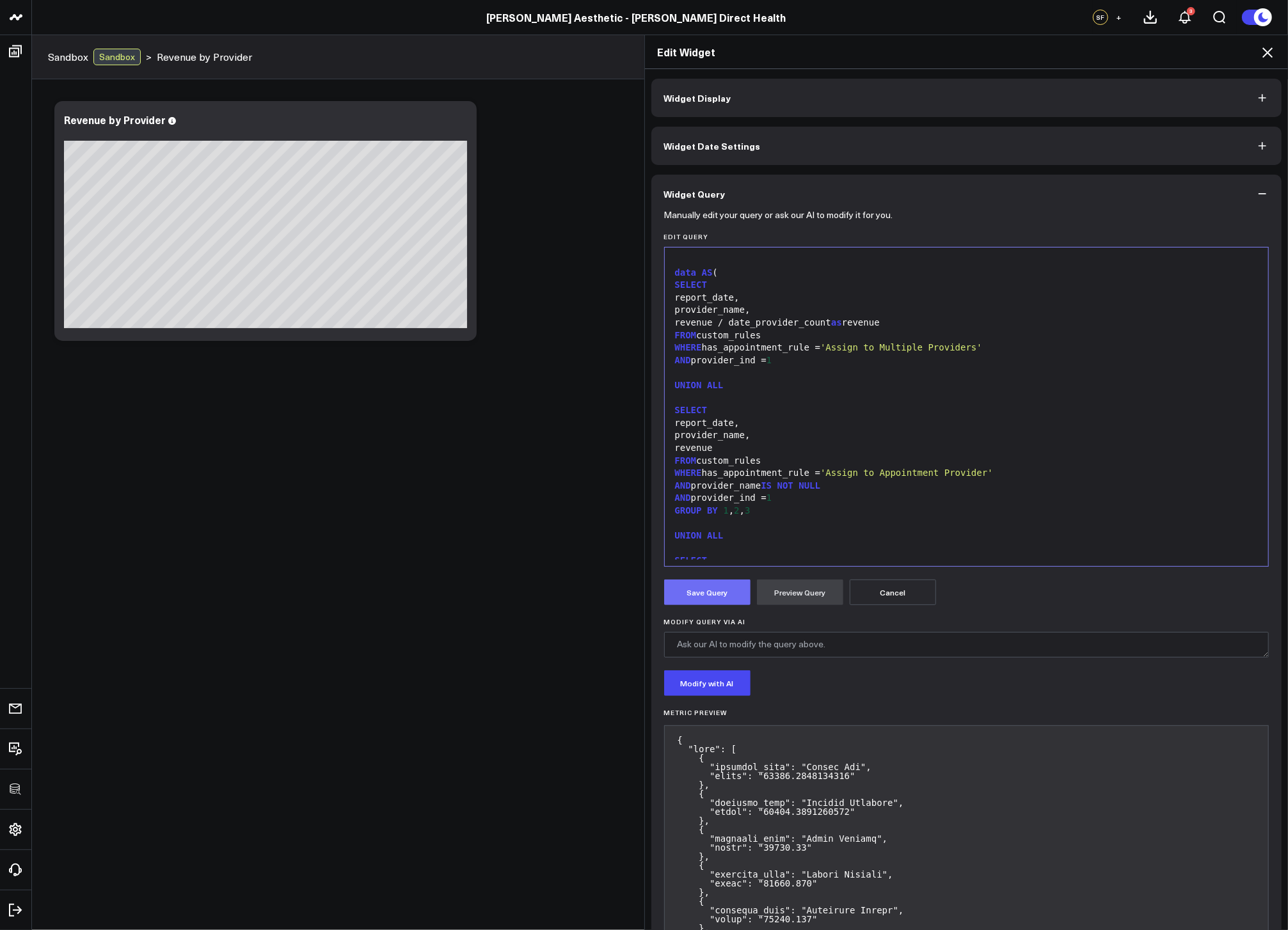
click at [697, 595] on button "Save Query" at bounding box center [708, 592] width 86 height 26
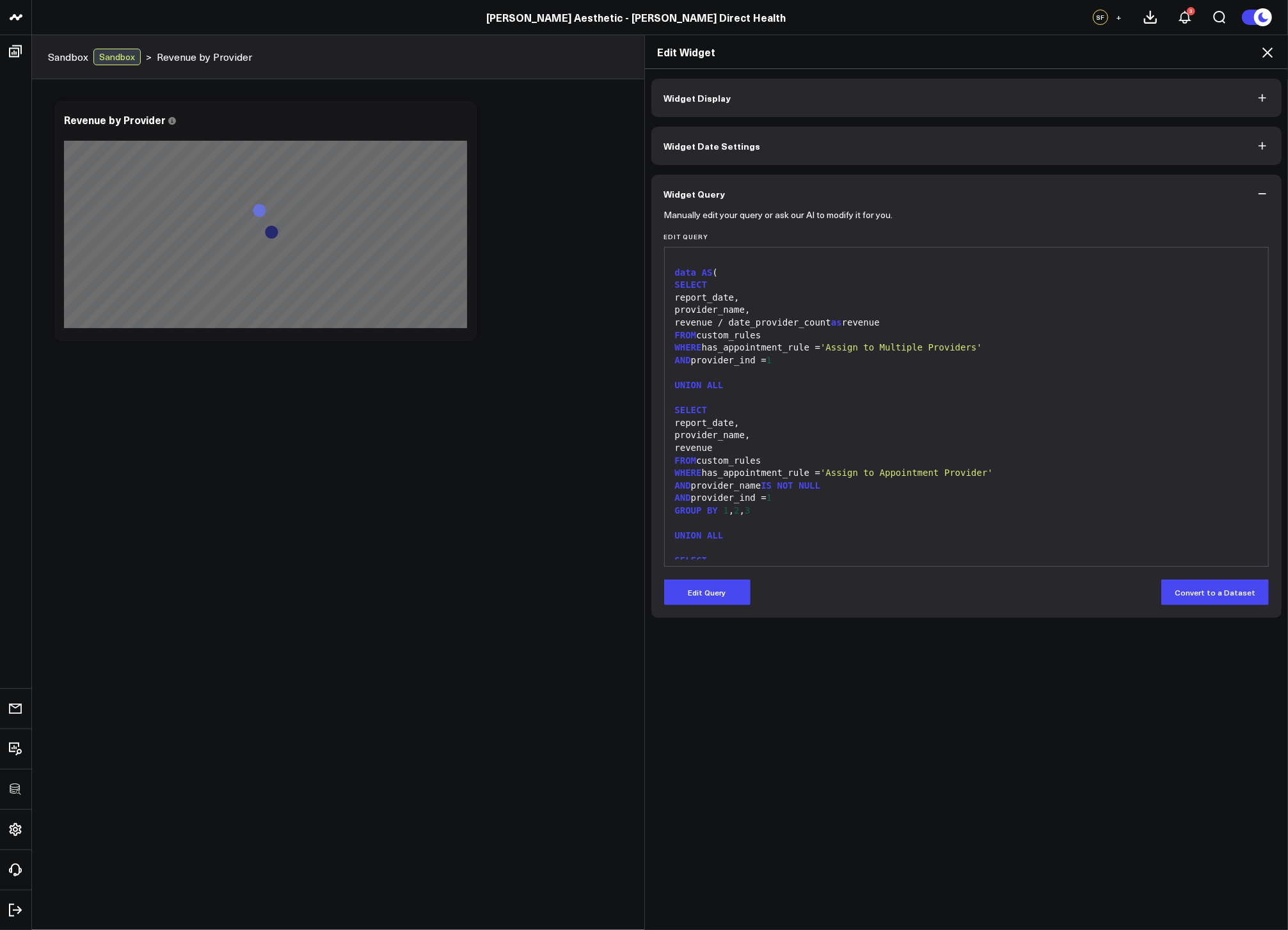
click at [1273, 52] on icon at bounding box center [1268, 52] width 15 height 15
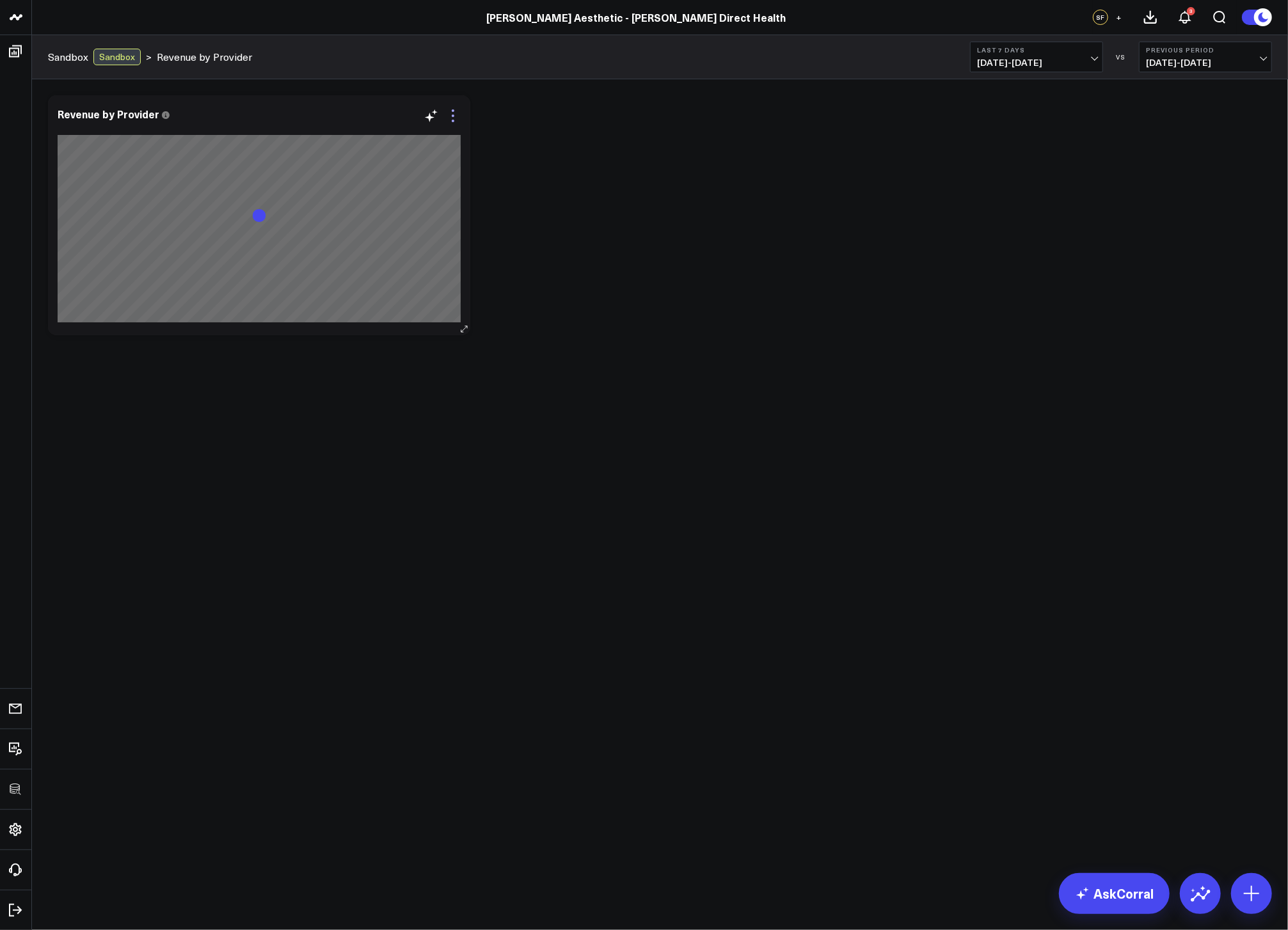
click at [449, 118] on icon at bounding box center [453, 115] width 15 height 15
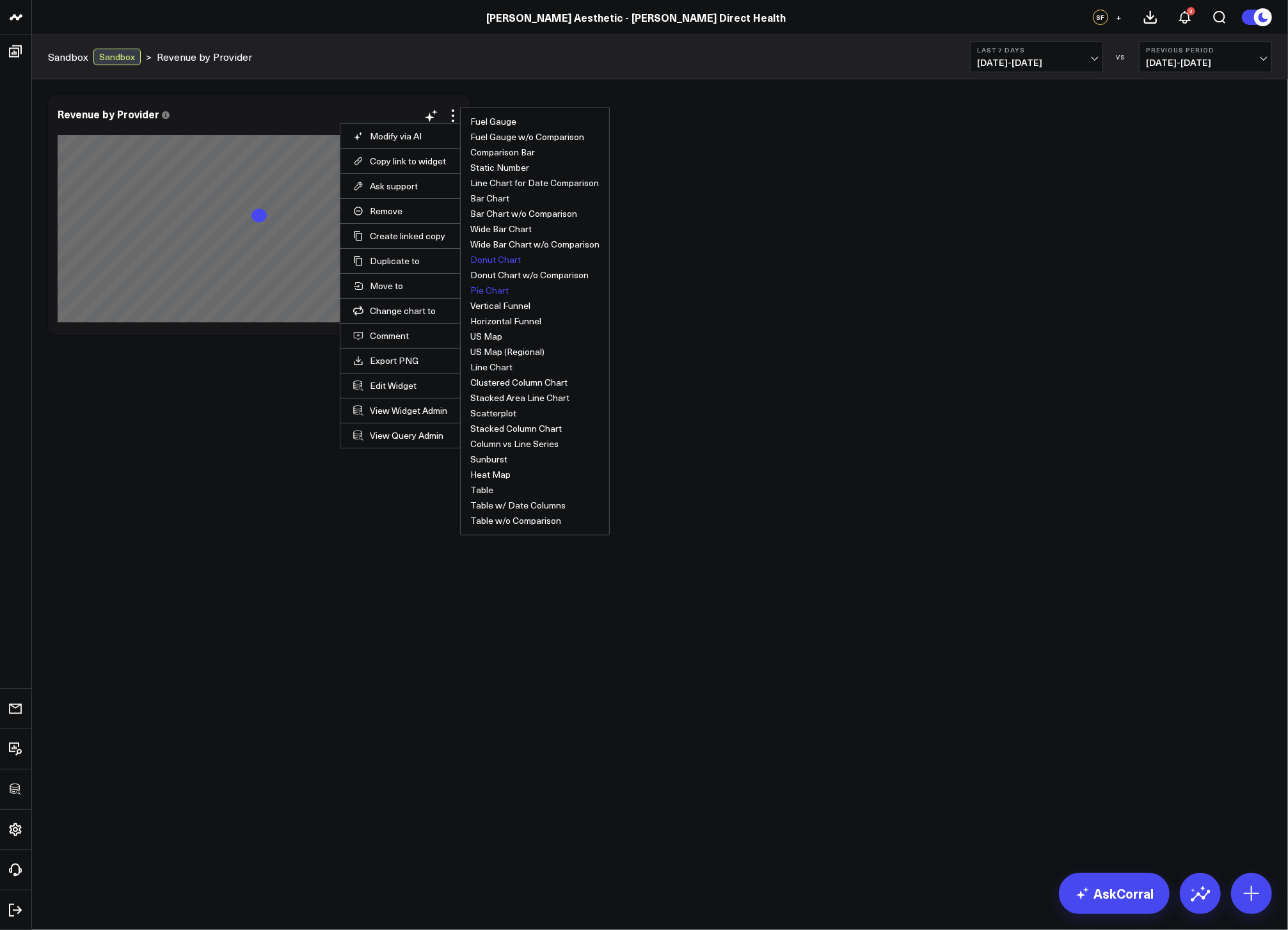
click at [489, 259] on button "Donut Chart" at bounding box center [495, 259] width 51 height 9
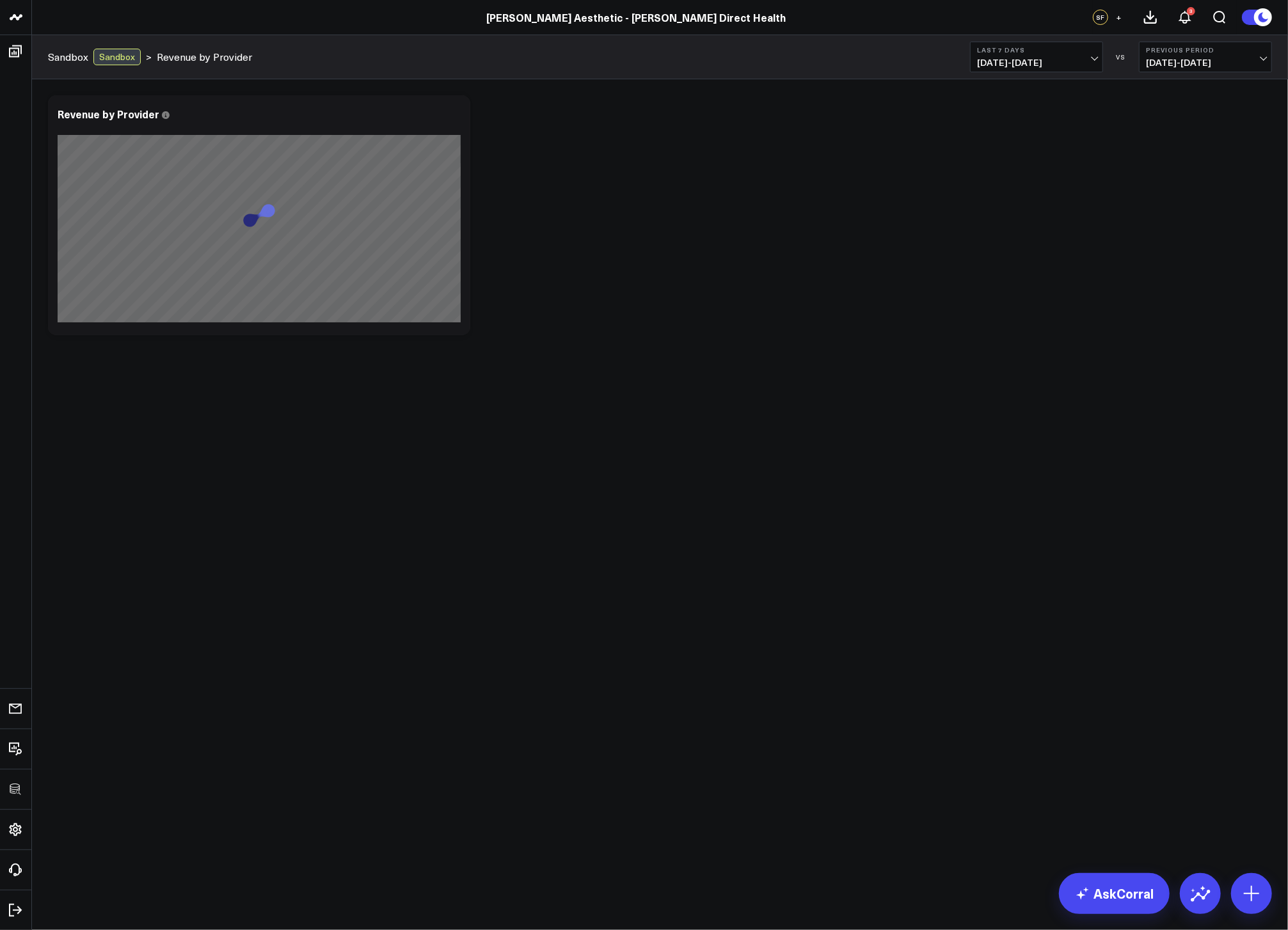
click at [751, 394] on div "Modify via AI Copy link to widget Ask support Remove Create linked copy Executi…" at bounding box center [660, 248] width 1256 height 339
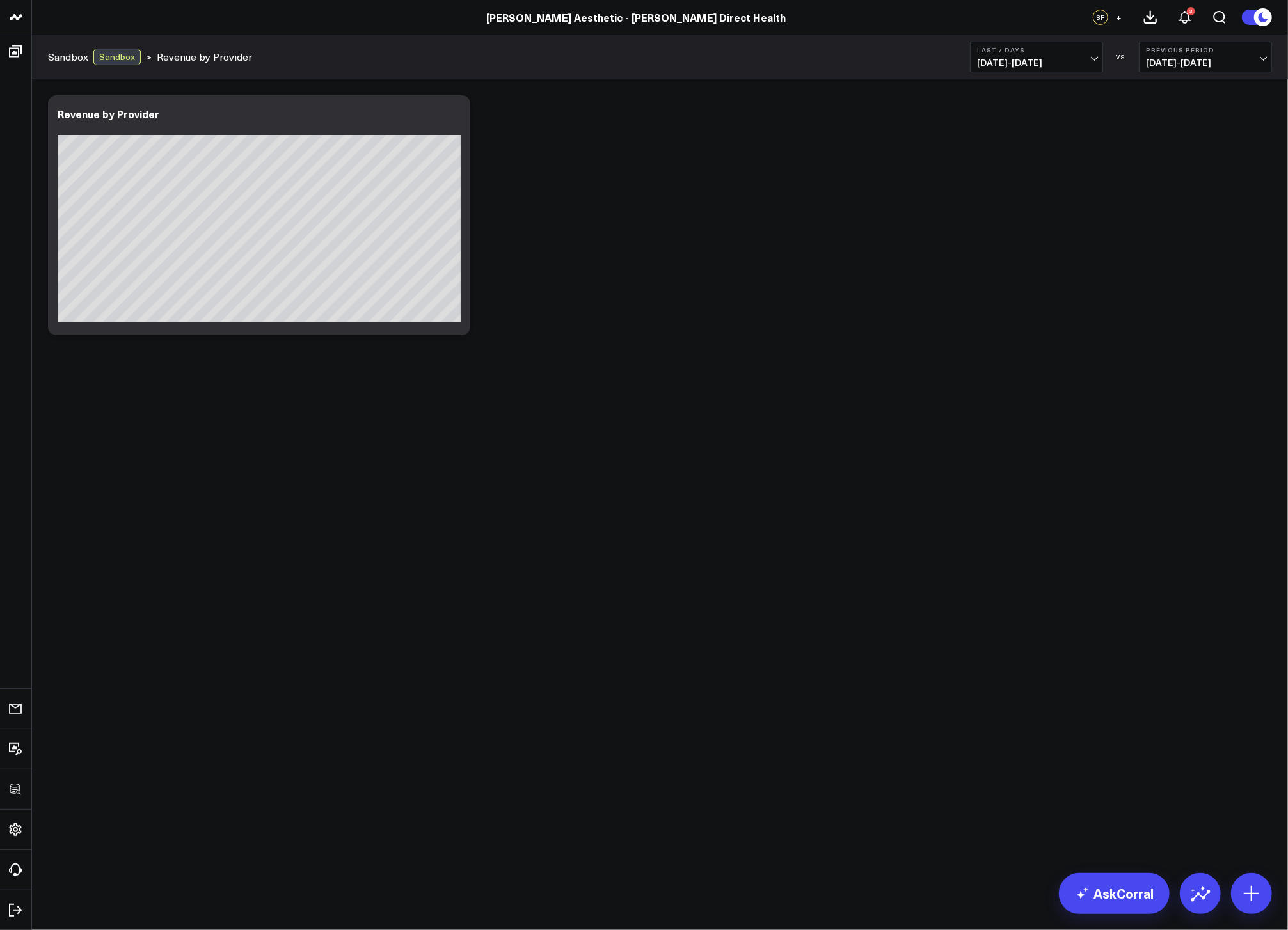
click at [969, 518] on body "3725 Test 829 Studios Accenture Activant Capital Agriculture & Farming Demo All…" at bounding box center [644, 465] width 1288 height 930
click at [835, 460] on body "3725 Test 829 Studios Accenture Activant Capital Agriculture & Farming Demo All…" at bounding box center [644, 465] width 1288 height 930
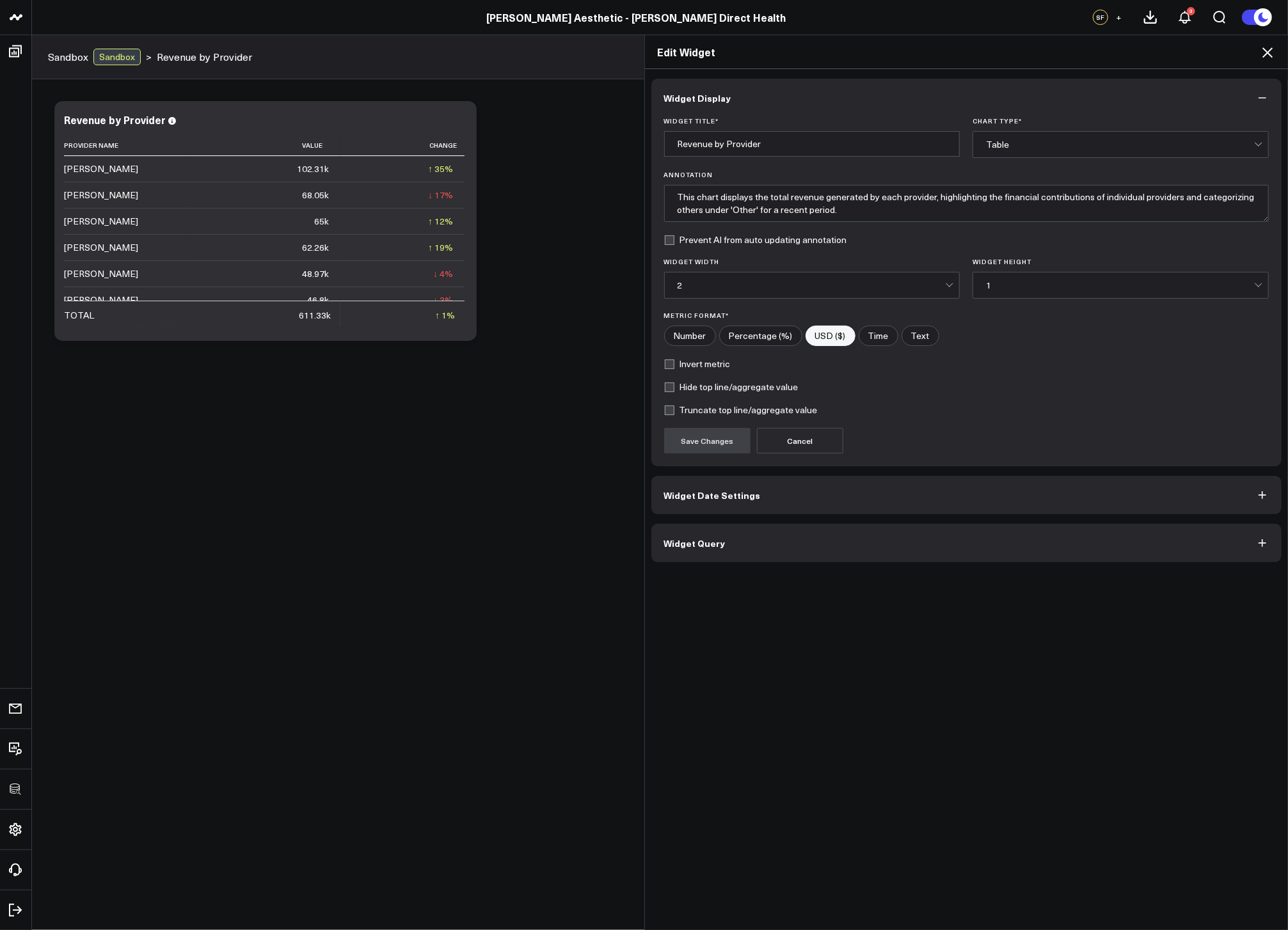
click at [1234, 68] on div "Edit Widget" at bounding box center [967, 52] width 644 height 34
click at [1269, 55] on icon at bounding box center [1267, 52] width 10 height 10
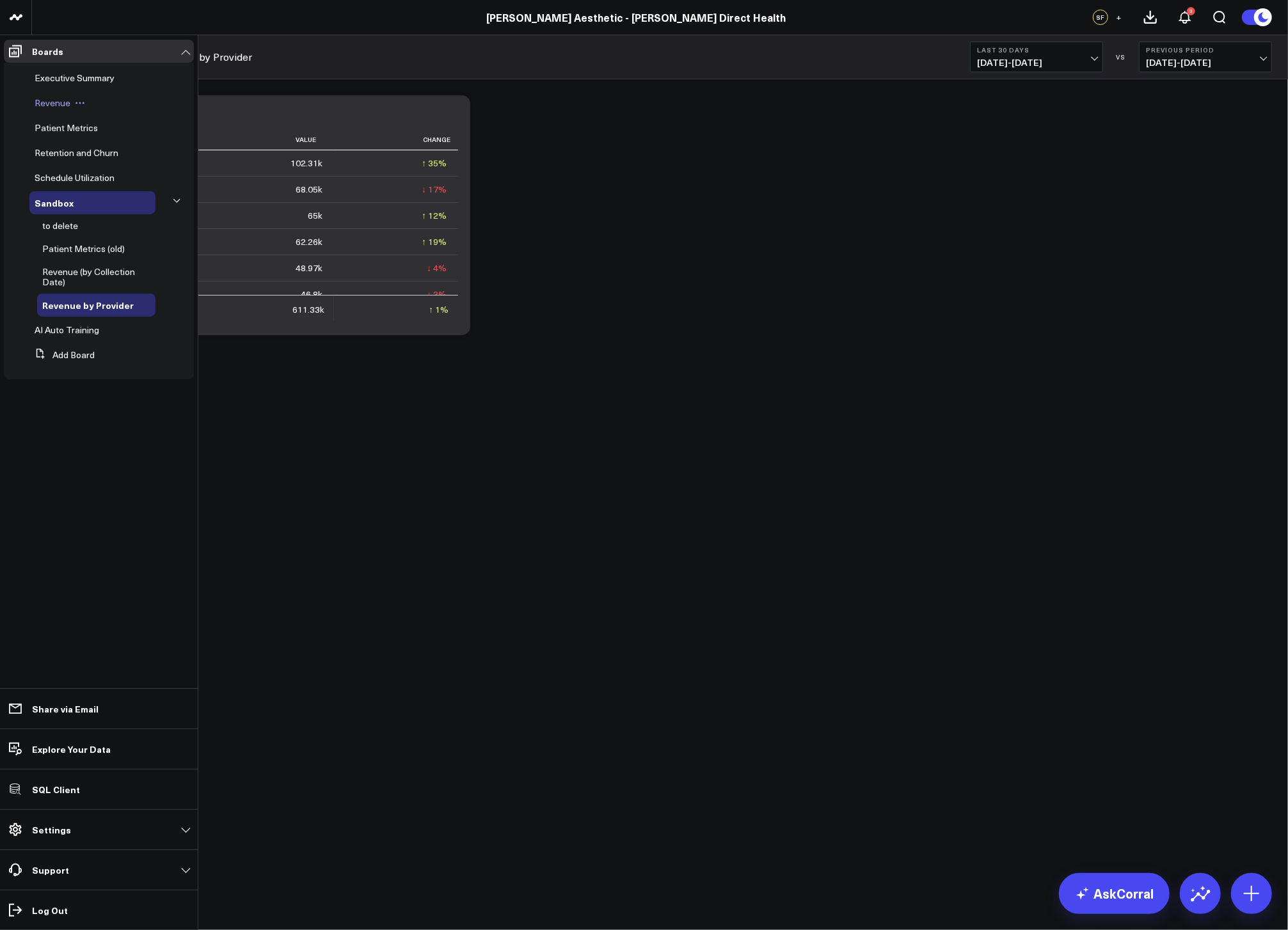
click at [51, 103] on span "Revenue" at bounding box center [52, 102] width 35 height 12
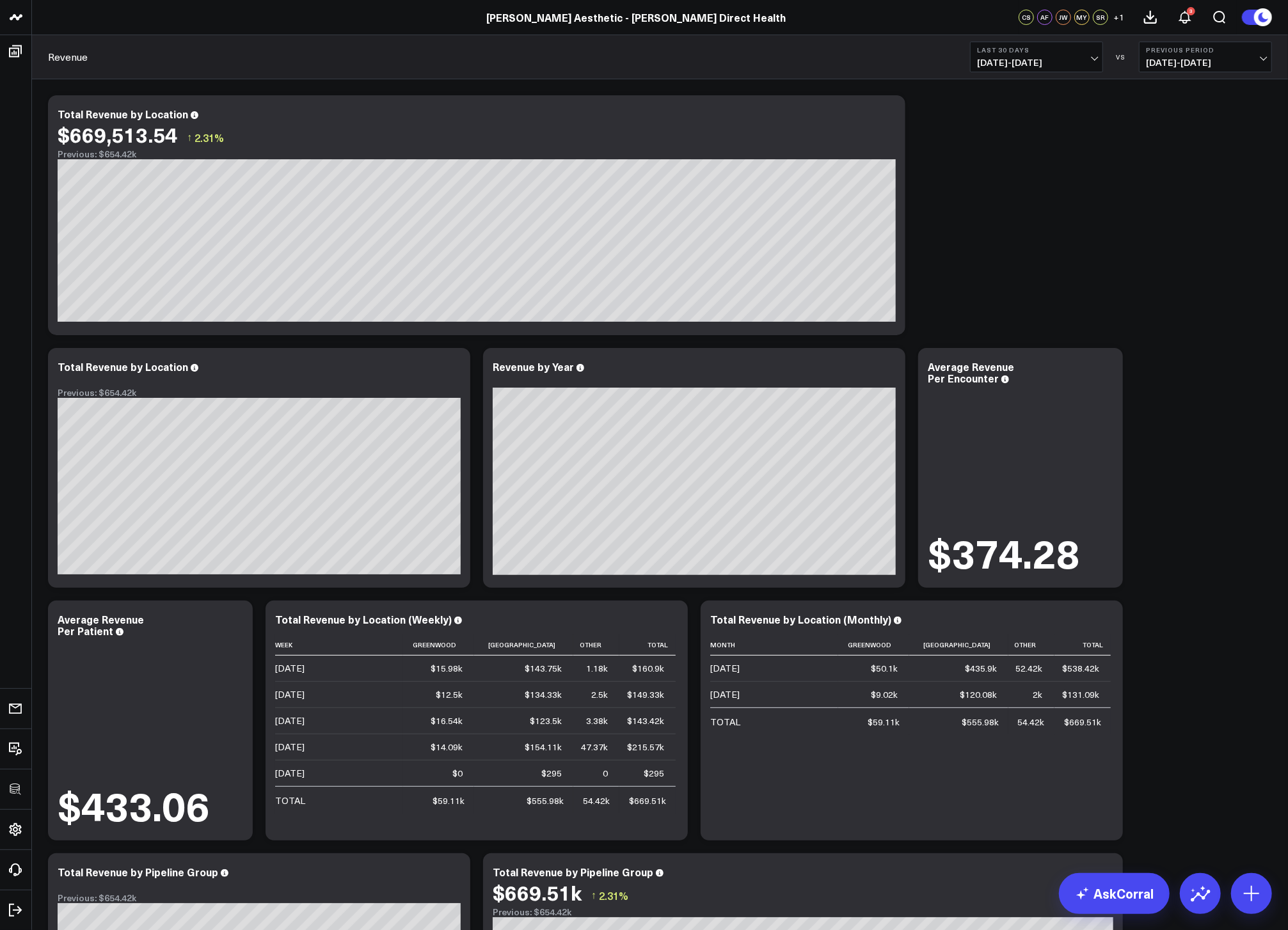
click at [1056, 64] on span "[DATE] - [DATE]" at bounding box center [1036, 63] width 119 height 10
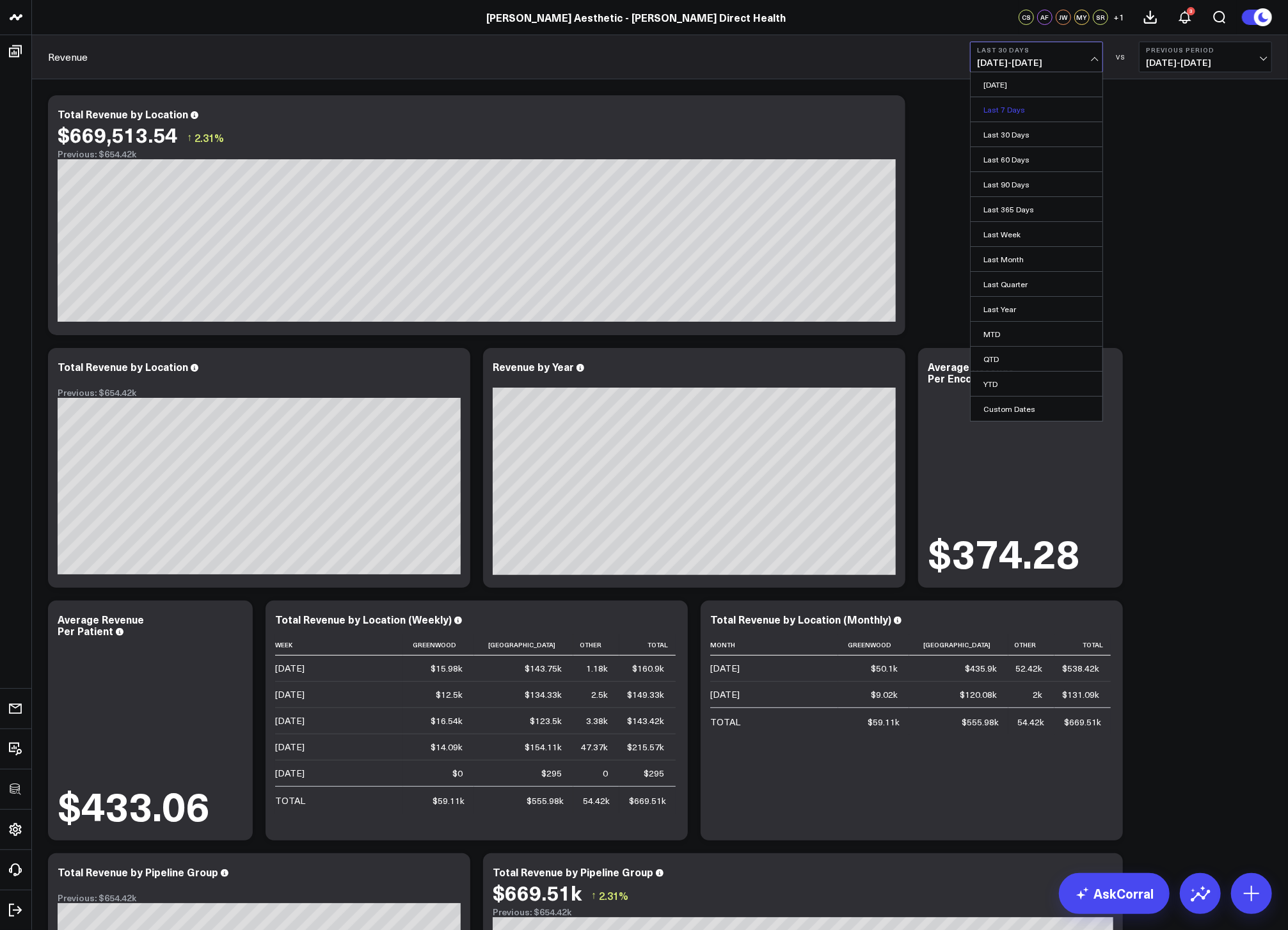
click at [1038, 105] on link "Last 7 Days" at bounding box center [1036, 109] width 132 height 24
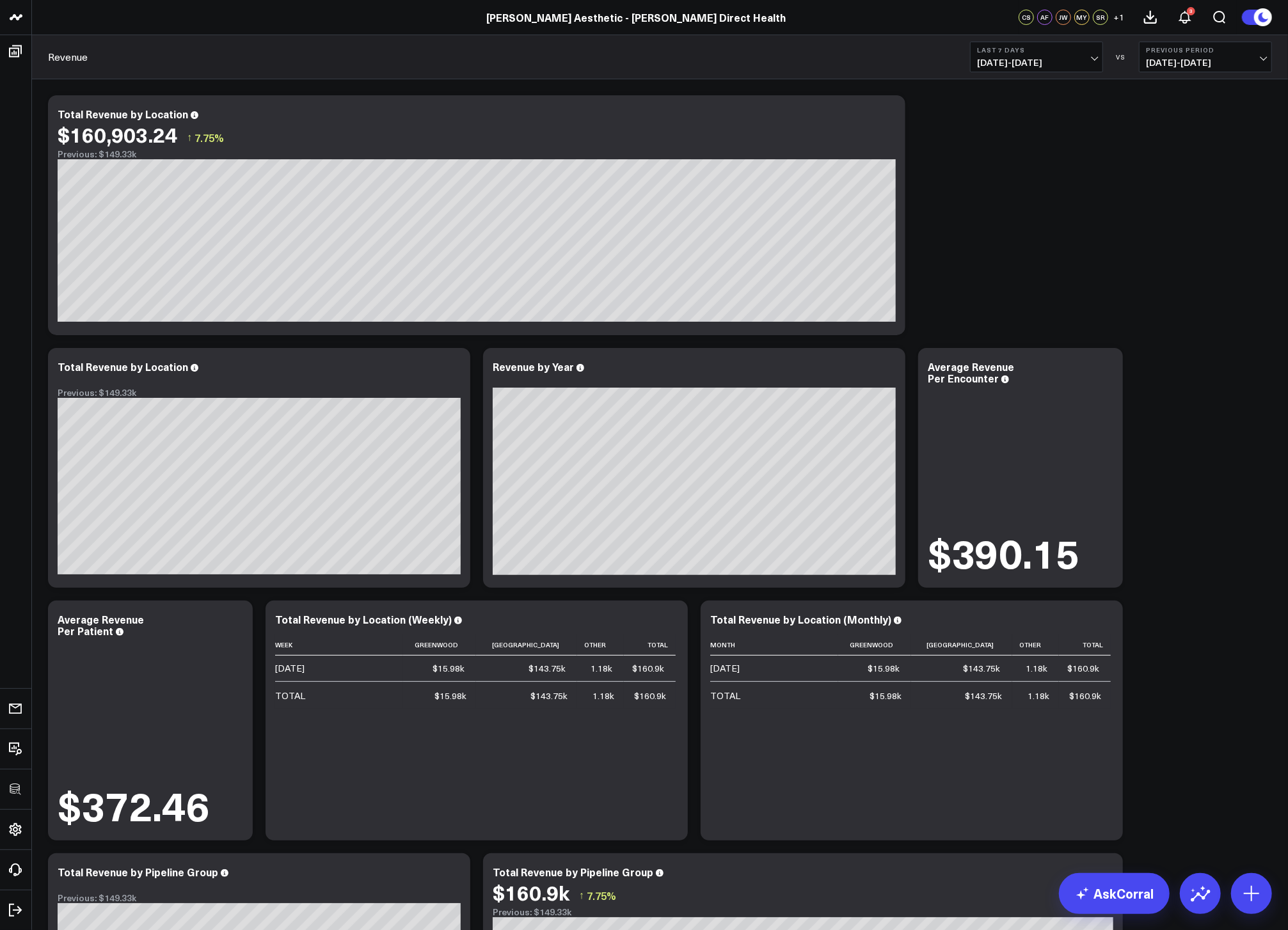
click at [1057, 61] on span "08/18/25 - 08/24/25" at bounding box center [1036, 63] width 119 height 10
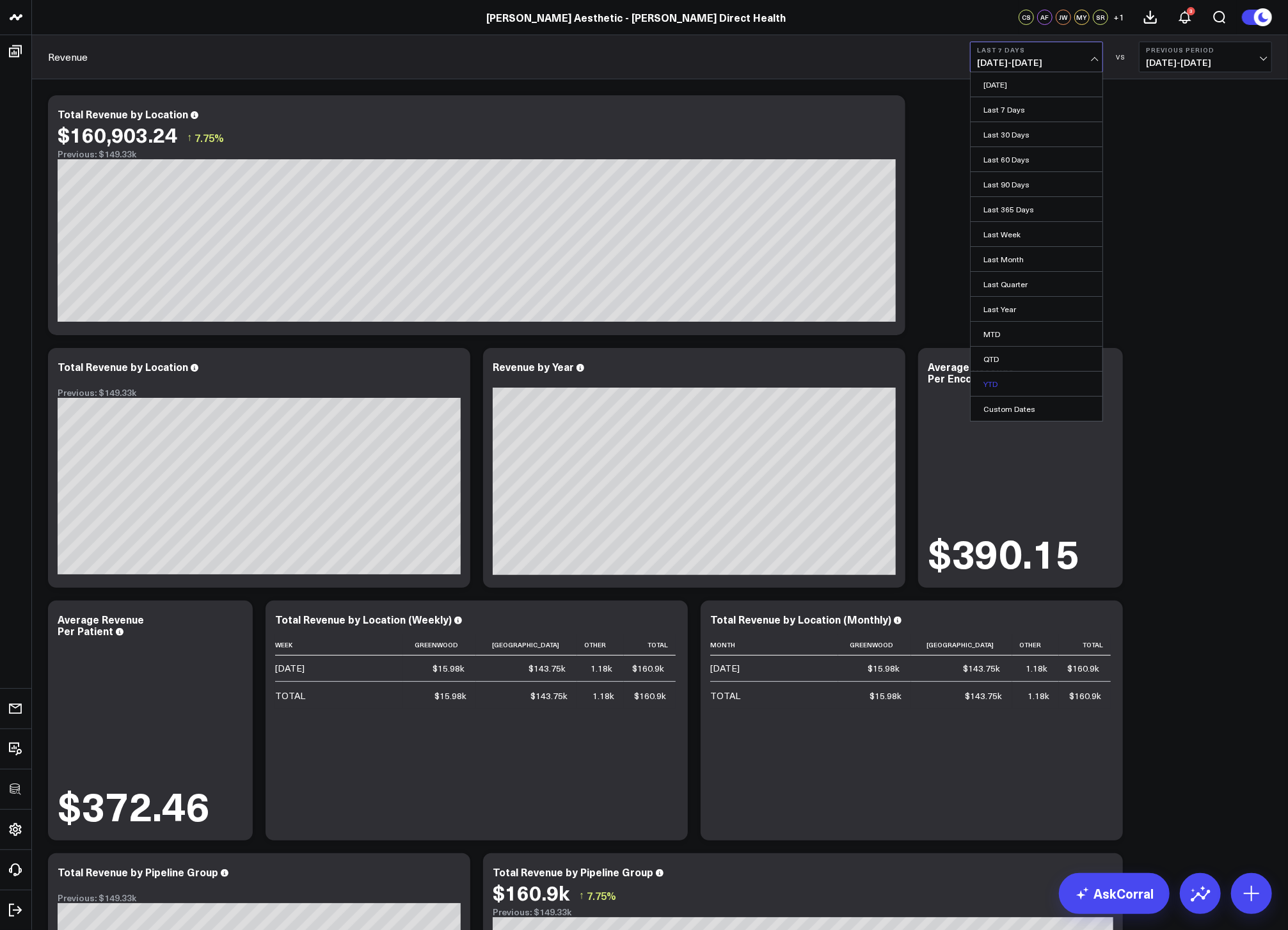
click at [999, 384] on link "YTD" at bounding box center [1036, 383] width 132 height 24
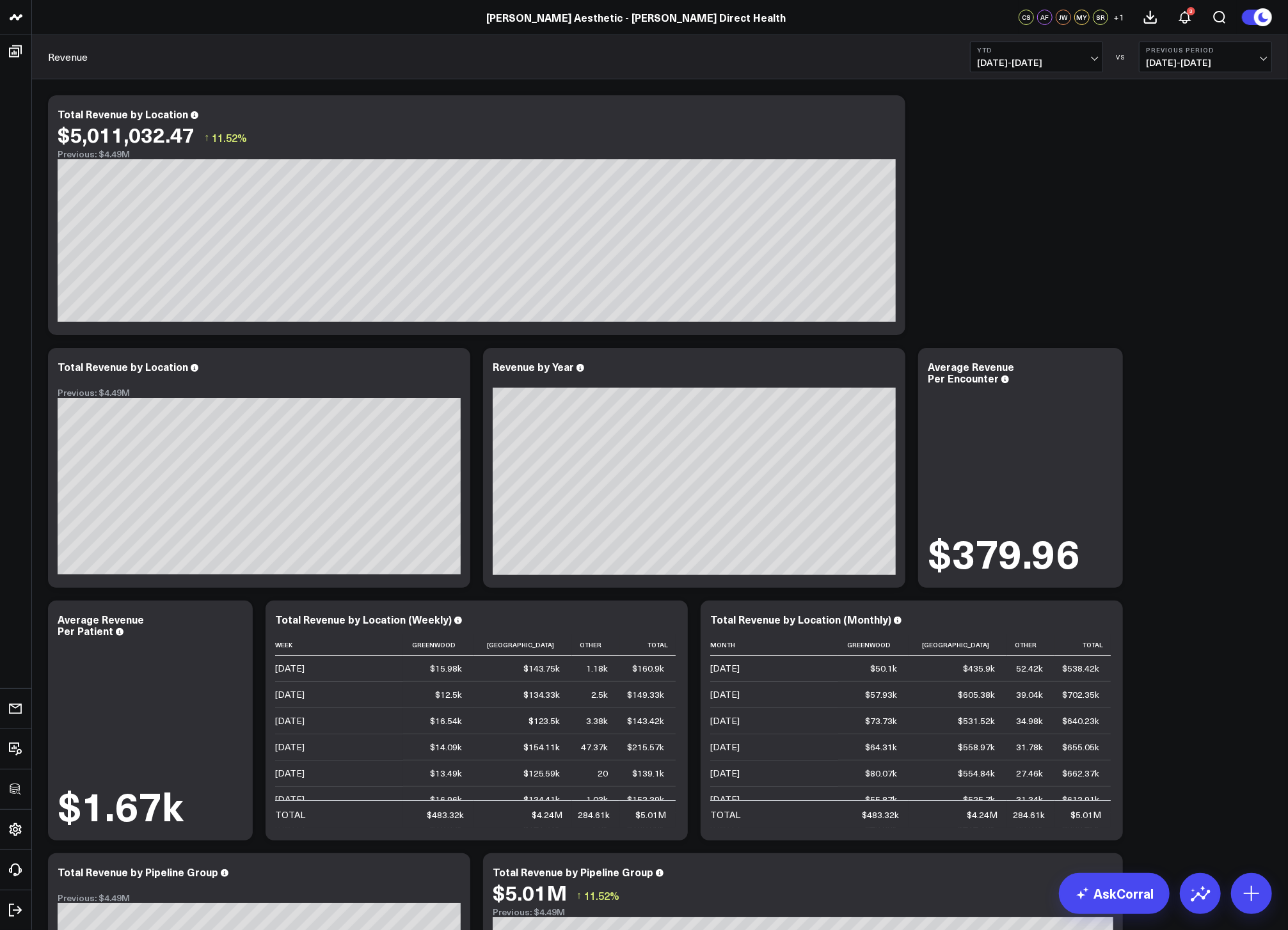
click at [1028, 58] on span "01/01/25 - 08/24/25" at bounding box center [1036, 63] width 119 height 10
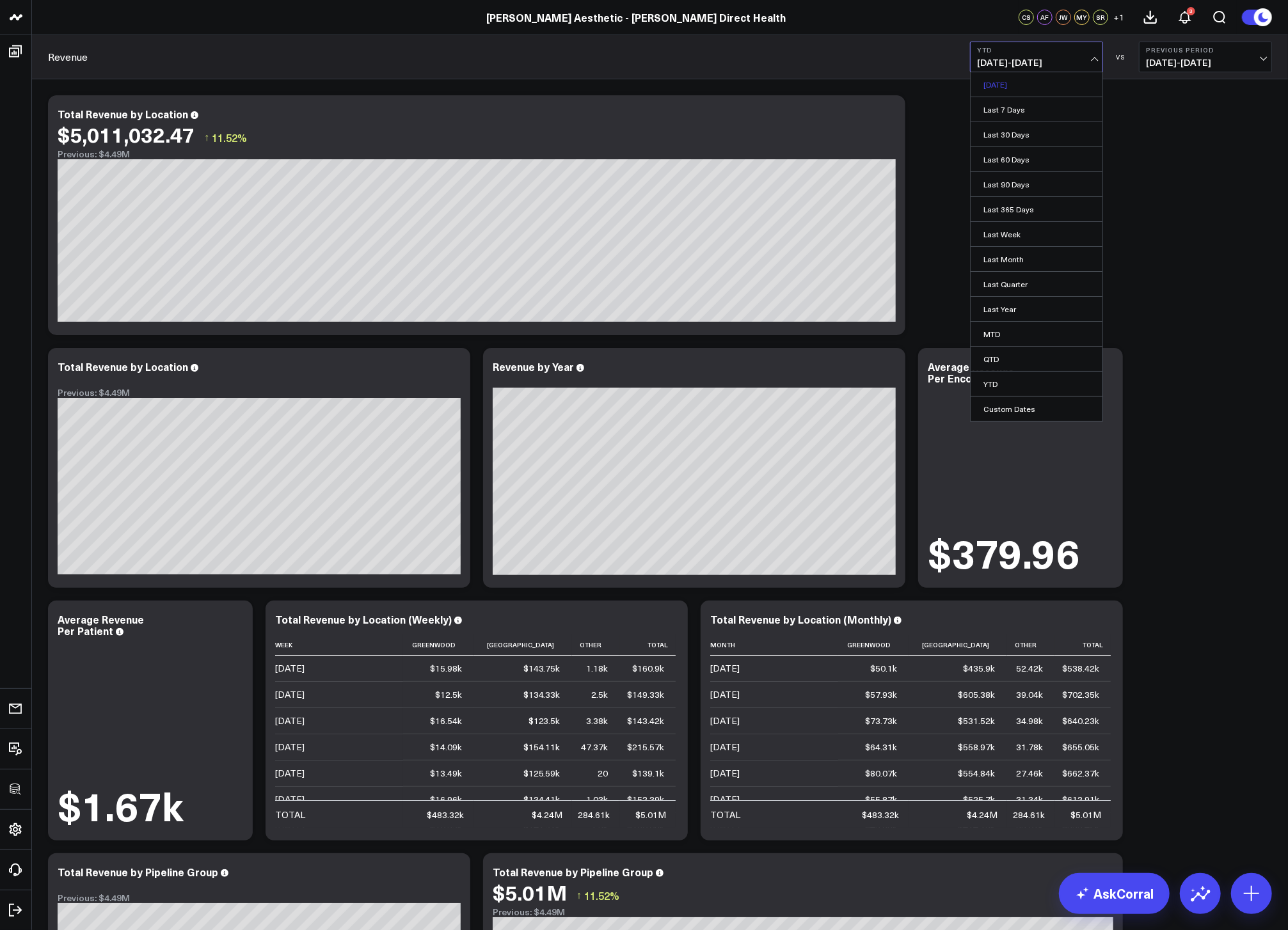
click at [1018, 83] on link "[DATE]" at bounding box center [1036, 84] width 132 height 24
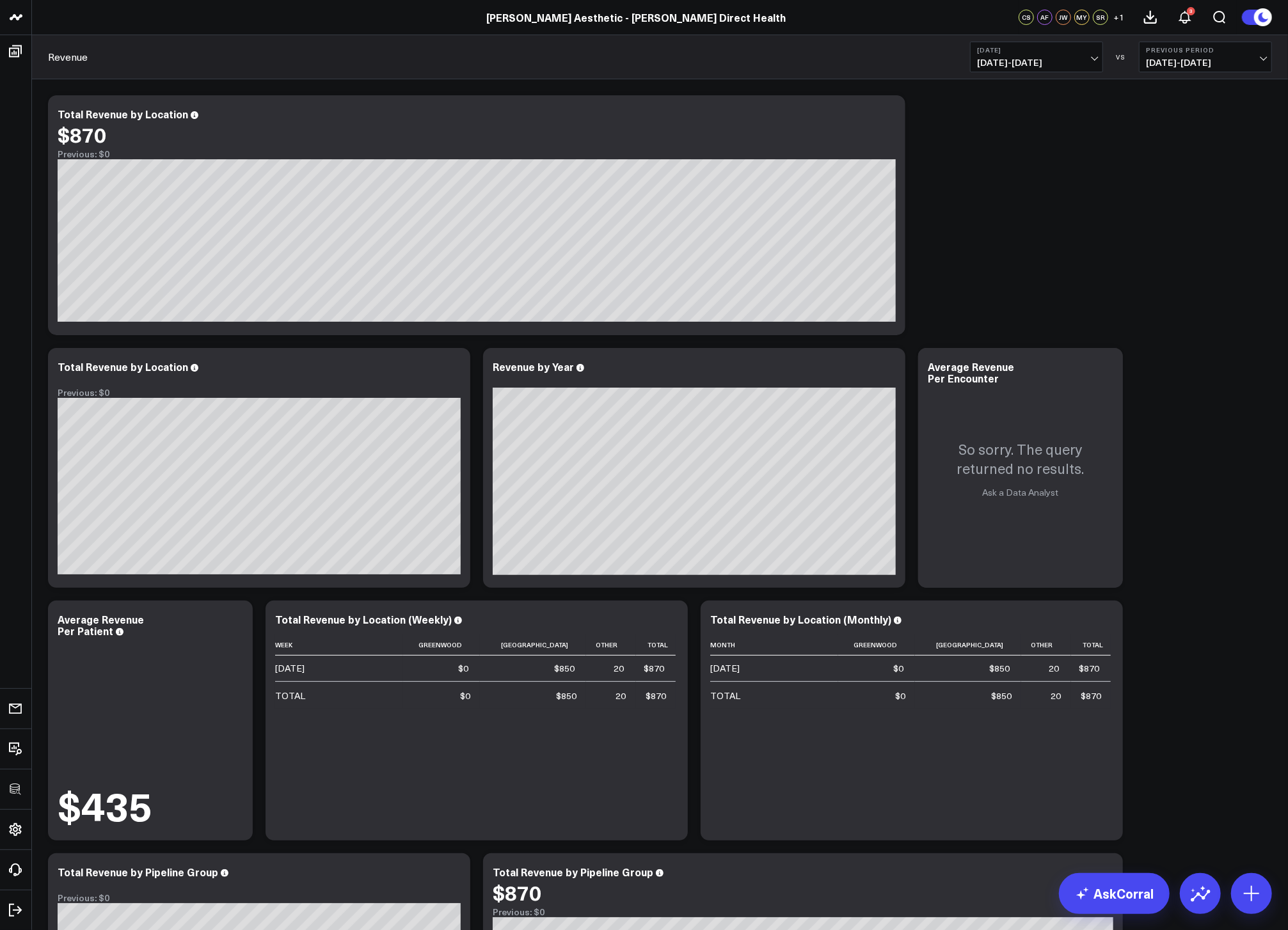
click at [1025, 64] on span "08/24/25 - 08/24/25" at bounding box center [1036, 63] width 119 height 10
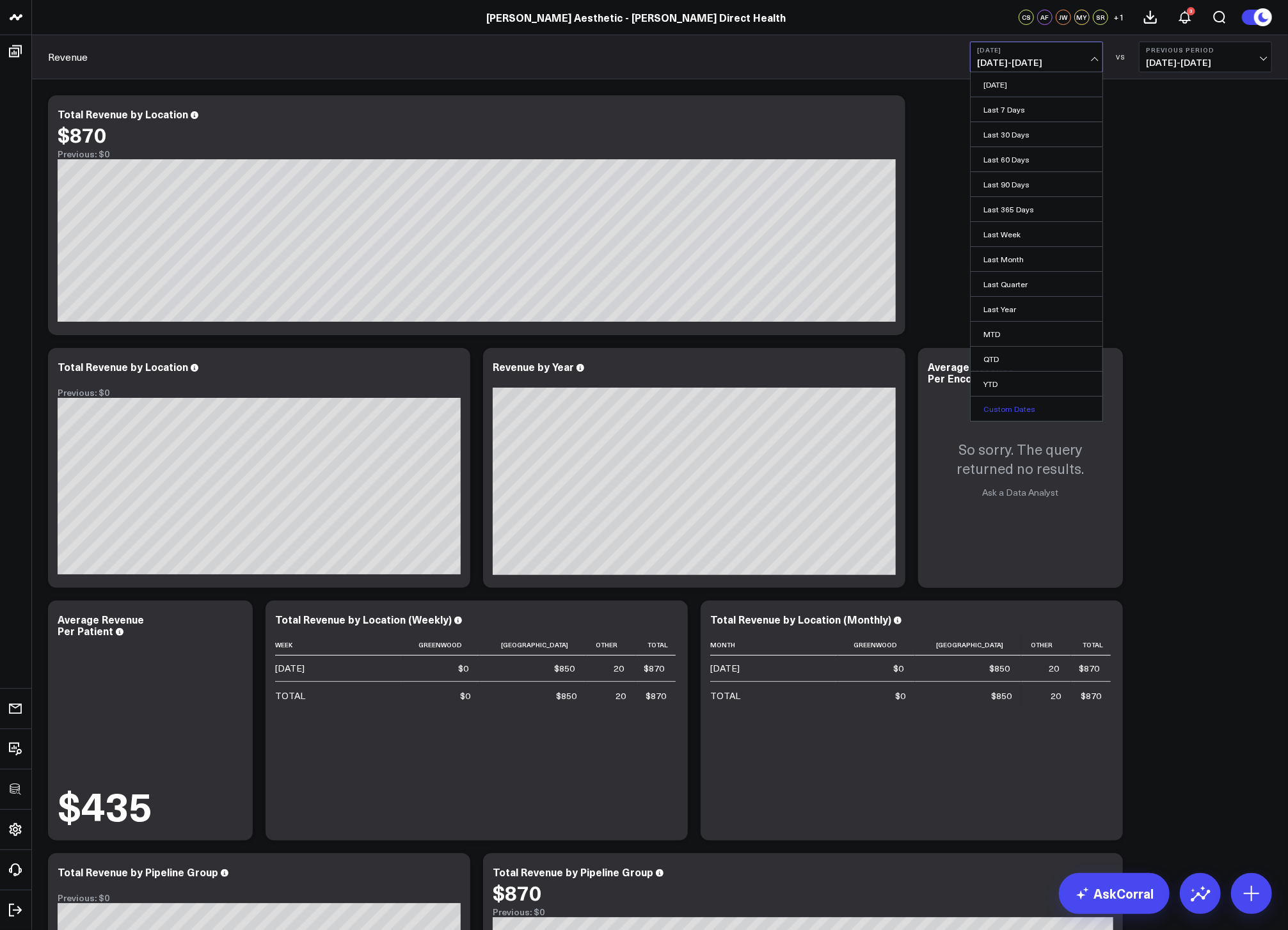
click at [1031, 399] on link "Custom Dates" at bounding box center [1036, 408] width 132 height 24
select select "7"
select select "2025"
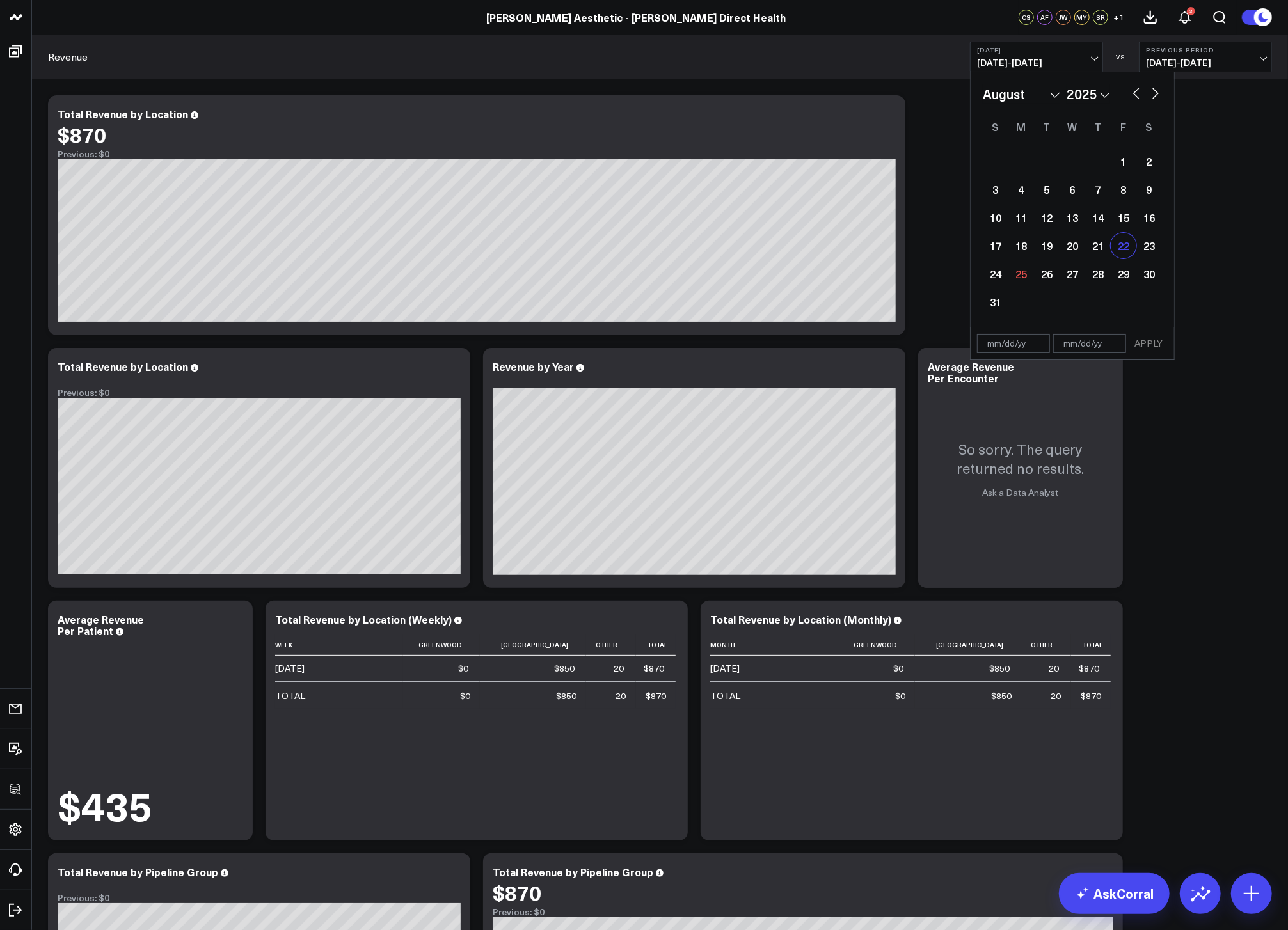
click at [1126, 248] on div "22" at bounding box center [1123, 246] width 26 height 26
type input "08/22/25"
select select "7"
select select "2025"
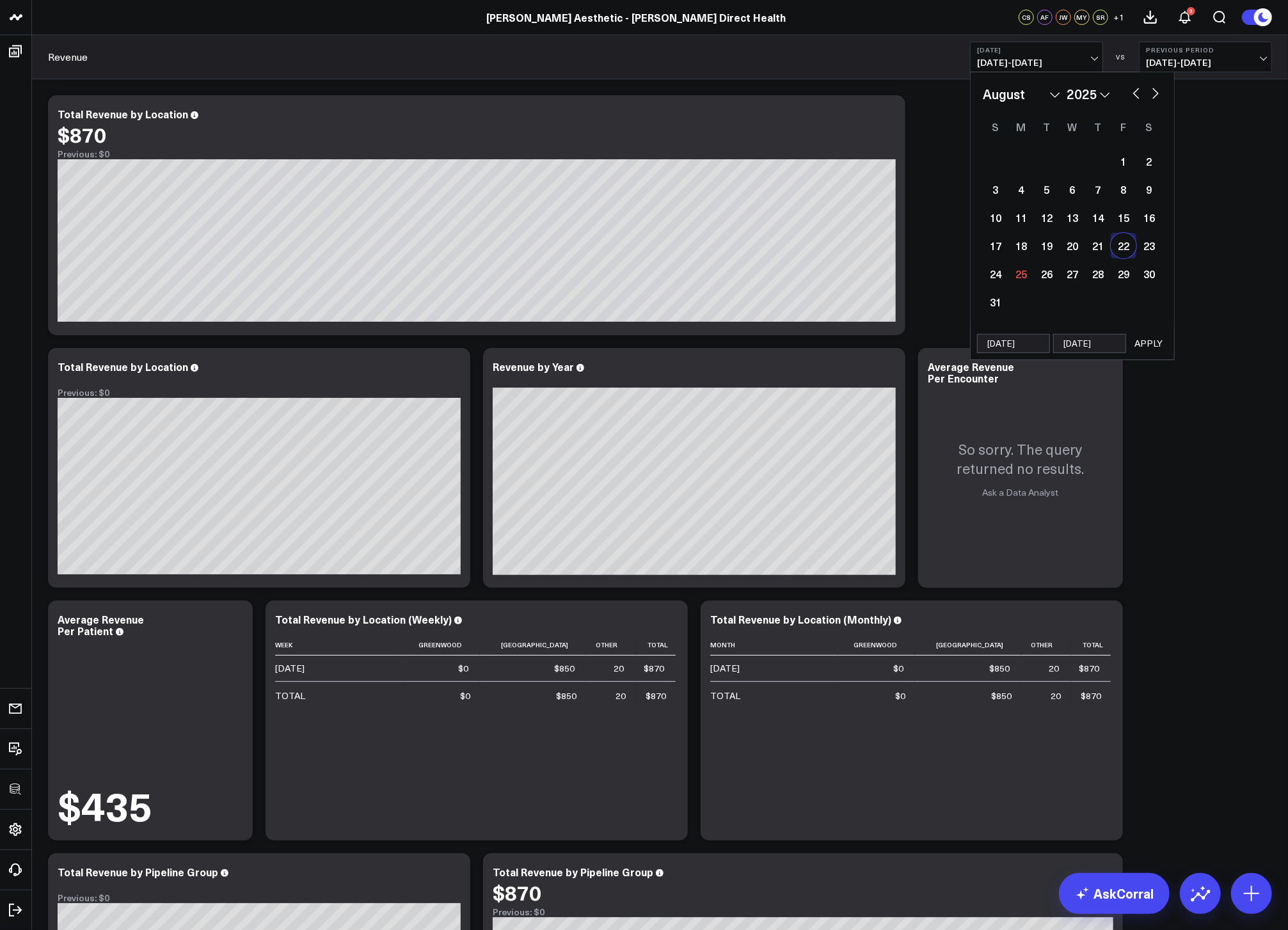
drag, startPoint x: 1147, startPoint y: 339, endPoint x: 1146, endPoint y: 325, distance: 14.0
click at [1148, 339] on button "APPLY" at bounding box center [1148, 344] width 38 height 19
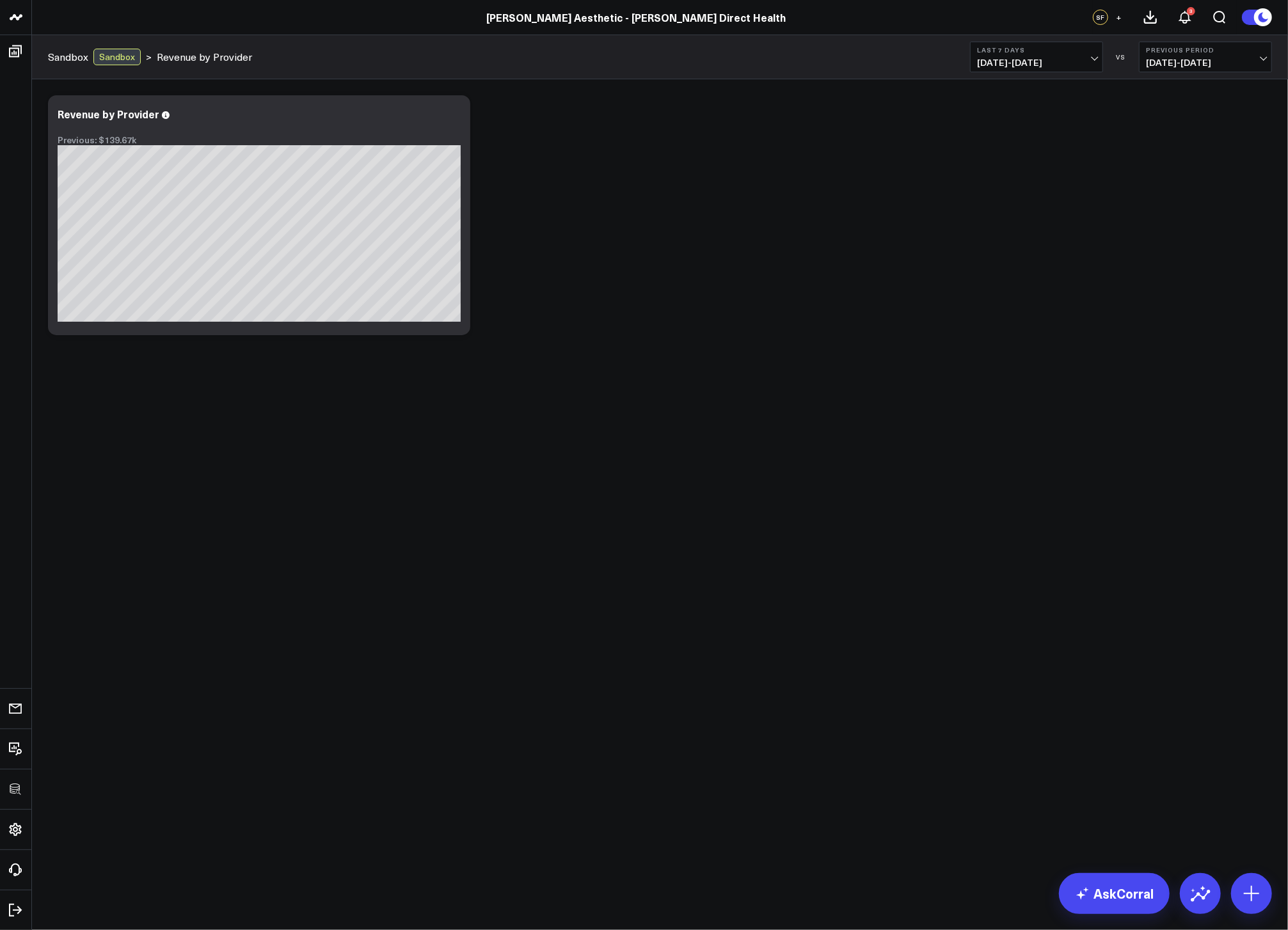
click at [725, 289] on div "Modify via AI Copy link to widget Ask support Remove Create linked copy Executi…" at bounding box center [660, 215] width 1237 height 252
click at [1023, 60] on span "[DATE] - [DATE]" at bounding box center [1036, 63] width 119 height 10
click at [1006, 376] on link "YTD" at bounding box center [1036, 383] width 132 height 24
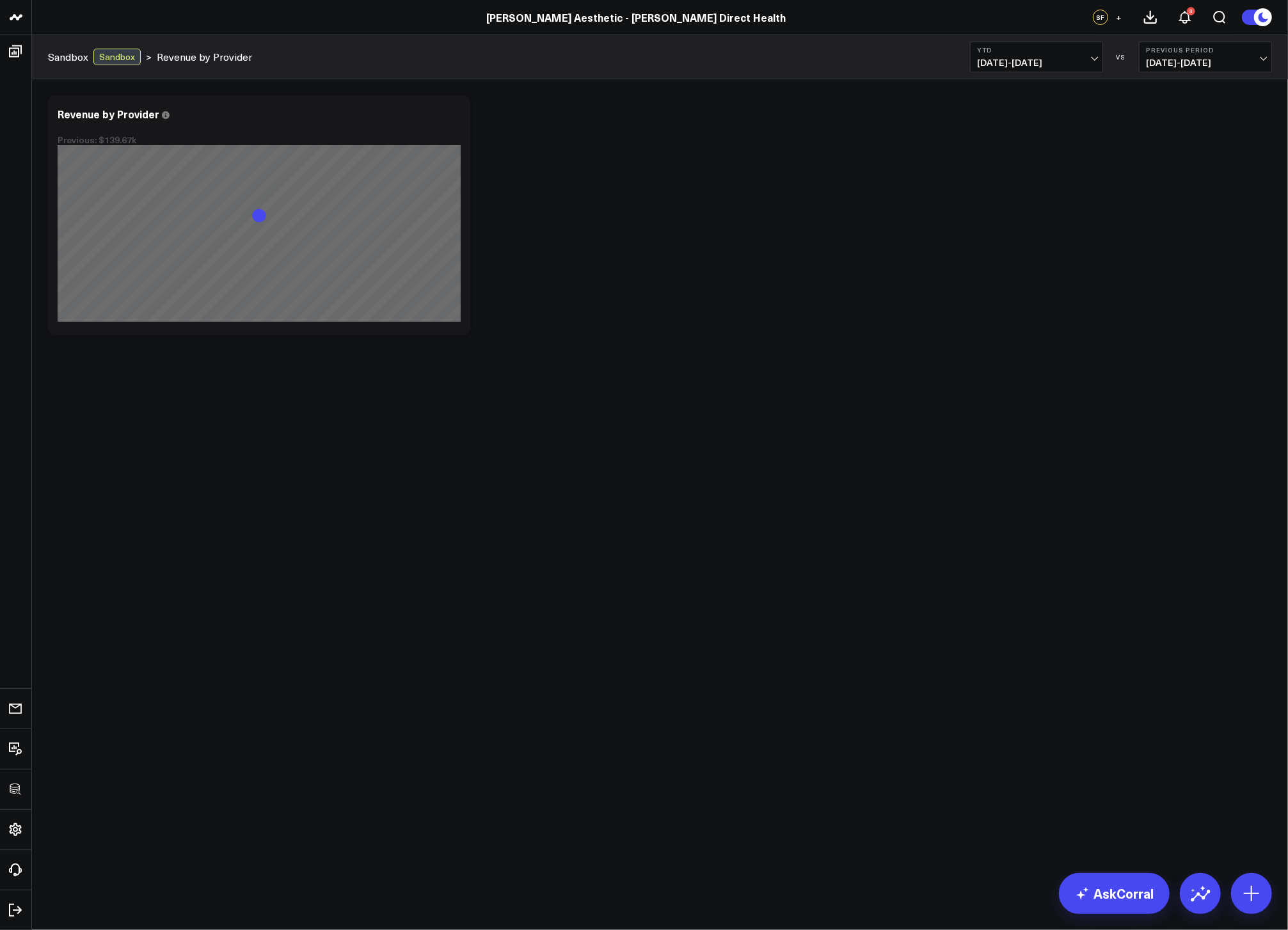
click at [936, 296] on div "Modify via AI Copy link to widget Ask support Remove Create linked copy Executi…" at bounding box center [660, 215] width 1237 height 252
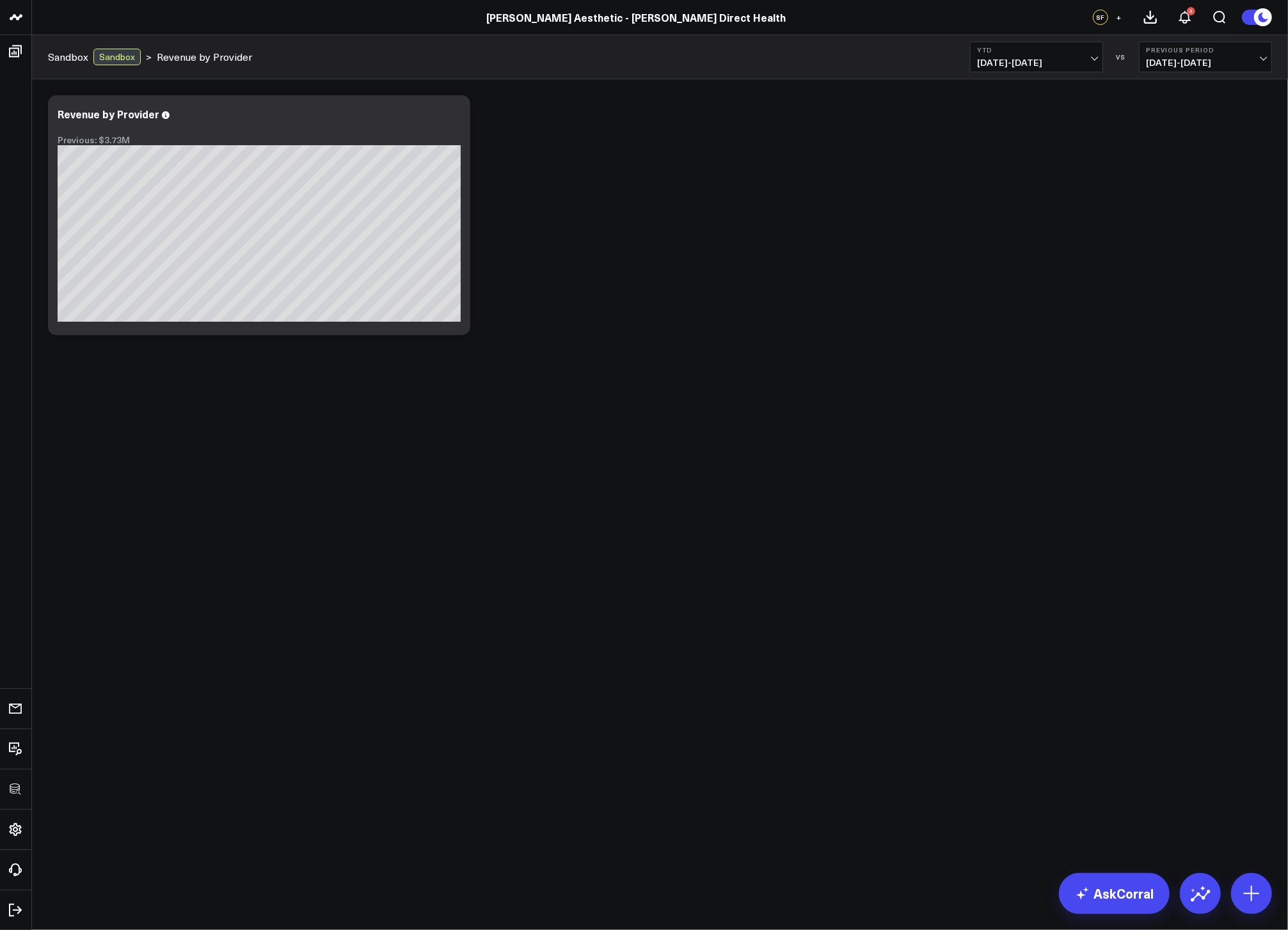
click at [532, 223] on div "Modify via AI Copy link to widget Ask support Remove Create linked copy Executi…" at bounding box center [660, 215] width 1237 height 252
click at [450, 115] on icon at bounding box center [453, 115] width 15 height 15
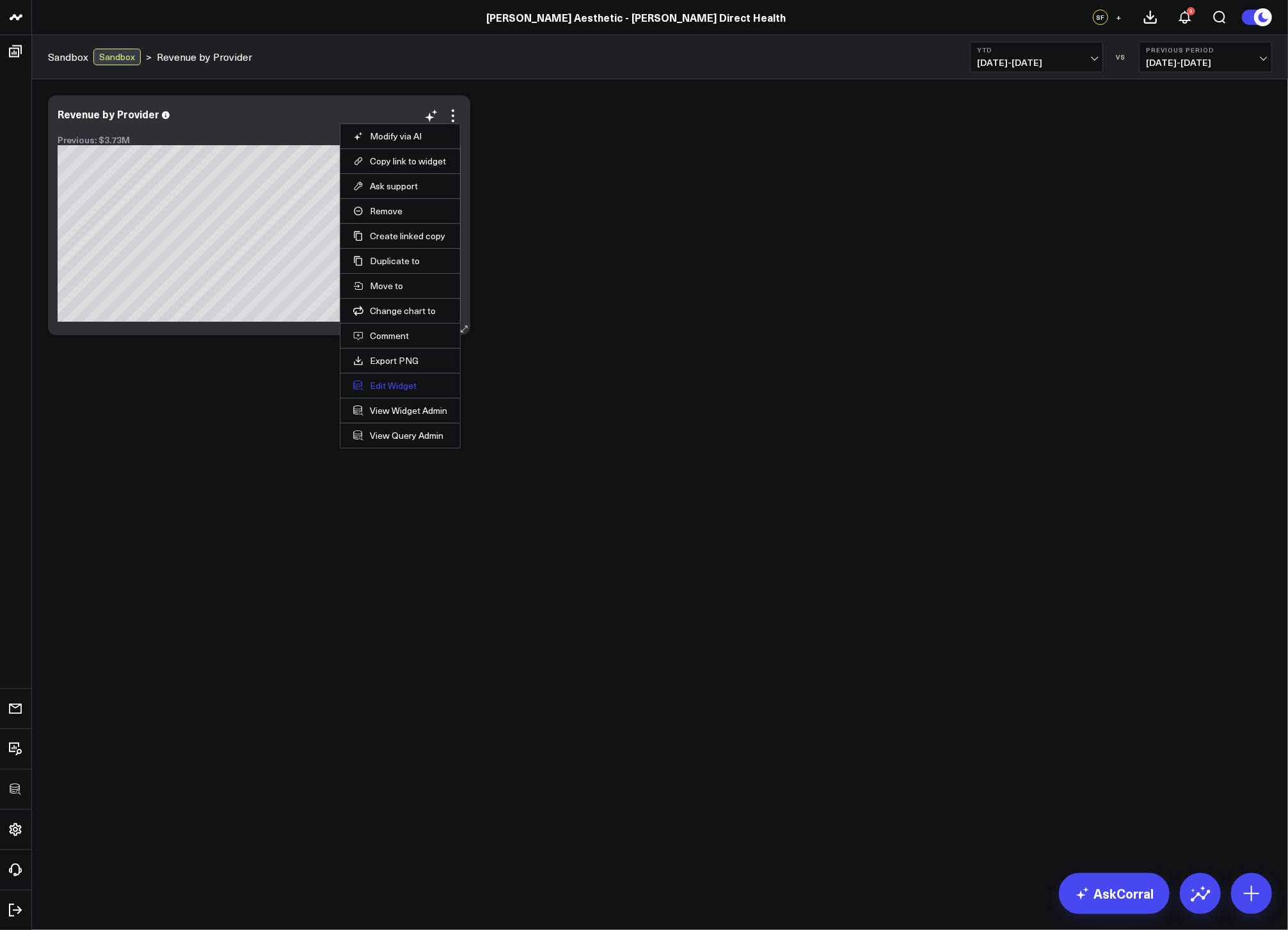
click at [388, 382] on button "Edit Widget" at bounding box center [400, 385] width 94 height 12
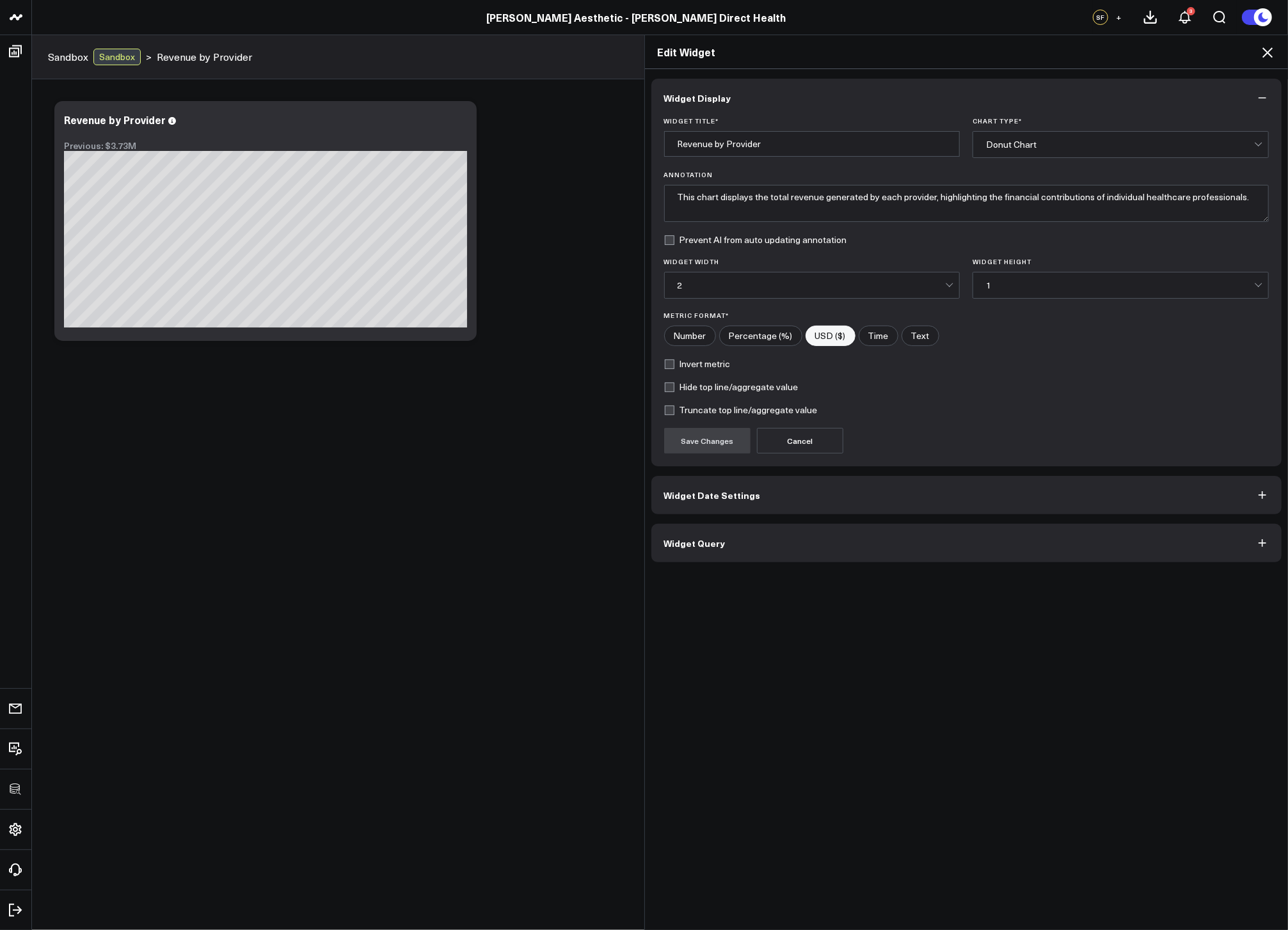
click at [763, 534] on button "Widget Query" at bounding box center [967, 543] width 631 height 38
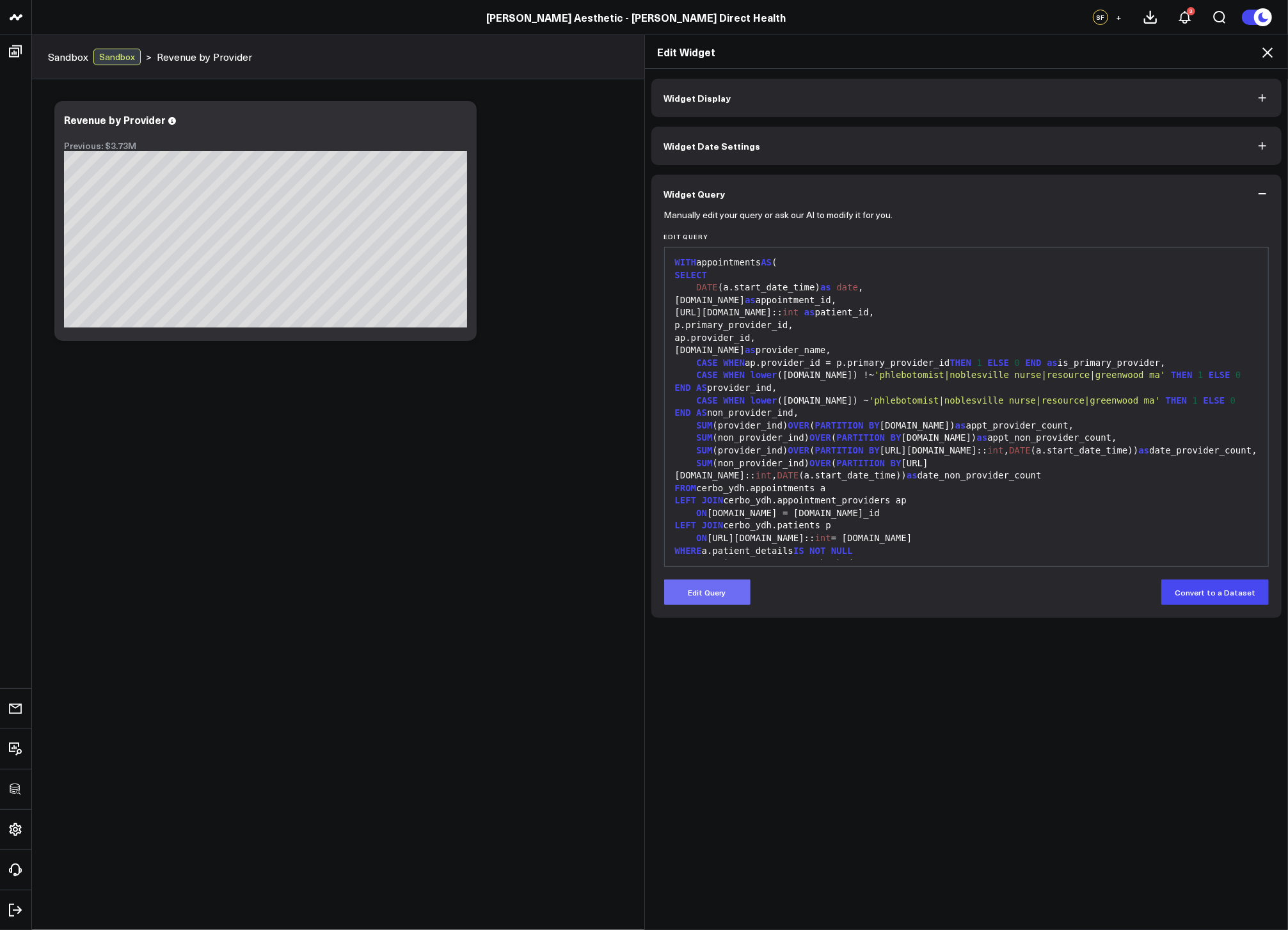
click at [716, 600] on button "Edit Query" at bounding box center [708, 592] width 86 height 26
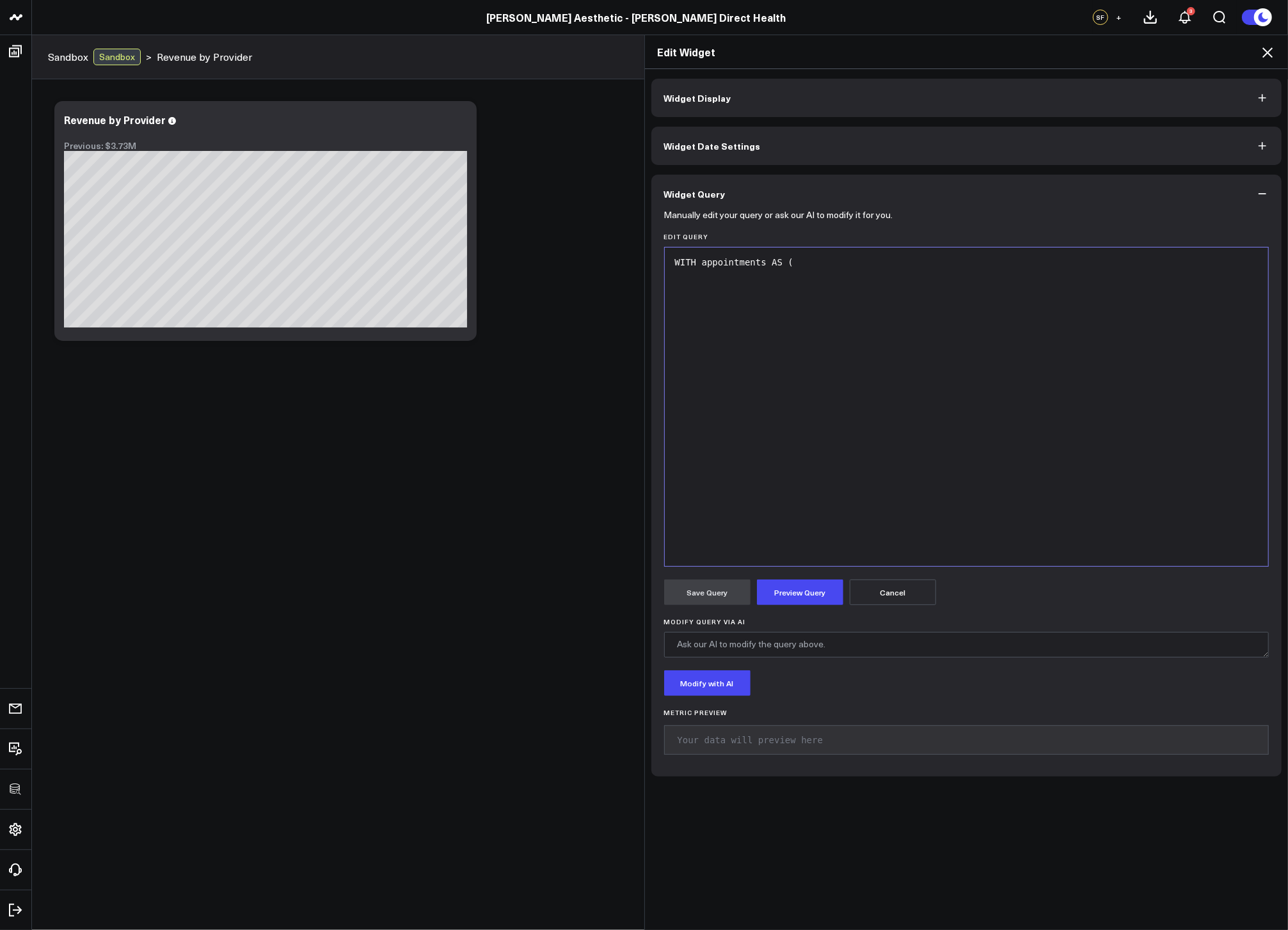
scroll to position [1879, 0]
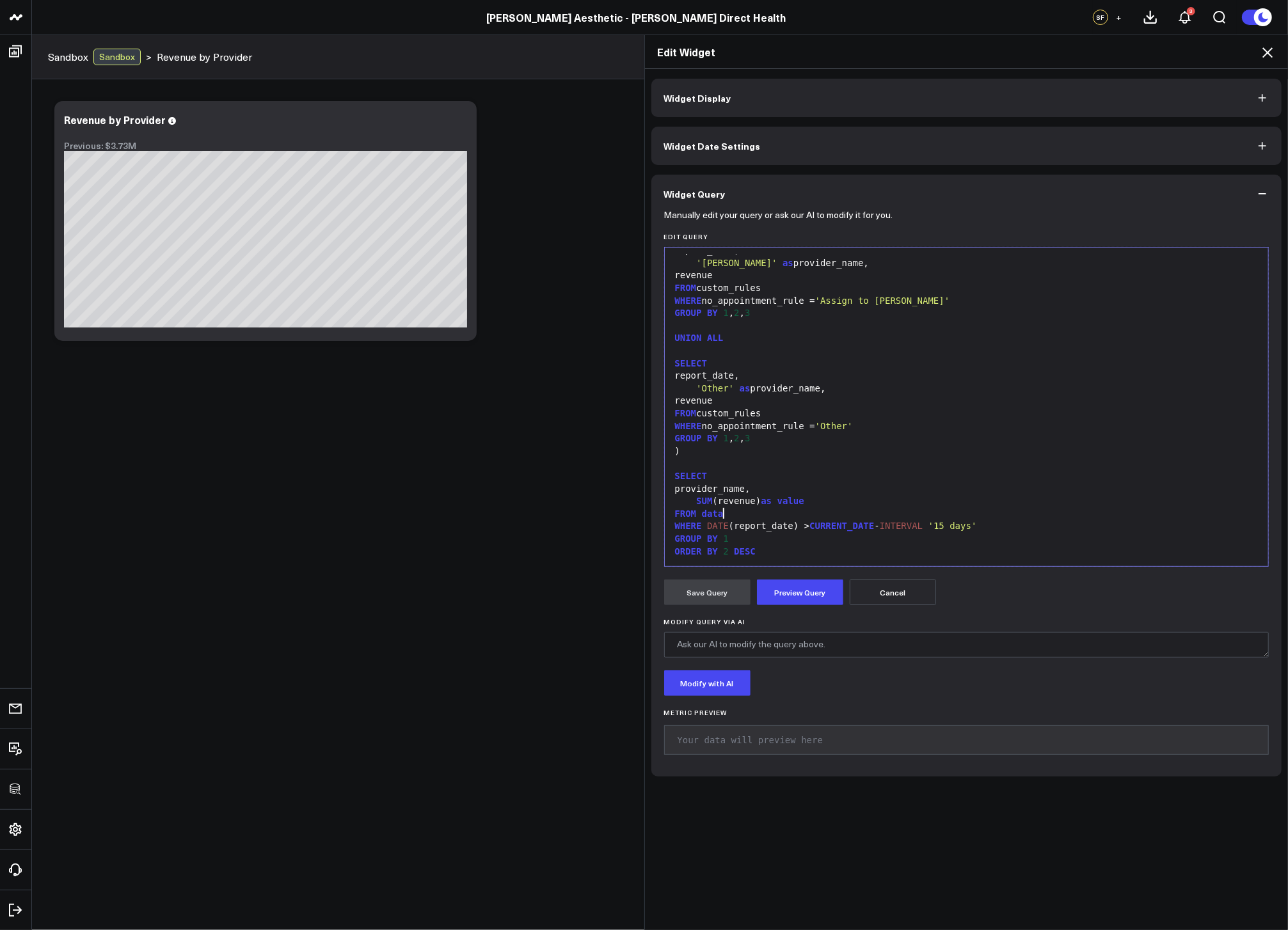
click at [756, 514] on div "FROM data" at bounding box center [967, 514] width 591 height 13
click at [837, 424] on span "'Other'" at bounding box center [834, 426] width 38 height 10
click at [901, 428] on div "WHERE no_appointment_rule = 'Other'" at bounding box center [967, 426] width 591 height 13
click at [703, 426] on div "WHERE no_appointment_rule = 'Other'" at bounding box center [967, 426] width 591 height 13
click at [851, 426] on div "WHERE COALESCE ( no_appointment_rule = 'Other'" at bounding box center [967, 426] width 591 height 13
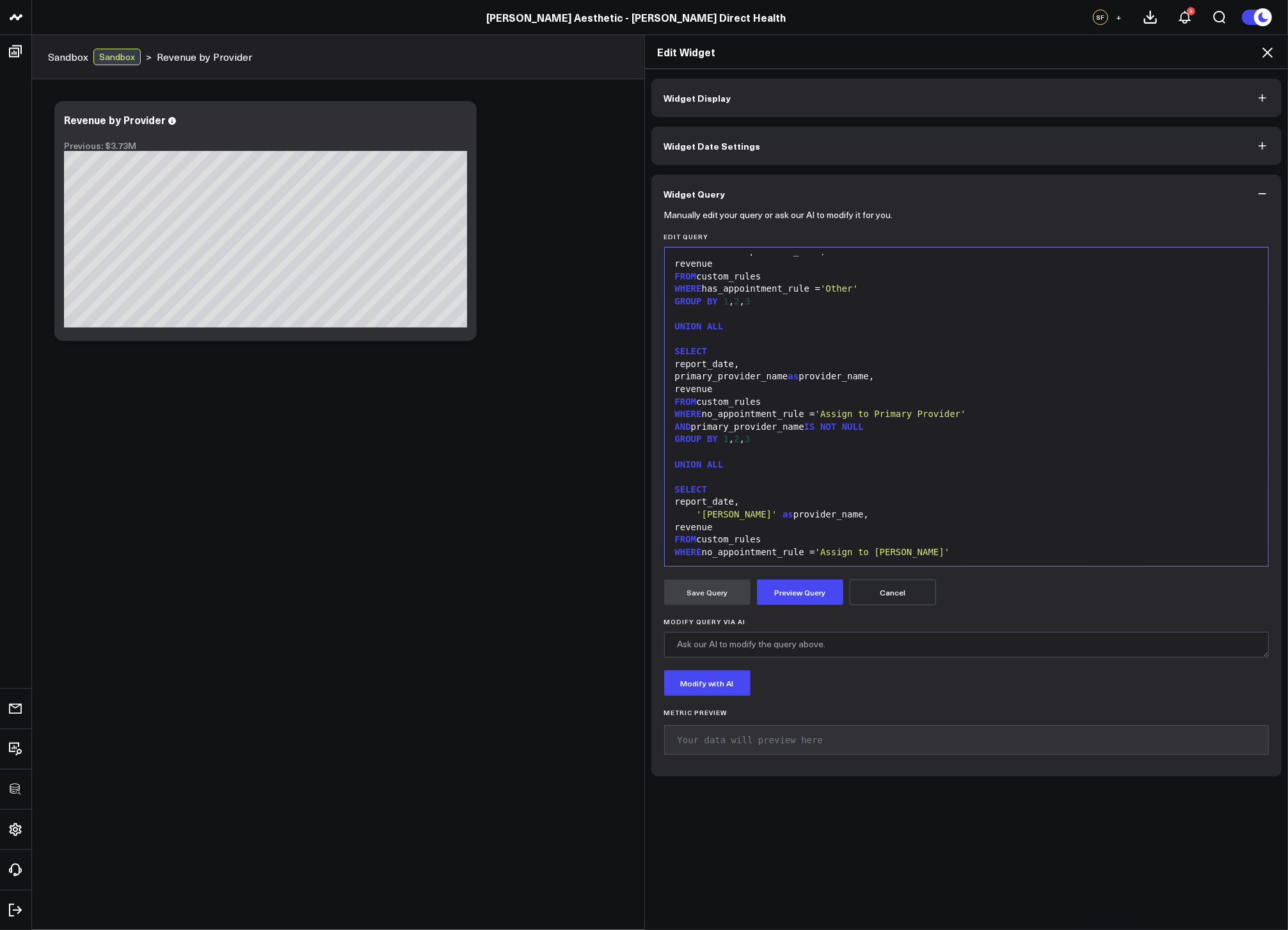
scroll to position [1452, 0]
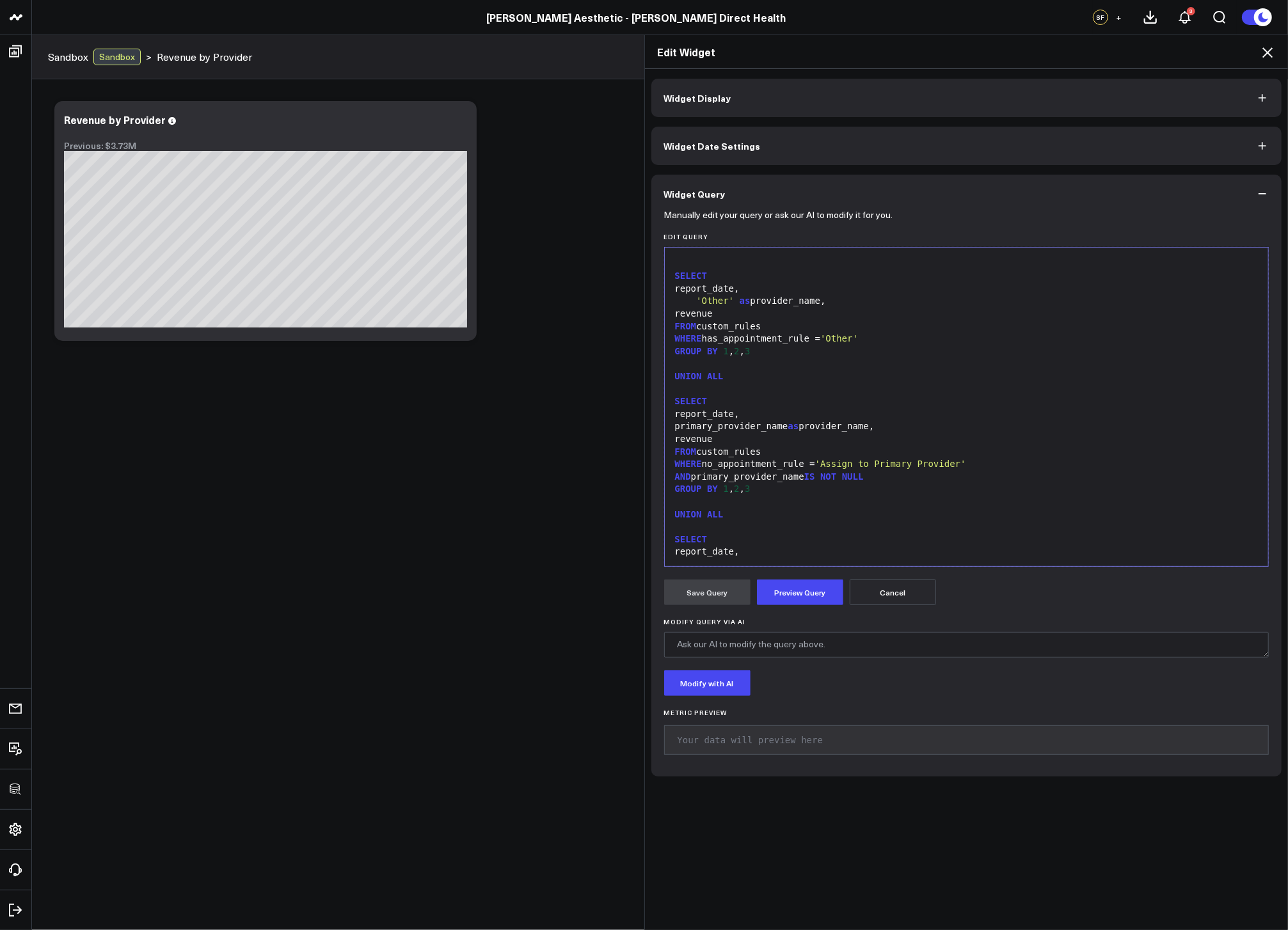
click at [702, 338] on div "WHERE has_appointment_rule = 'Other'" at bounding box center [967, 339] width 591 height 13
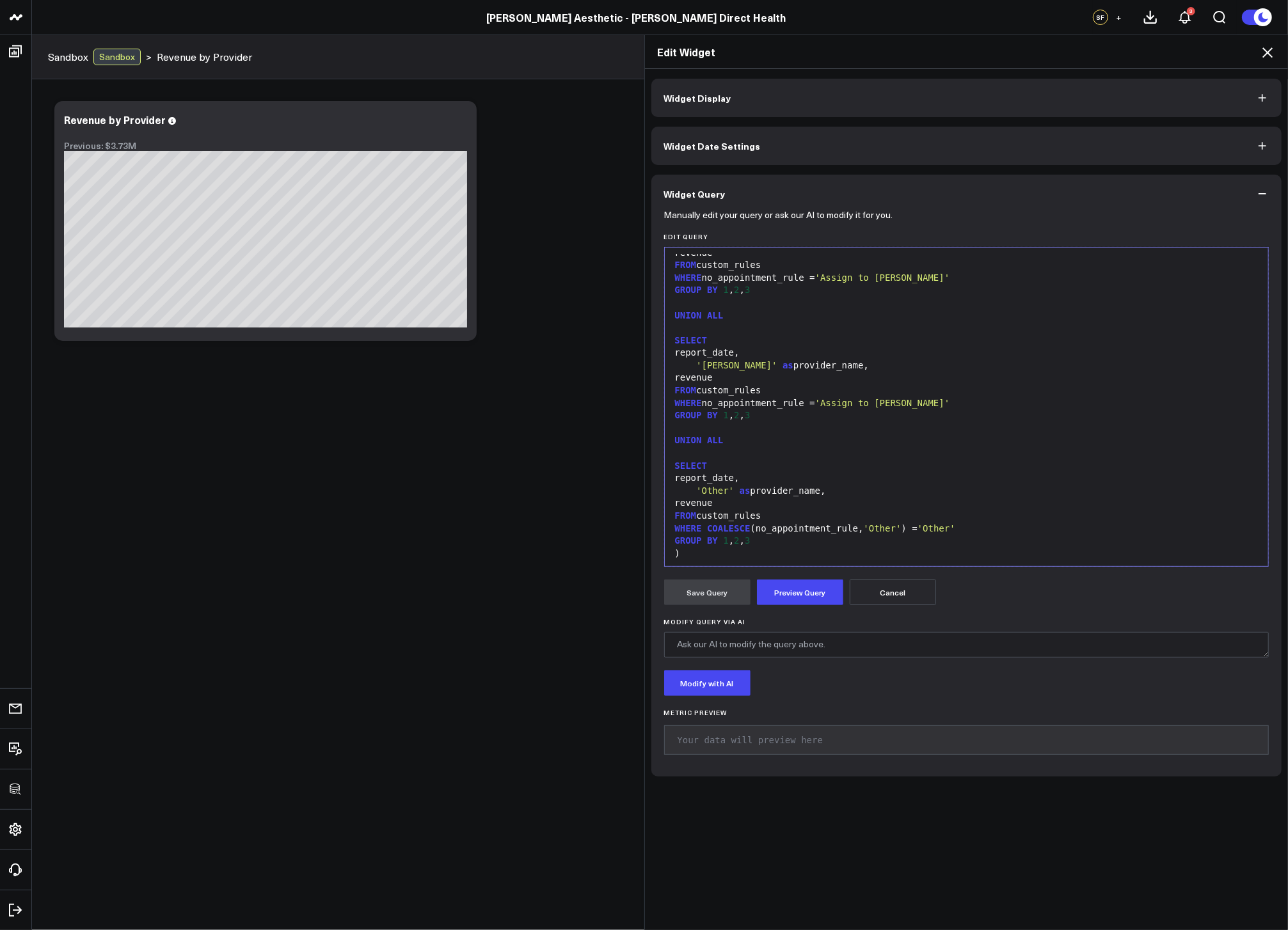
scroll to position [1850, 0]
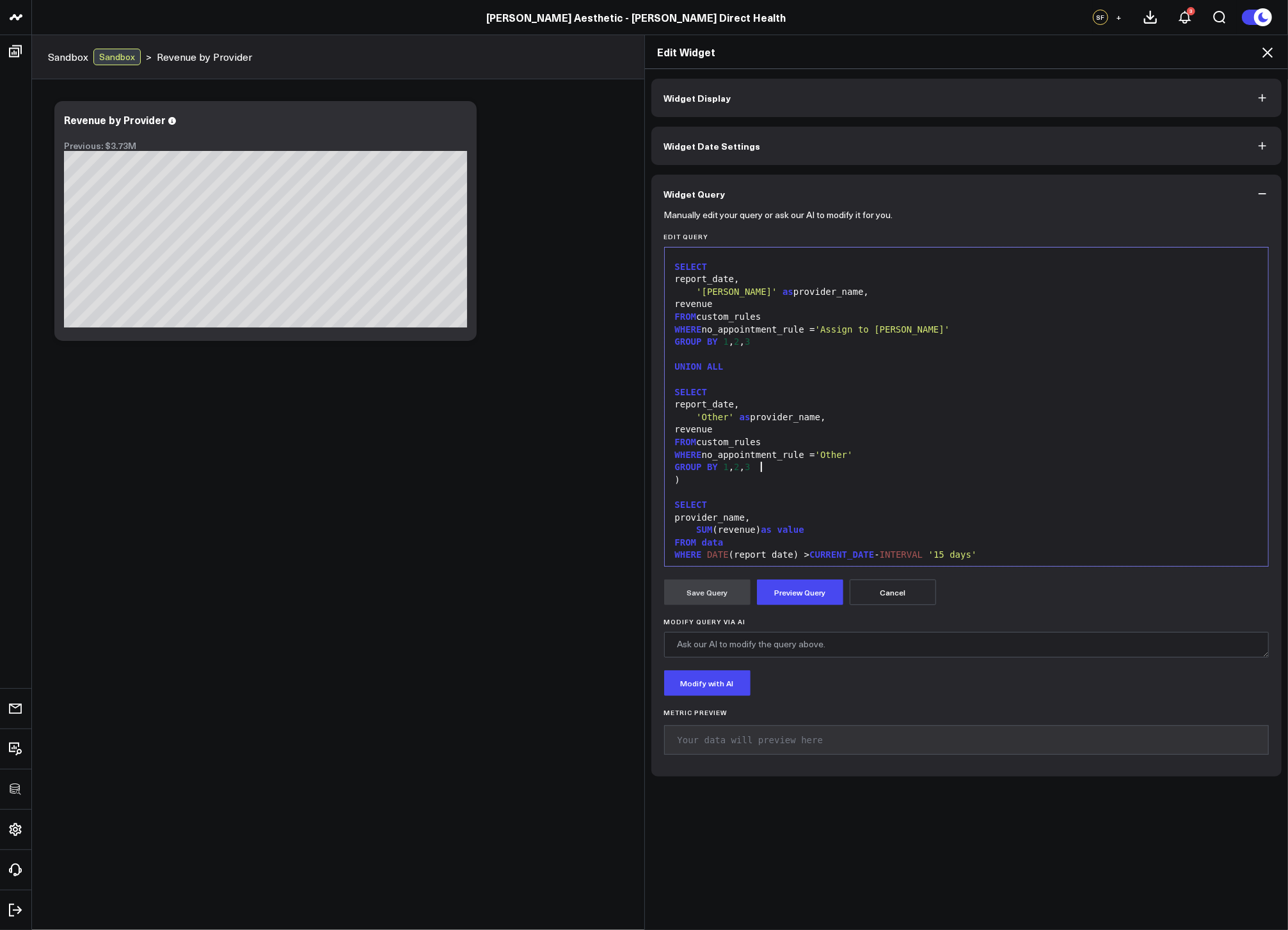
click at [841, 470] on div "GROUP BY 1 , 2 , 3" at bounding box center [967, 467] width 591 height 13
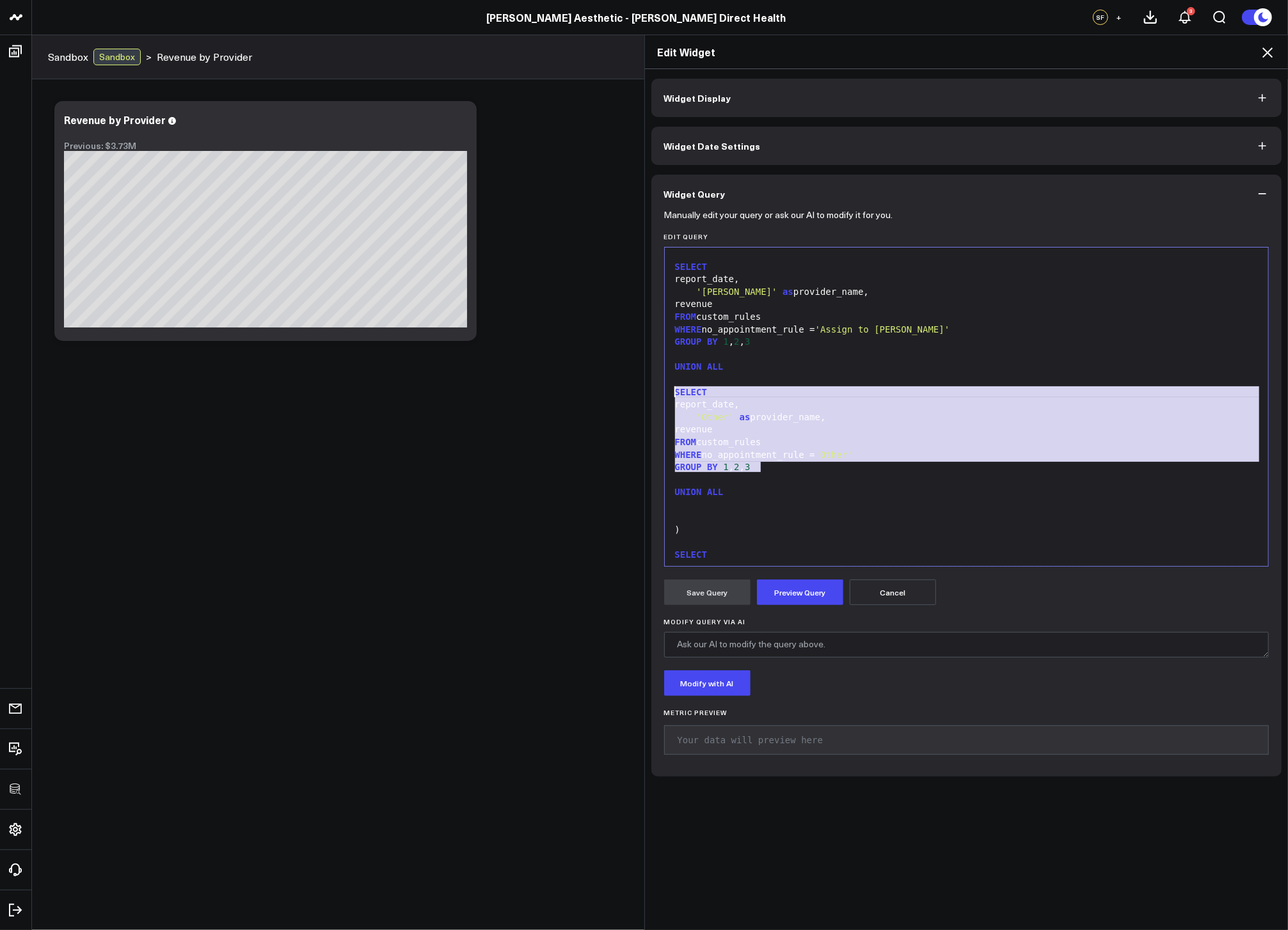
drag, startPoint x: 770, startPoint y: 463, endPoint x: 669, endPoint y: 392, distance: 123.5
copy div "SELECT report_date, 'Other' as provider_name, revenue FROM custom_rules WHERE n…"
click at [681, 513] on div at bounding box center [967, 518] width 591 height 13
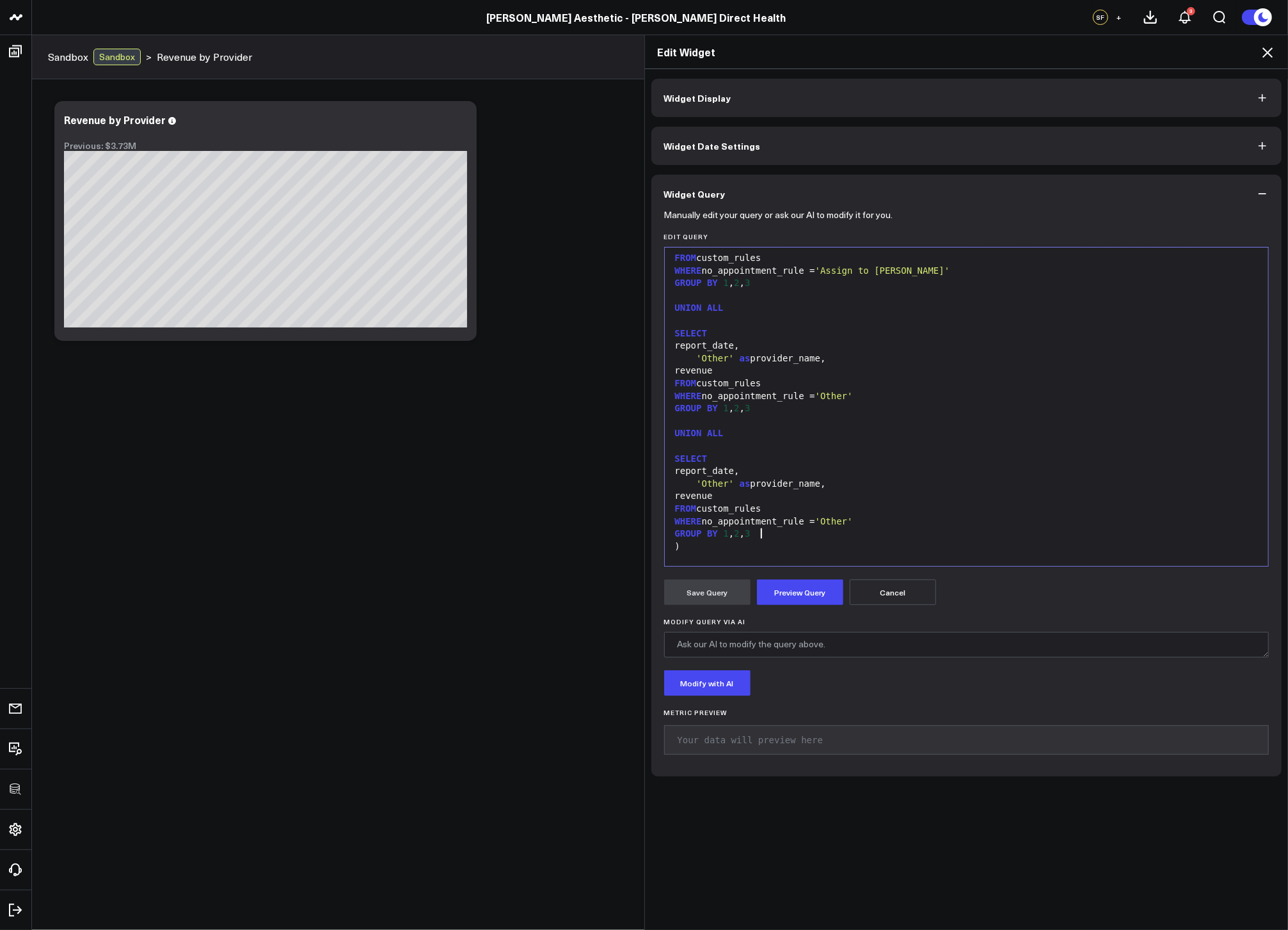
scroll to position [1918, 0]
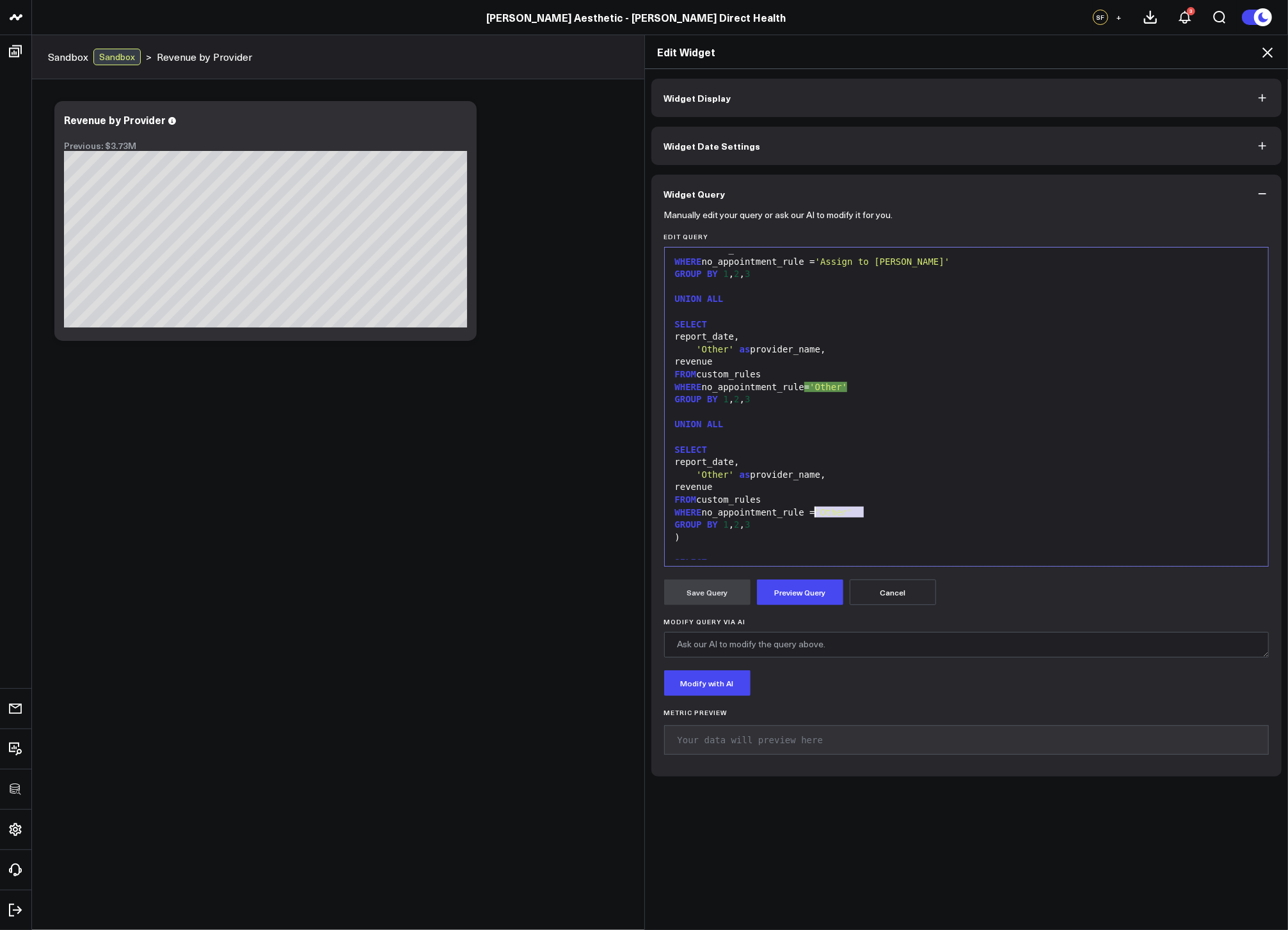
drag, startPoint x: 862, startPoint y: 510, endPoint x: 809, endPoint y: 513, distance: 53.1
click at [810, 513] on div "WHERE no_appointment_rule = 'Other'" at bounding box center [967, 513] width 591 height 13
click at [799, 586] on button "Preview Query" at bounding box center [800, 592] width 86 height 26
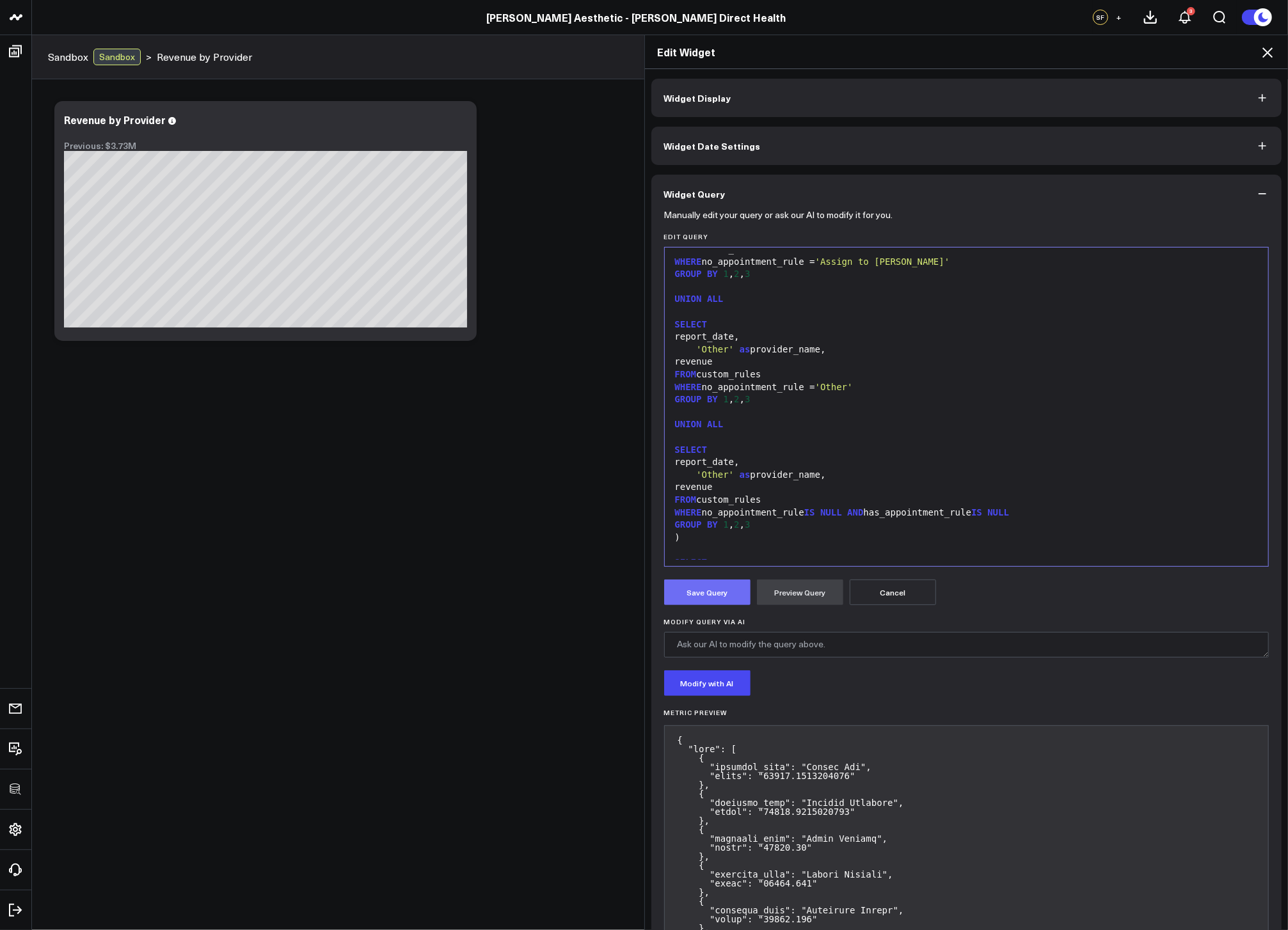
click at [715, 600] on button "Save Query" at bounding box center [708, 592] width 86 height 26
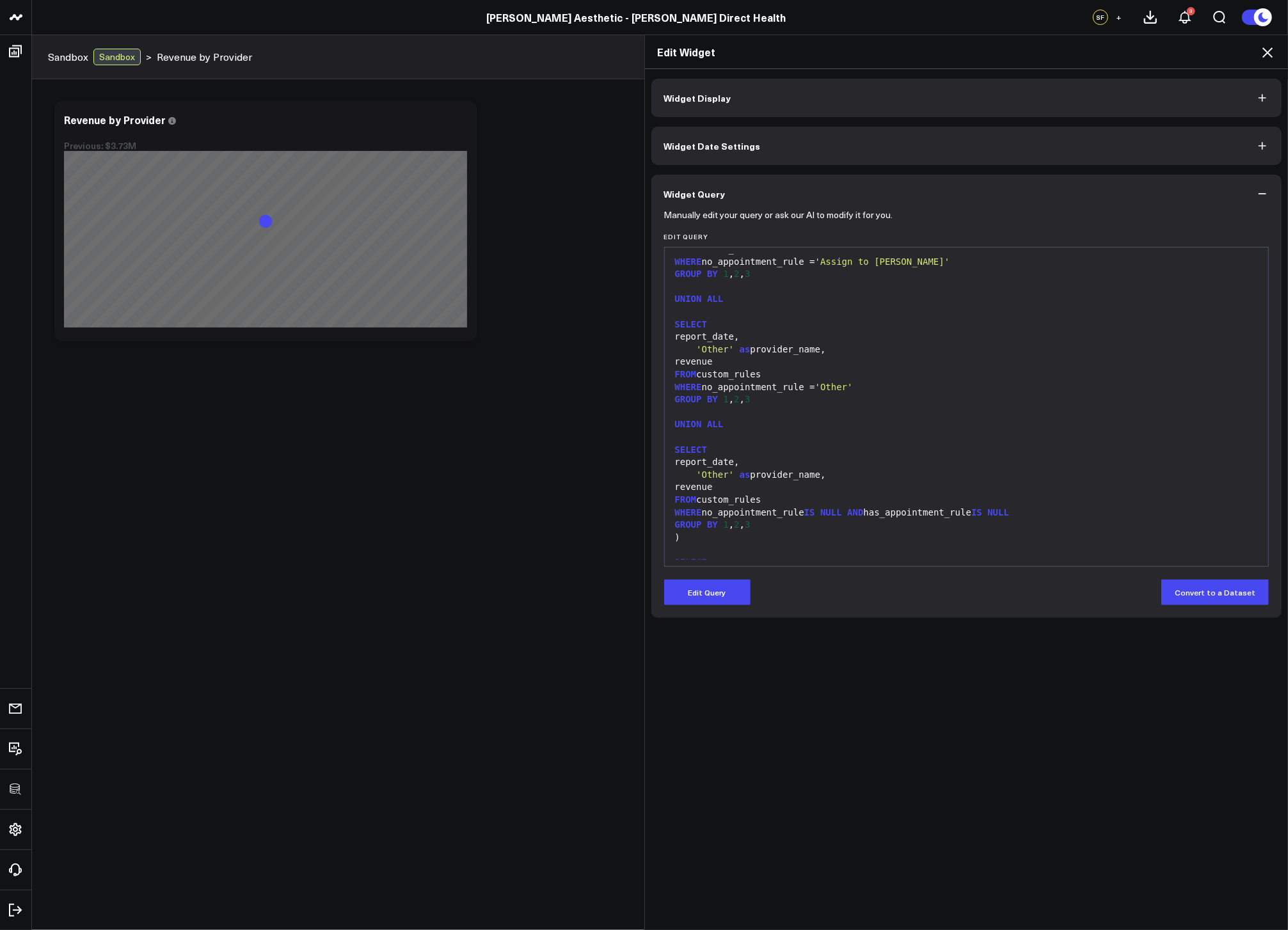
click at [1264, 46] on icon at bounding box center [1268, 52] width 15 height 15
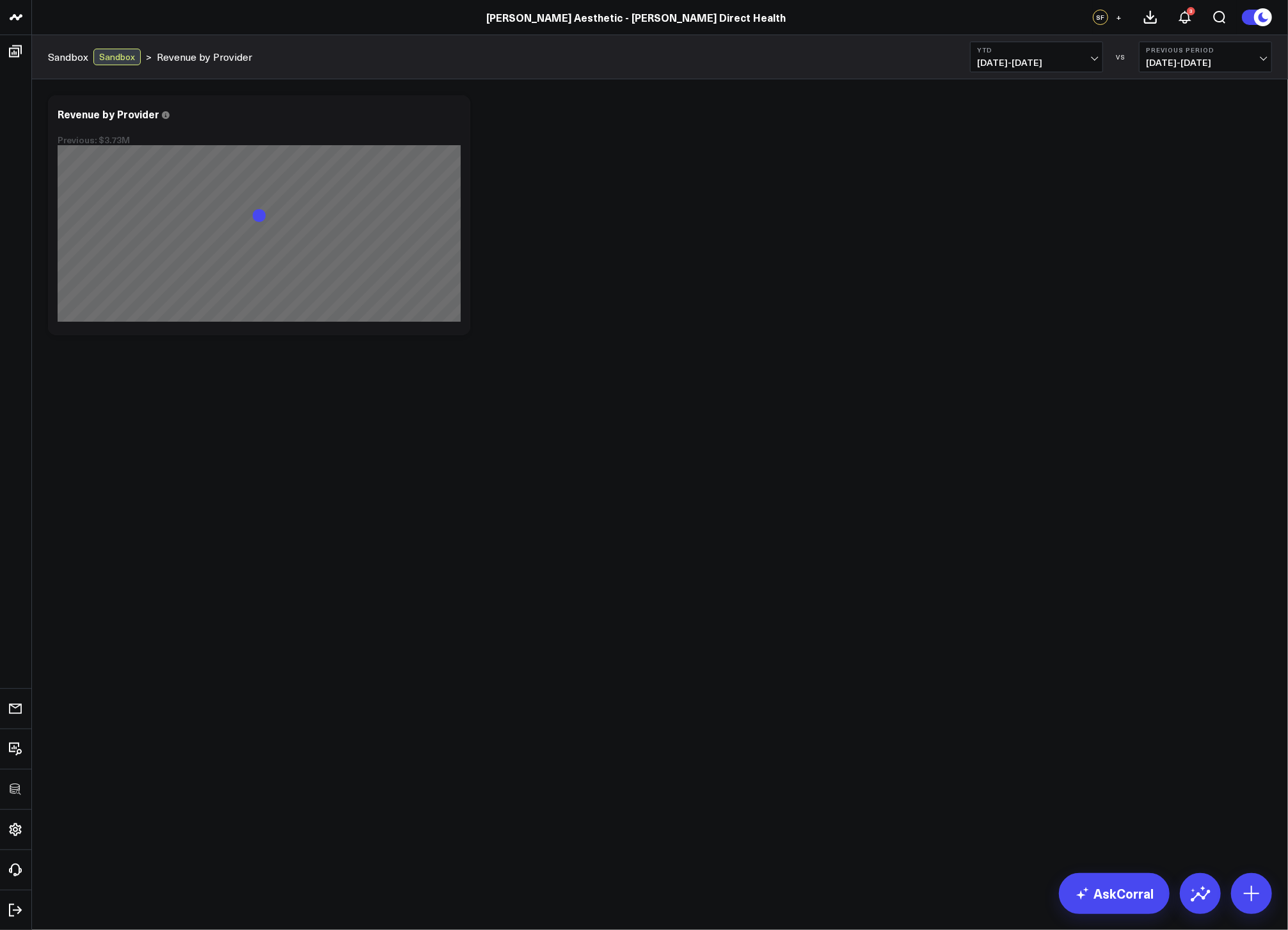
click at [1017, 362] on div "Modify via AI Copy link to widget Ask support Remove Create linked copy Executi…" at bounding box center [660, 248] width 1256 height 339
click at [1056, 62] on span "01/01/25 - 08/24/25" at bounding box center [1036, 63] width 119 height 10
click at [1038, 80] on link "[DATE]" at bounding box center [1036, 84] width 132 height 24
click at [834, 257] on div "Modify via AI Copy link to widget Ask support Remove Create linked copy Executi…" at bounding box center [660, 215] width 1237 height 252
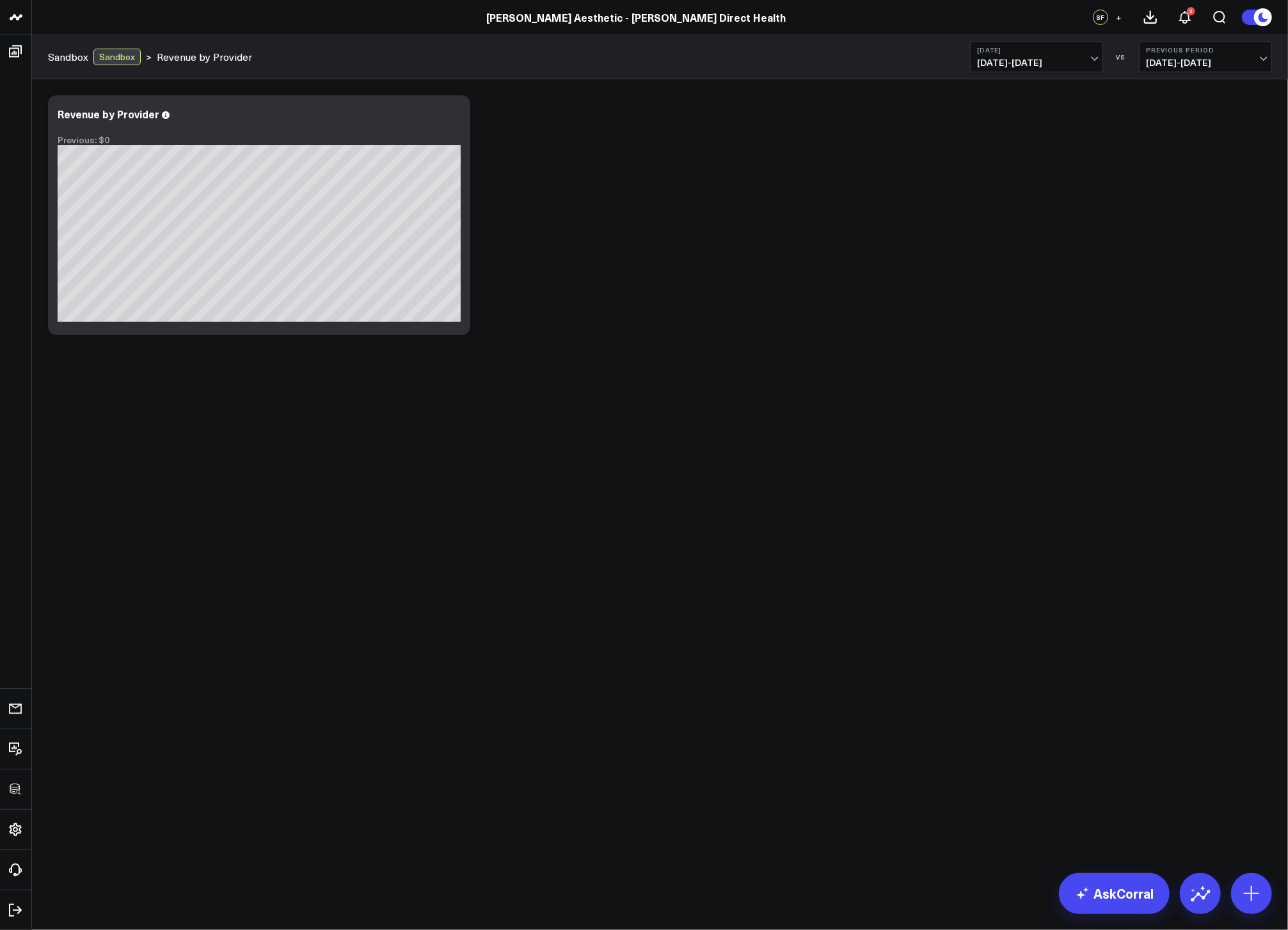
click at [879, 303] on div "Modify via AI Copy link to widget Ask support Remove Create linked copy Executi…" at bounding box center [660, 215] width 1237 height 252
click at [1048, 62] on span "08/24/25 - 08/24/25" at bounding box center [1036, 63] width 119 height 10
click at [1042, 400] on link "Custom Dates" at bounding box center [1036, 408] width 132 height 24
select select "7"
select select "2025"
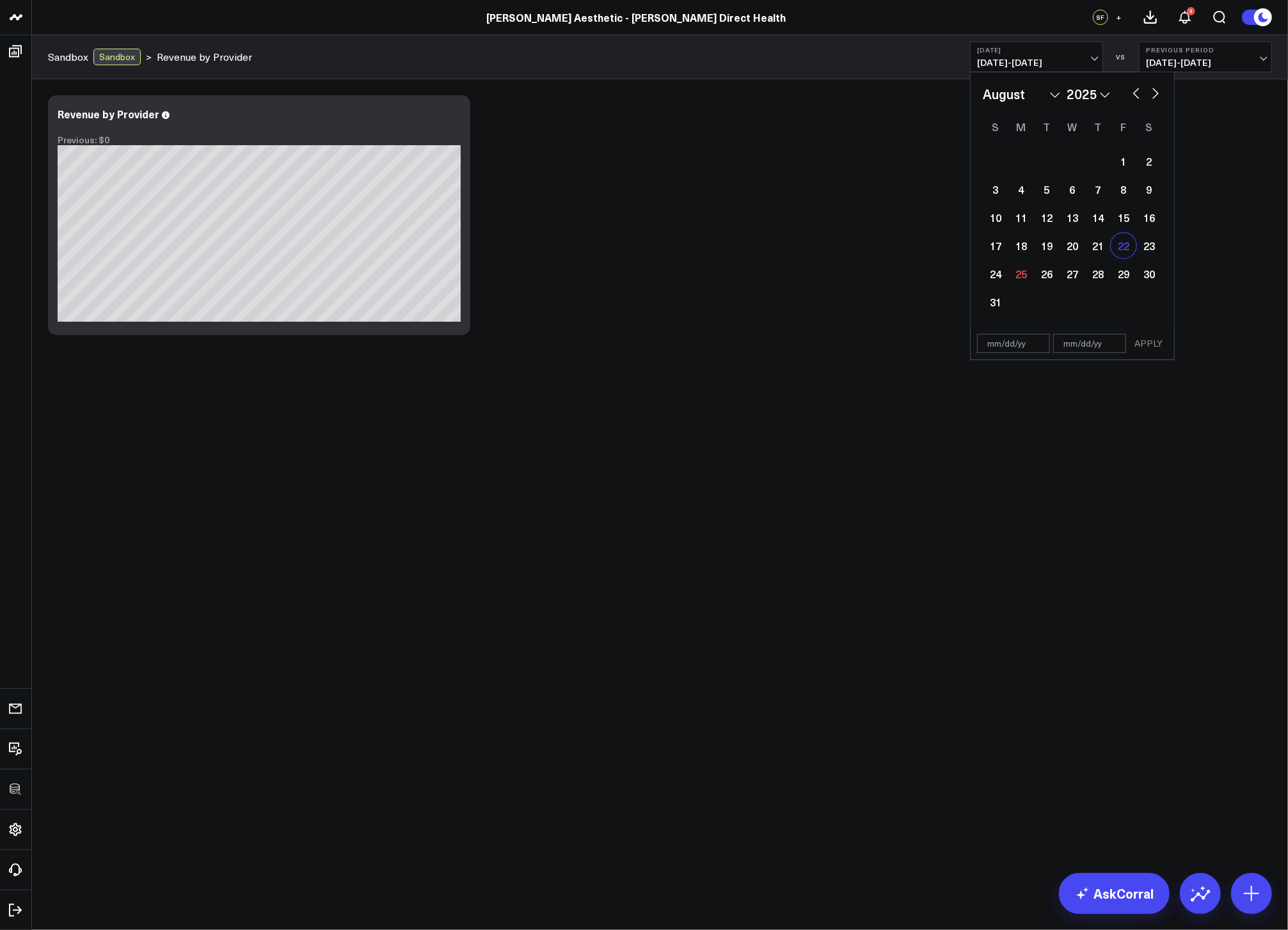
click at [1126, 252] on div "22" at bounding box center [1123, 246] width 26 height 26
type input "08/22/25"
select select "7"
select select "2025"
click at [1126, 252] on div "22" at bounding box center [1123, 246] width 26 height 26
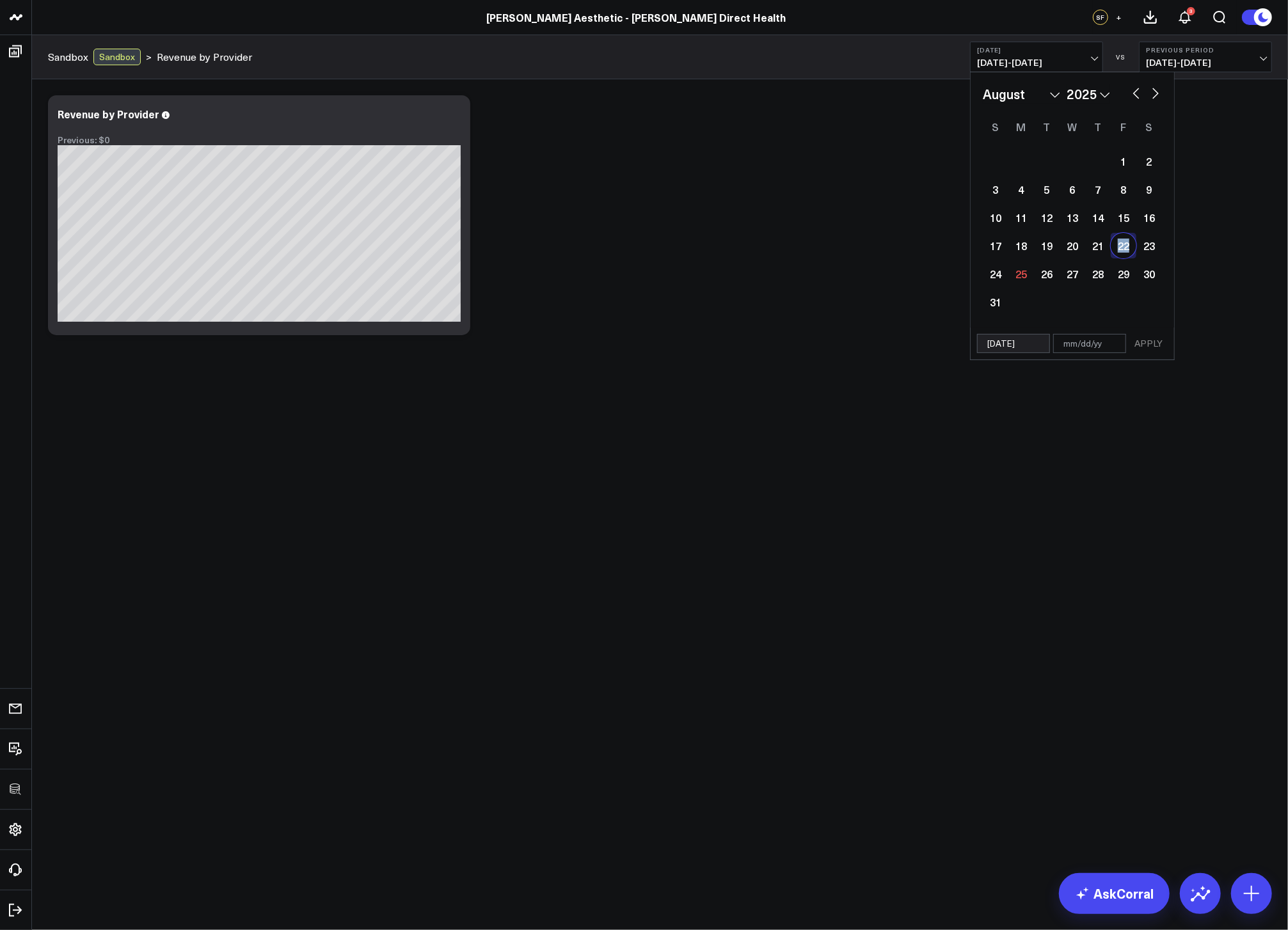
type input "08/22/25"
select select "7"
select select "2025"
click at [1147, 335] on button "APPLY" at bounding box center [1148, 344] width 38 height 19
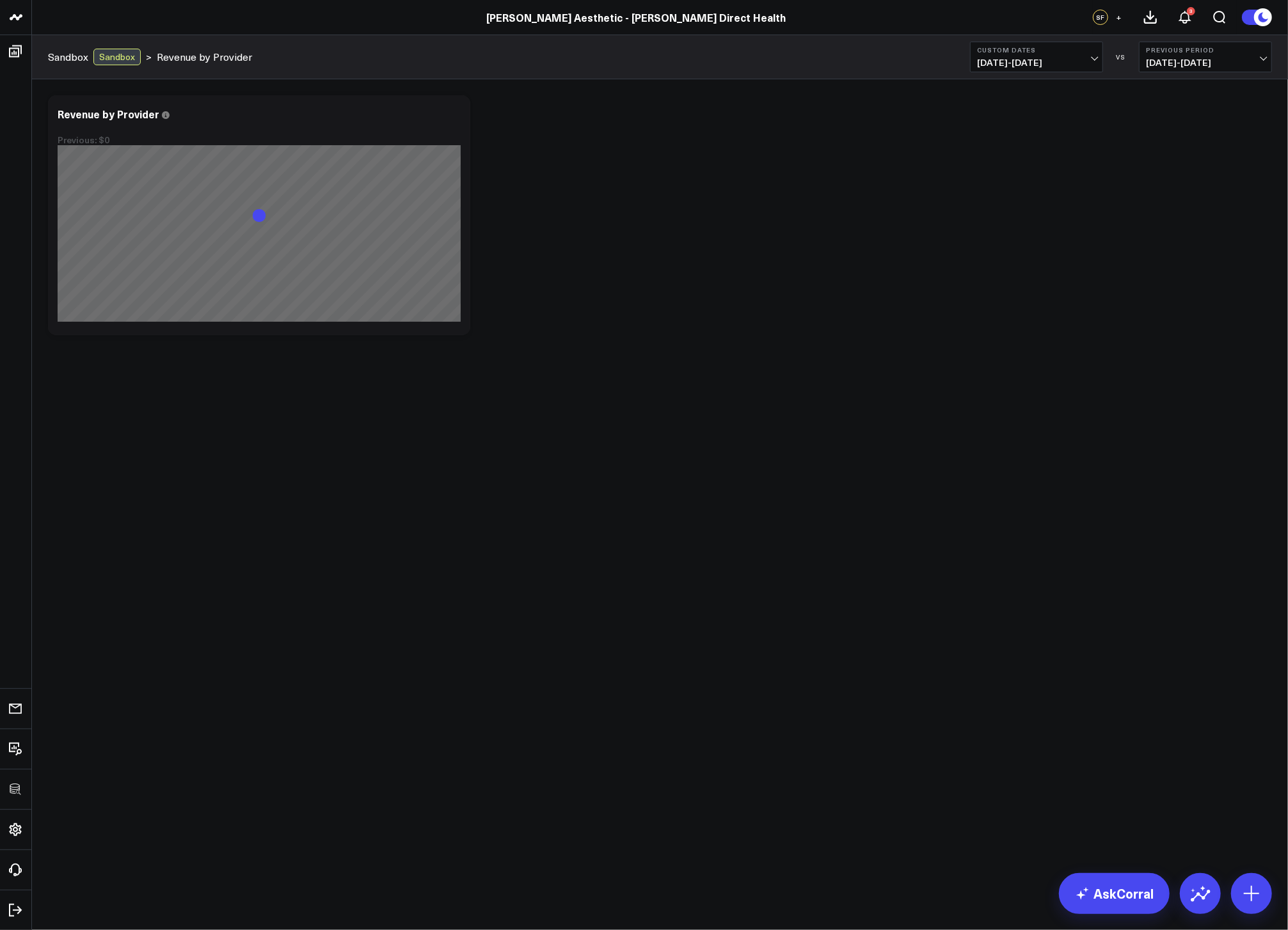
drag, startPoint x: 1115, startPoint y: 204, endPoint x: 1106, endPoint y: 54, distance: 150.3
click at [1116, 204] on div "Modify via AI Copy link to widget Ask support Remove Create linked copy Executi…" at bounding box center [660, 215] width 1237 height 252
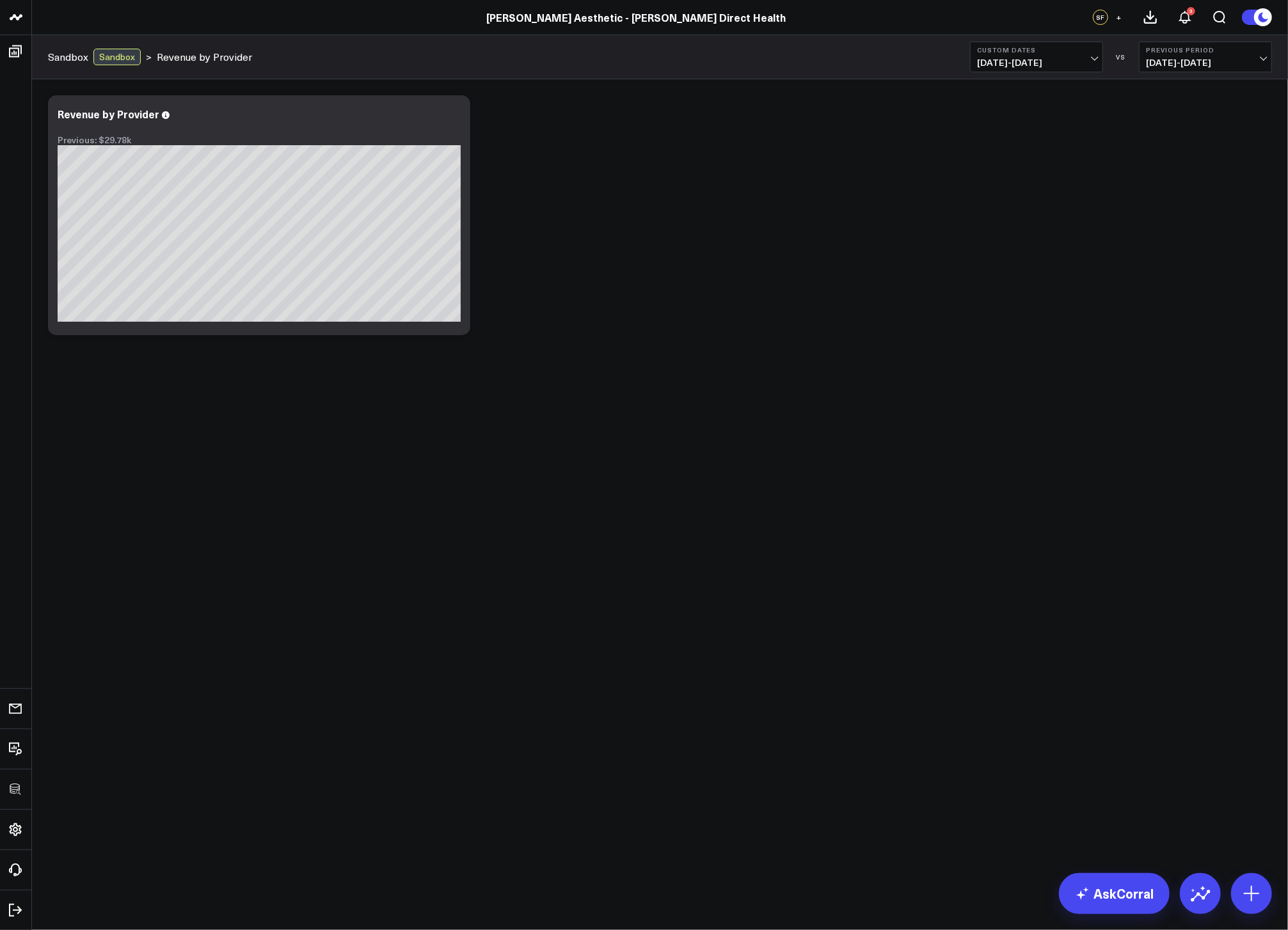
click at [626, 190] on div "Modify via AI Copy link to widget Ask support Remove Create linked copy Executi…" at bounding box center [660, 215] width 1237 height 252
